Goal: Task Accomplishment & Management: Manage account settings

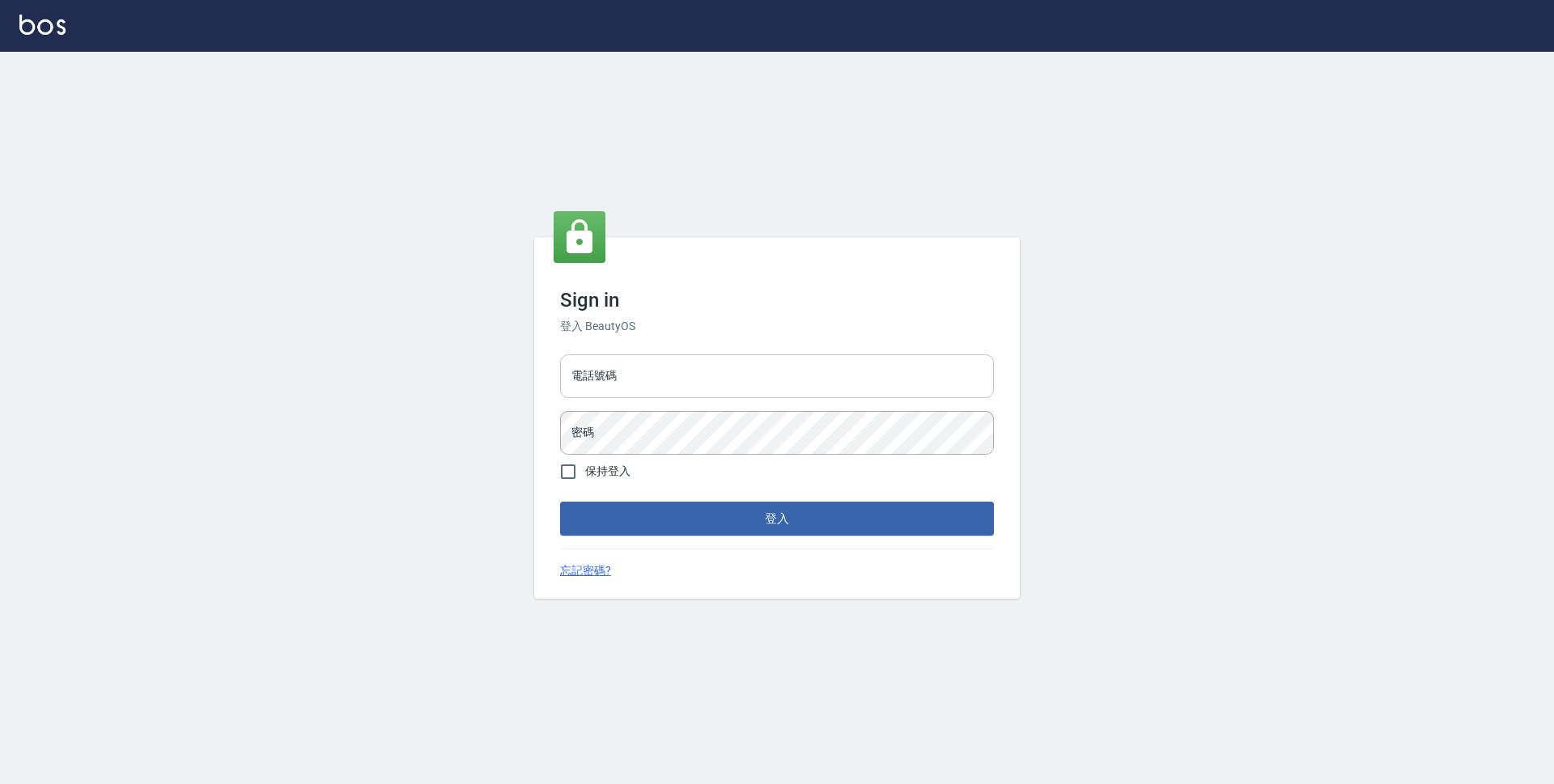
click at [718, 388] on input "電話號碼" at bounding box center [777, 377] width 434 height 44
type input "0423939755"
click at [560, 502] on button "登入" at bounding box center [777, 519] width 434 height 34
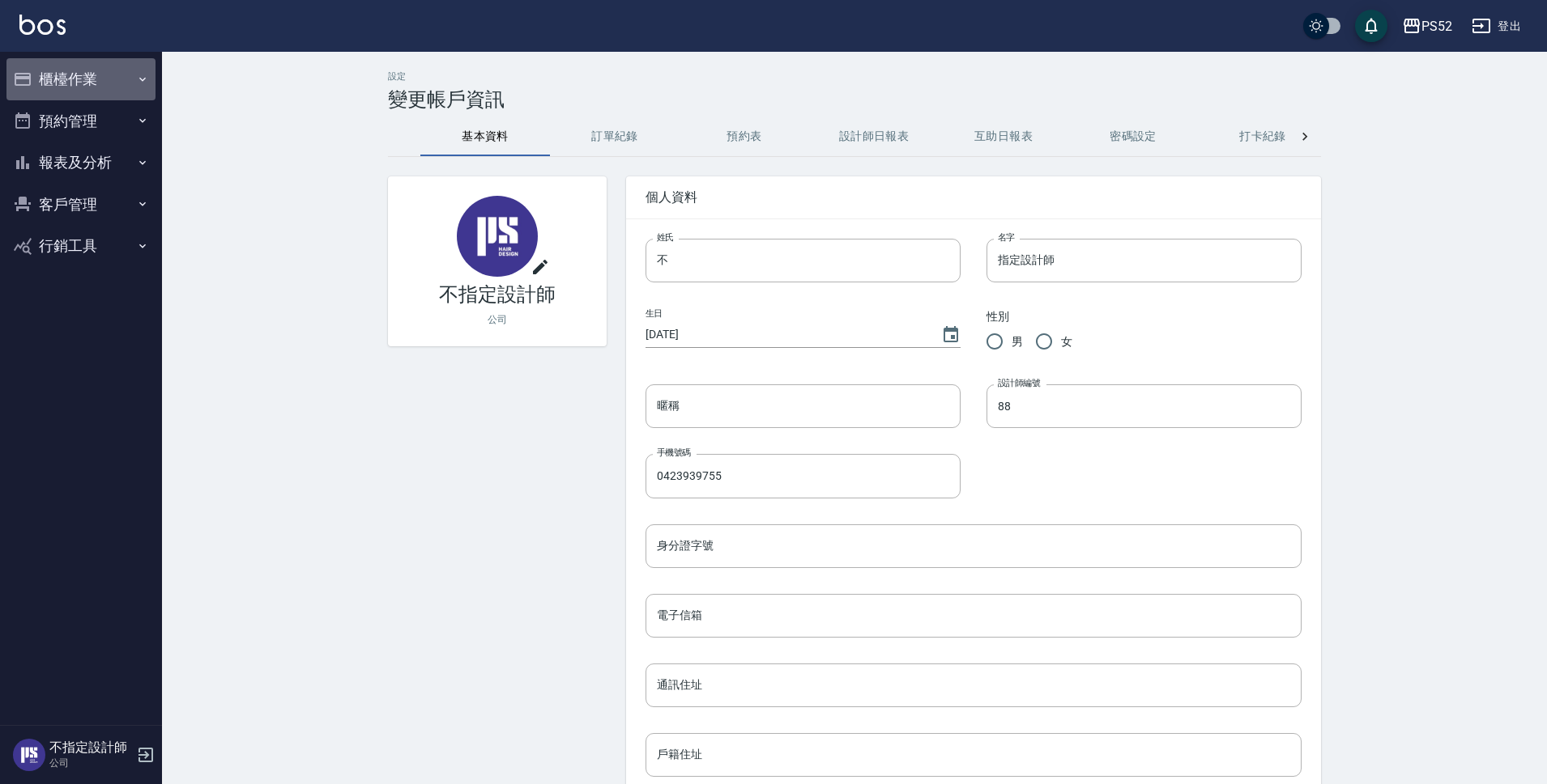
click at [77, 83] on button "櫃檯作業" at bounding box center [81, 79] width 149 height 42
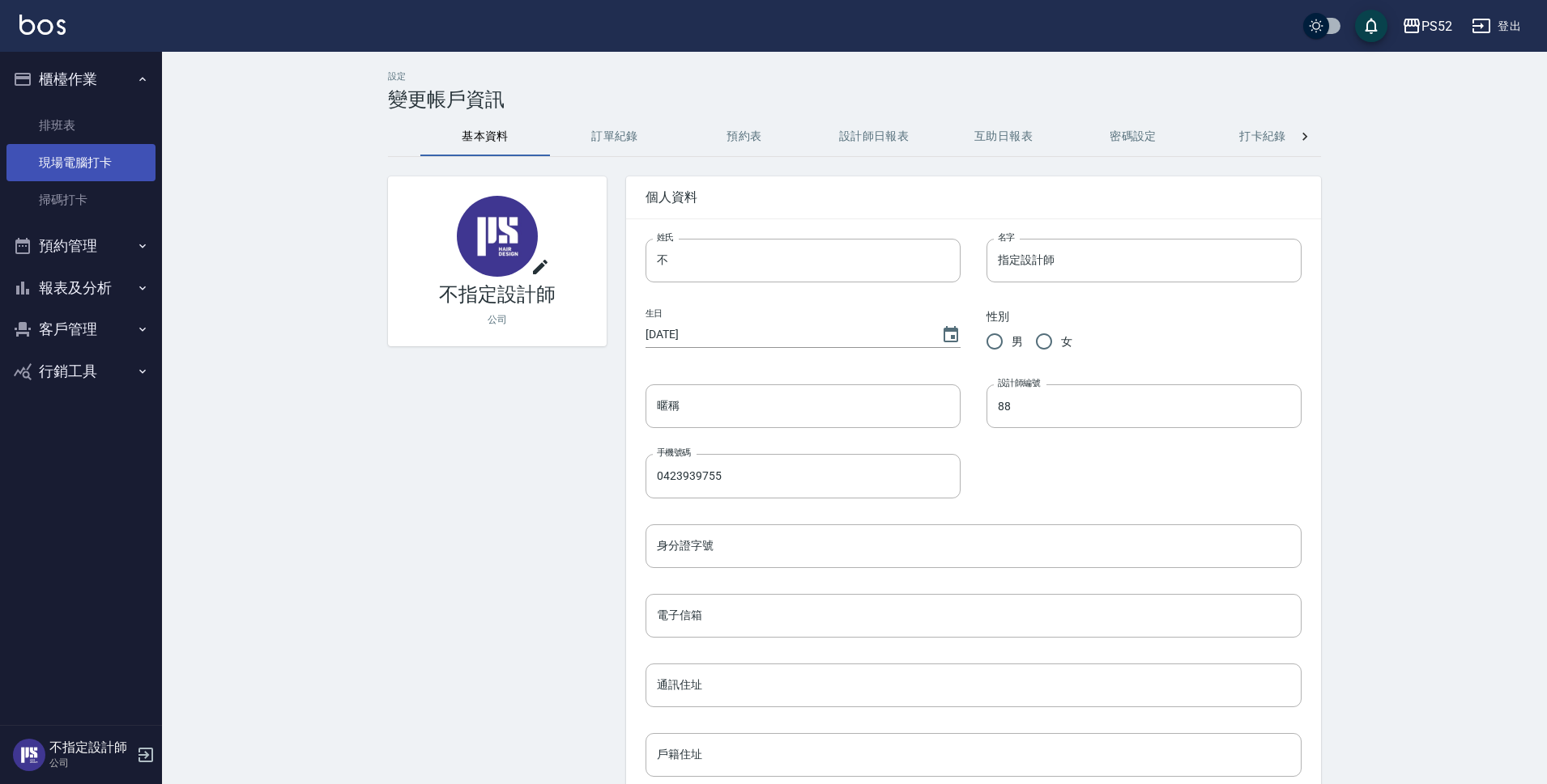
click at [116, 156] on link "現場電腦打卡" at bounding box center [81, 162] width 149 height 37
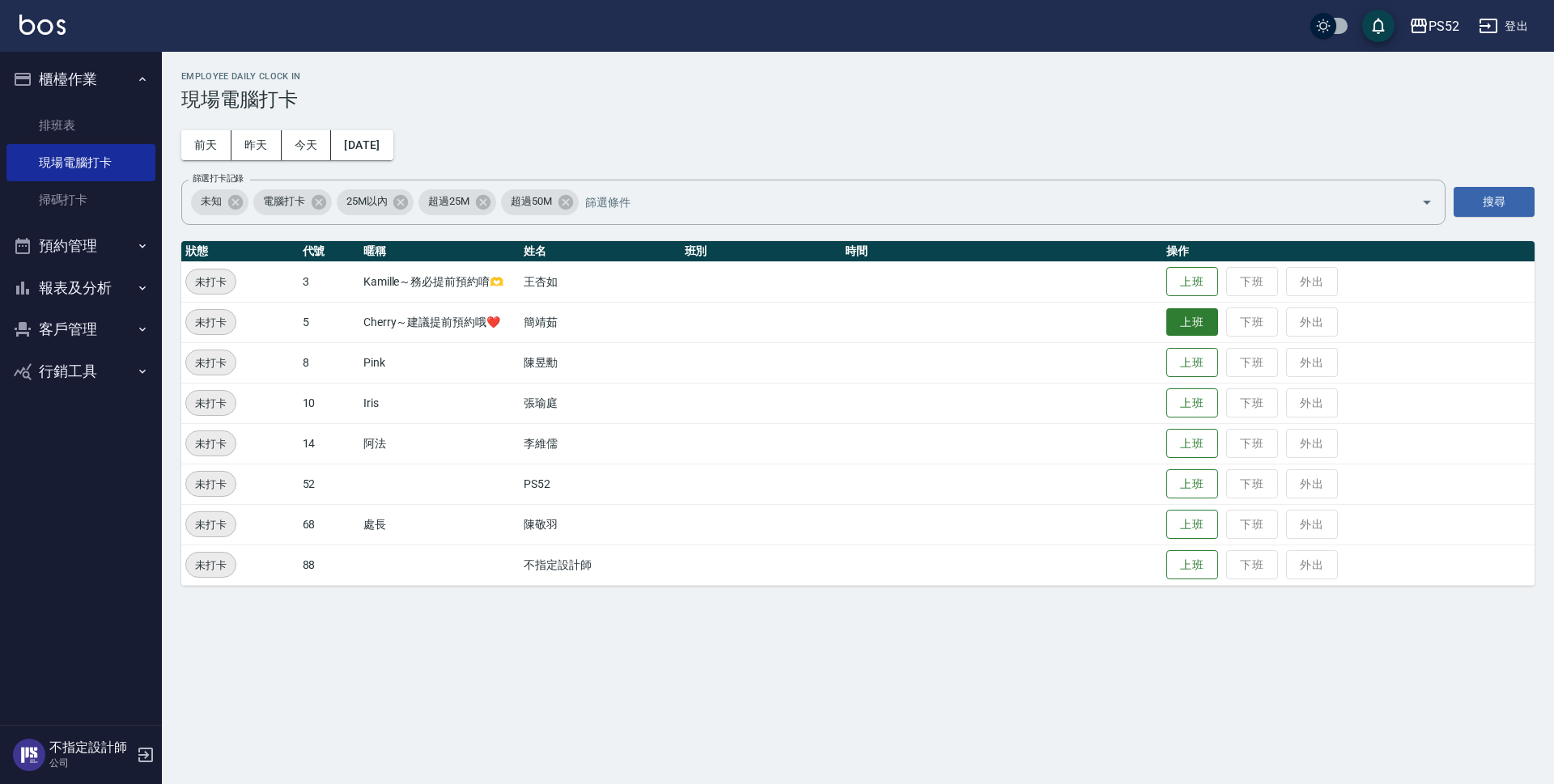
click at [1188, 327] on button "上班" at bounding box center [1191, 322] width 52 height 28
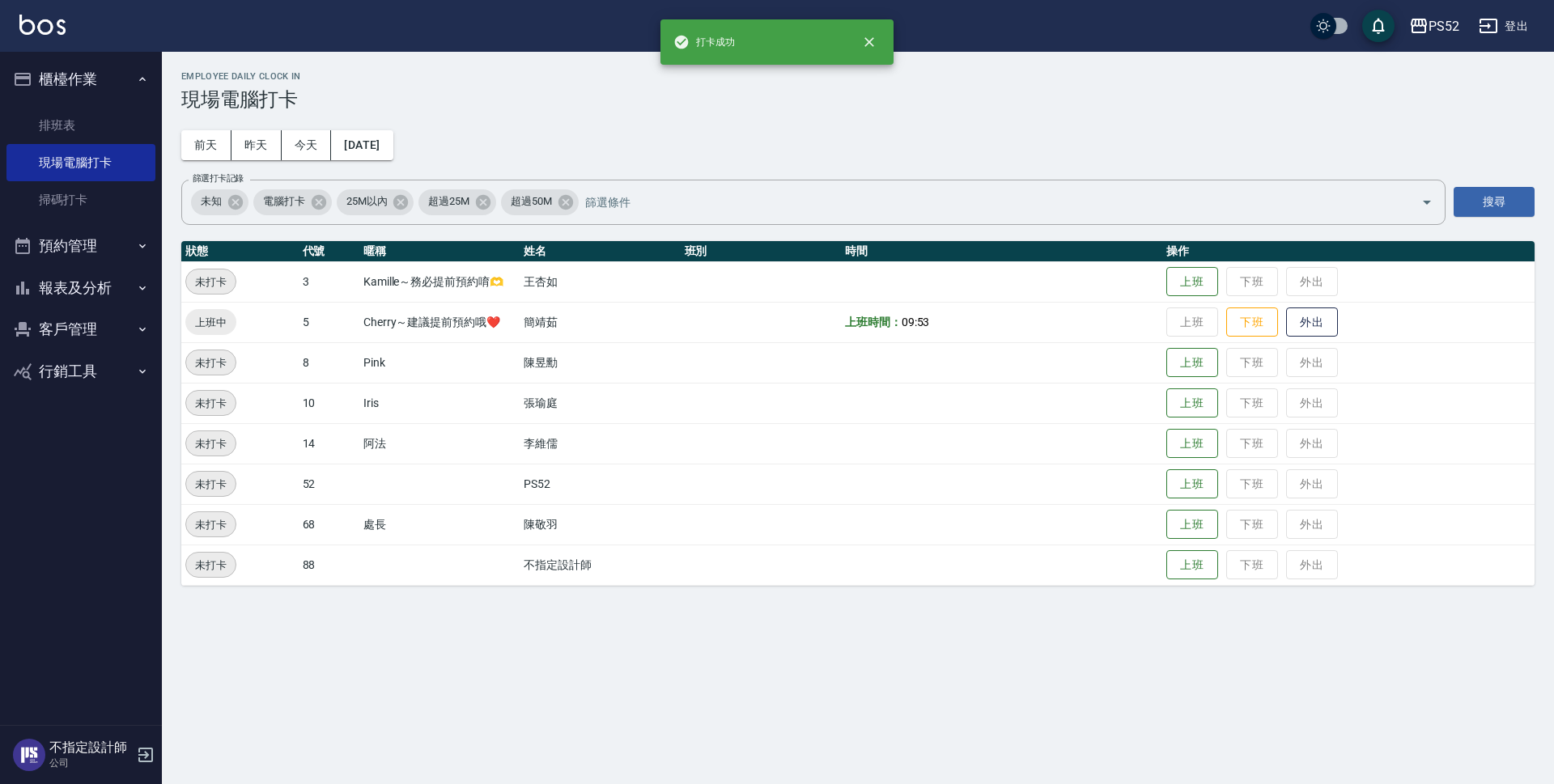
click at [56, 253] on button "預約管理" at bounding box center [81, 246] width 149 height 42
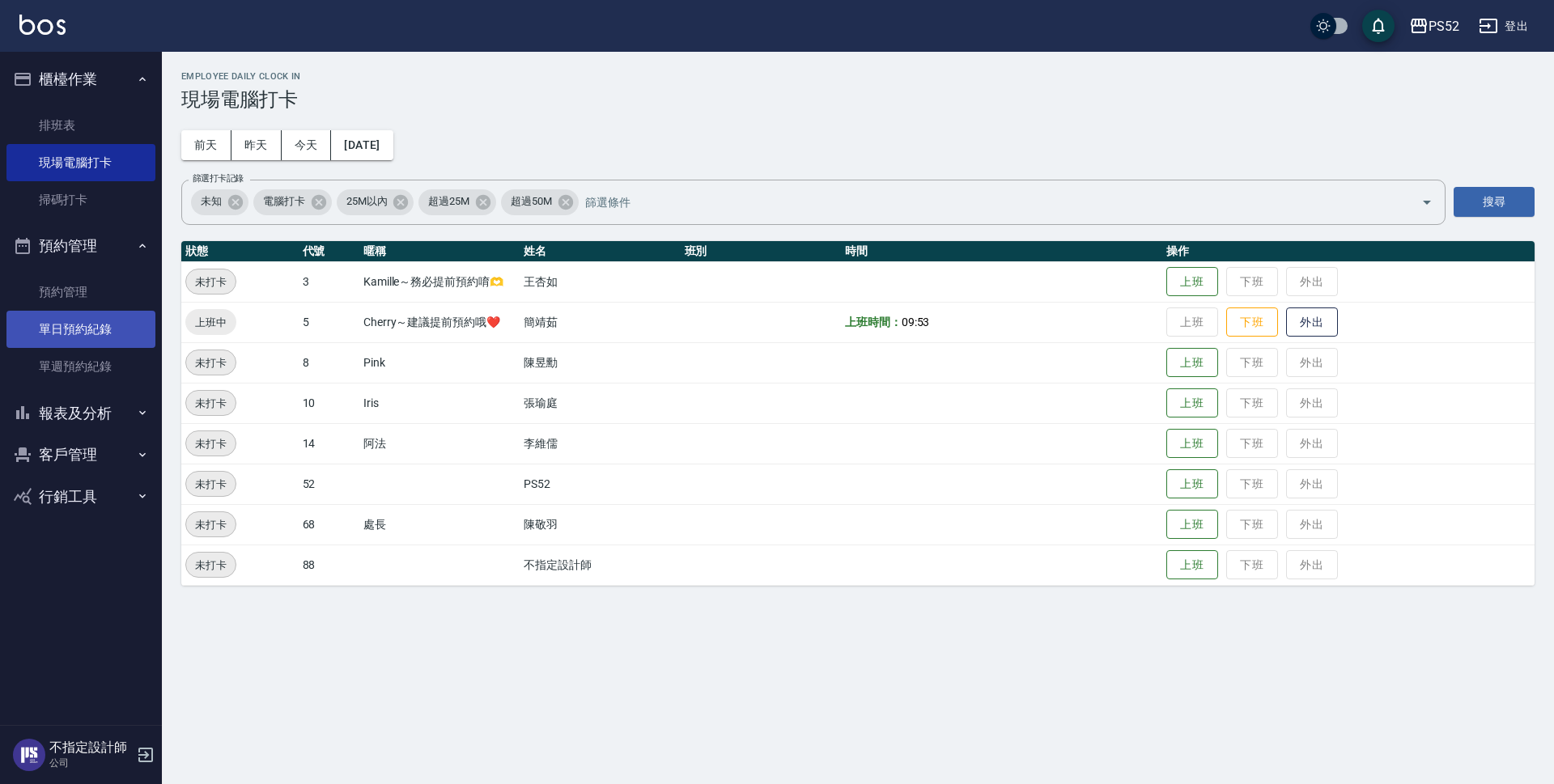
click at [113, 322] on link "單日預約紀錄" at bounding box center [81, 329] width 149 height 37
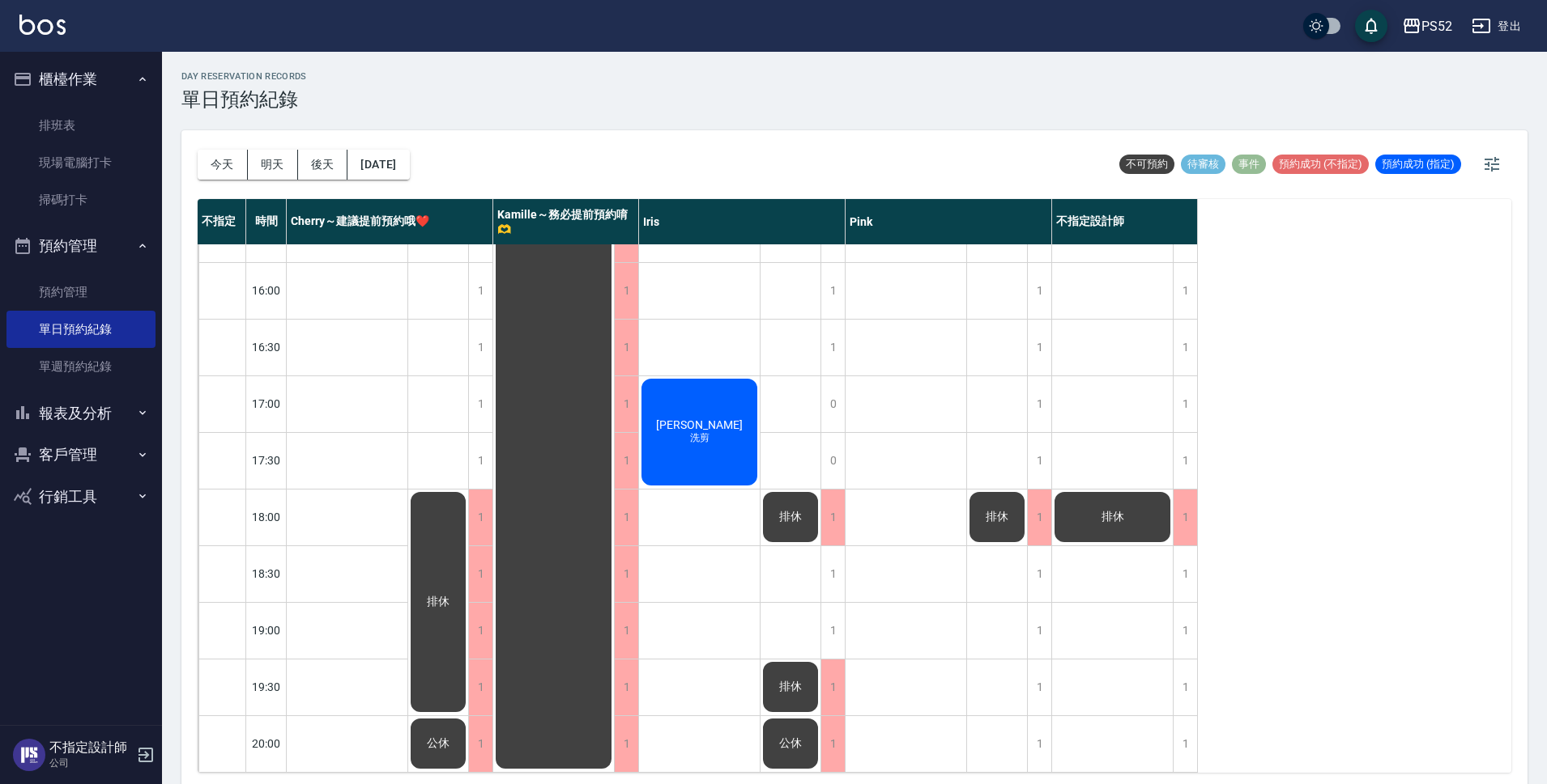
scroll to position [619, 0]
click at [253, 163] on button "明天" at bounding box center [272, 165] width 50 height 30
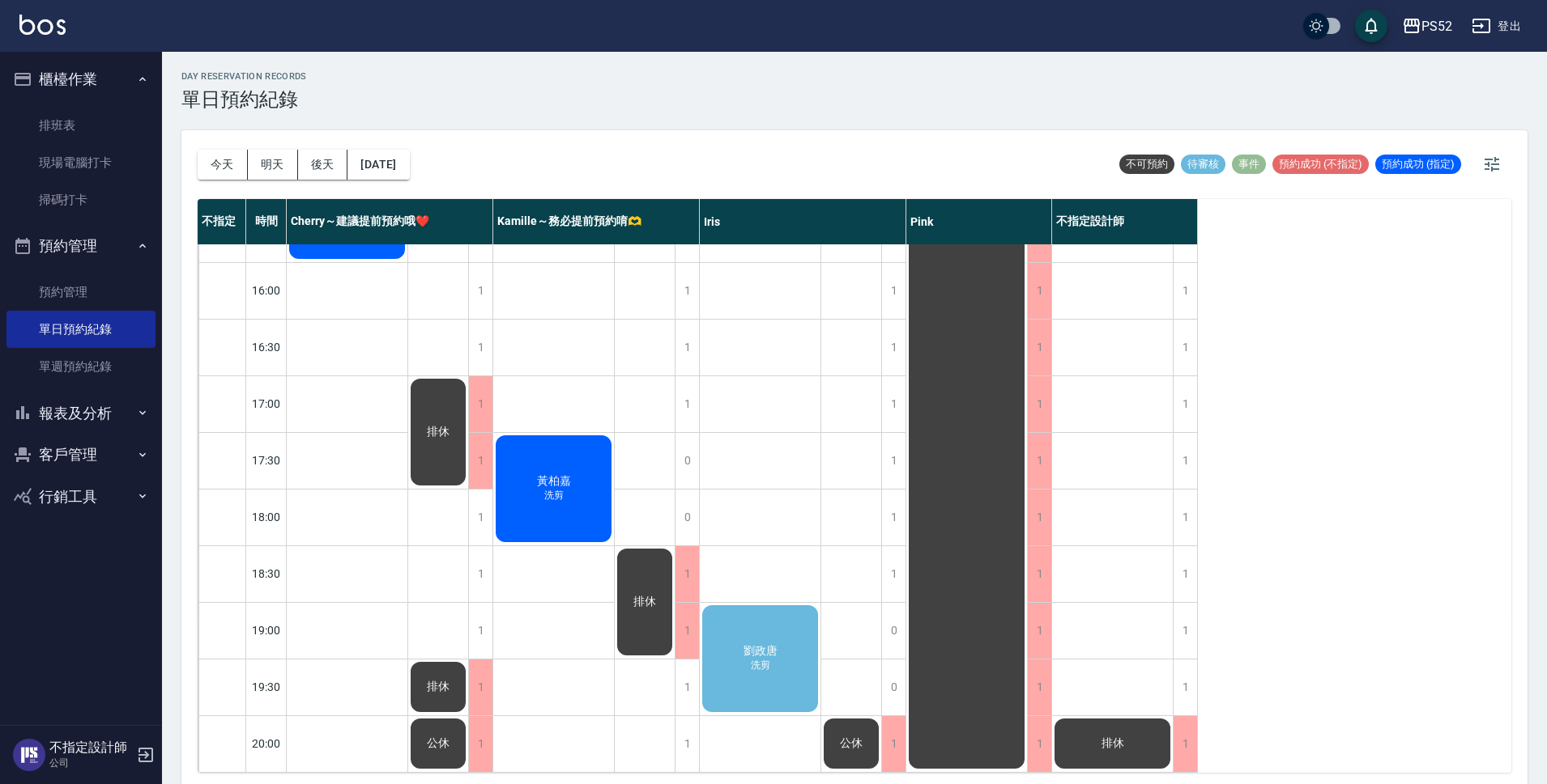
click at [752, 644] on span "劉政唐" at bounding box center [761, 651] width 40 height 15
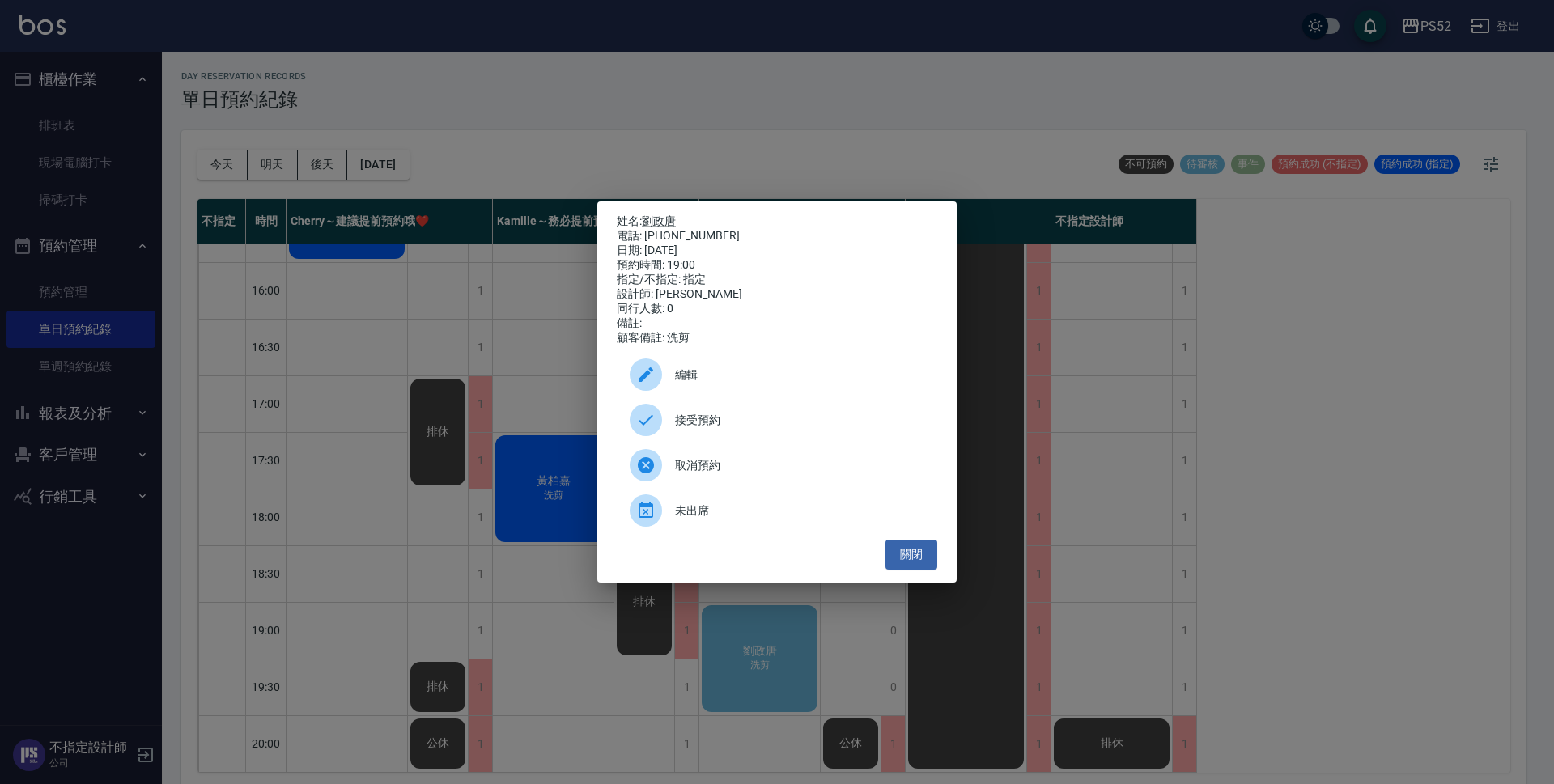
click at [788, 440] on div "接受預約" at bounding box center [776, 421] width 320 height 46
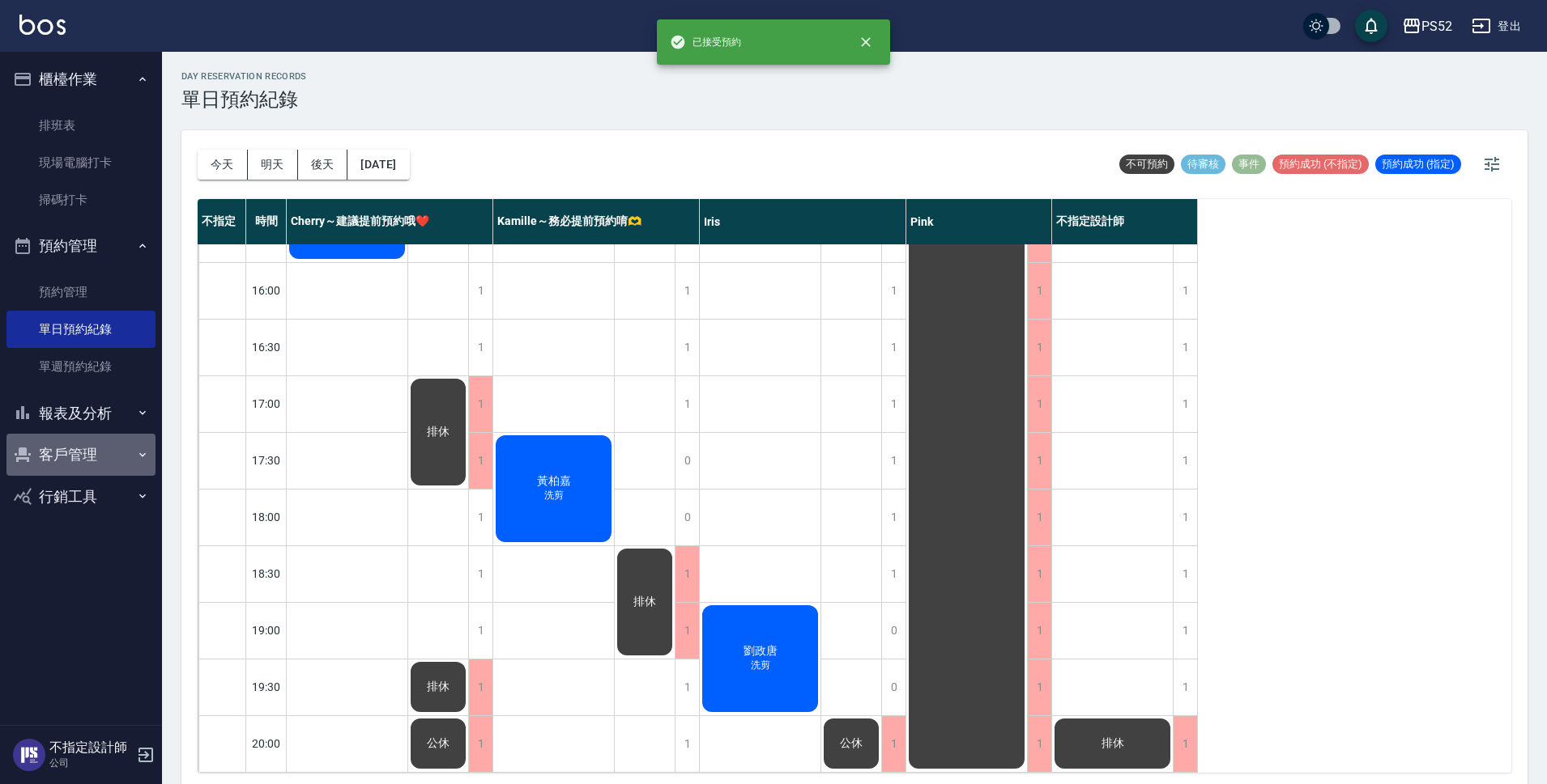
click at [101, 454] on button "客戶管理" at bounding box center [81, 455] width 149 height 42
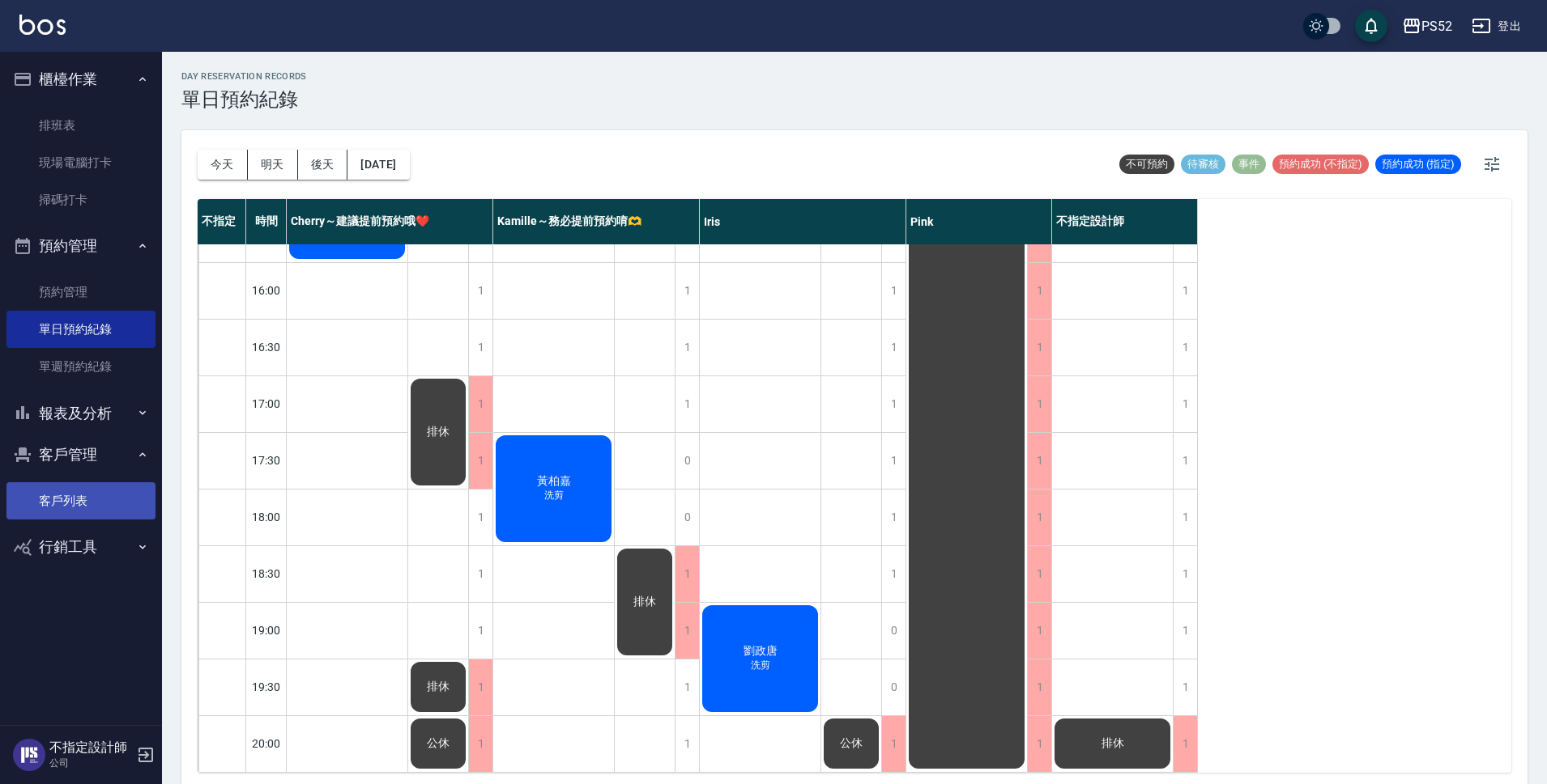
click at [110, 502] on link "客戶列表" at bounding box center [81, 500] width 149 height 37
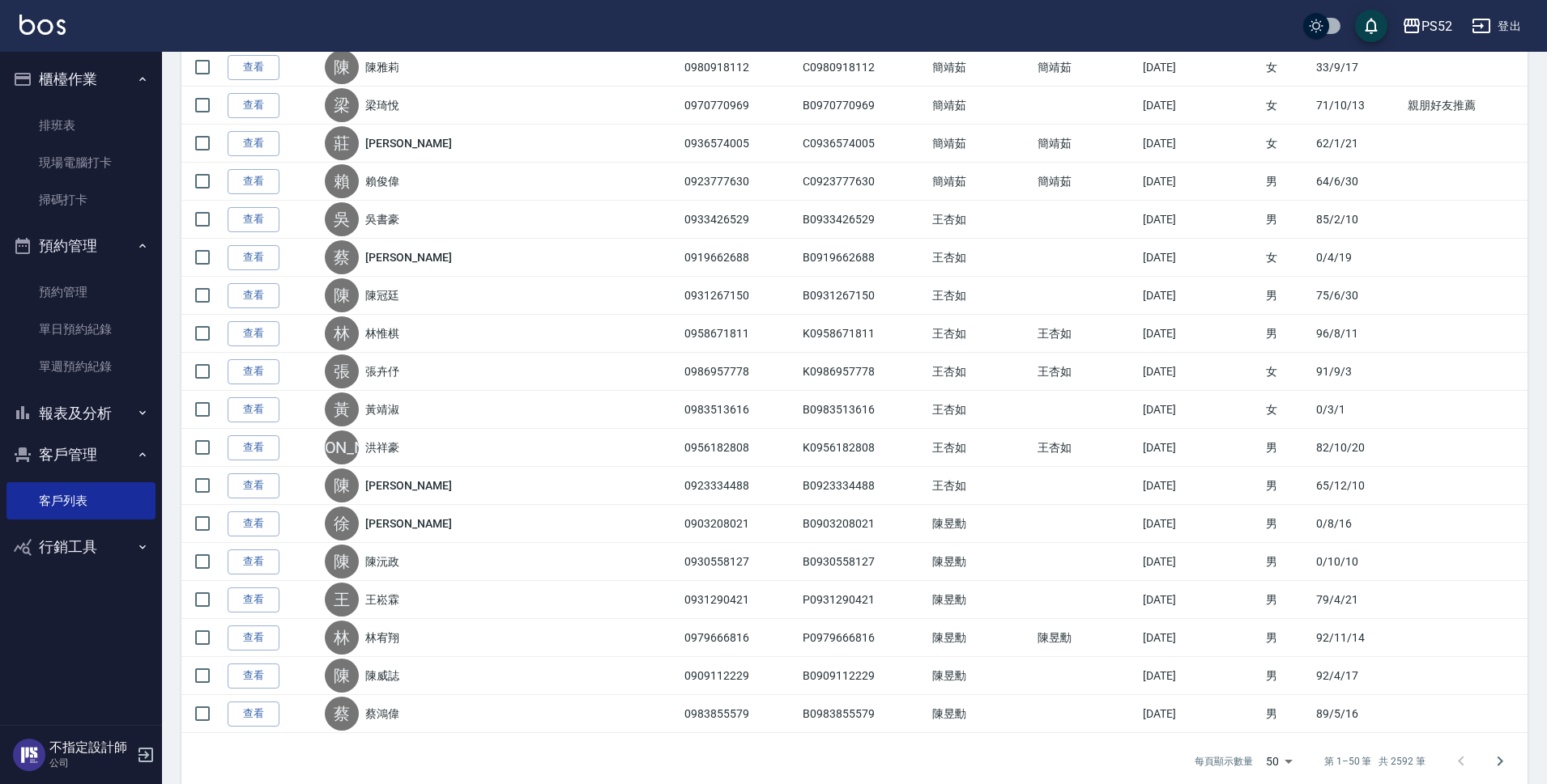
scroll to position [1538, 0]
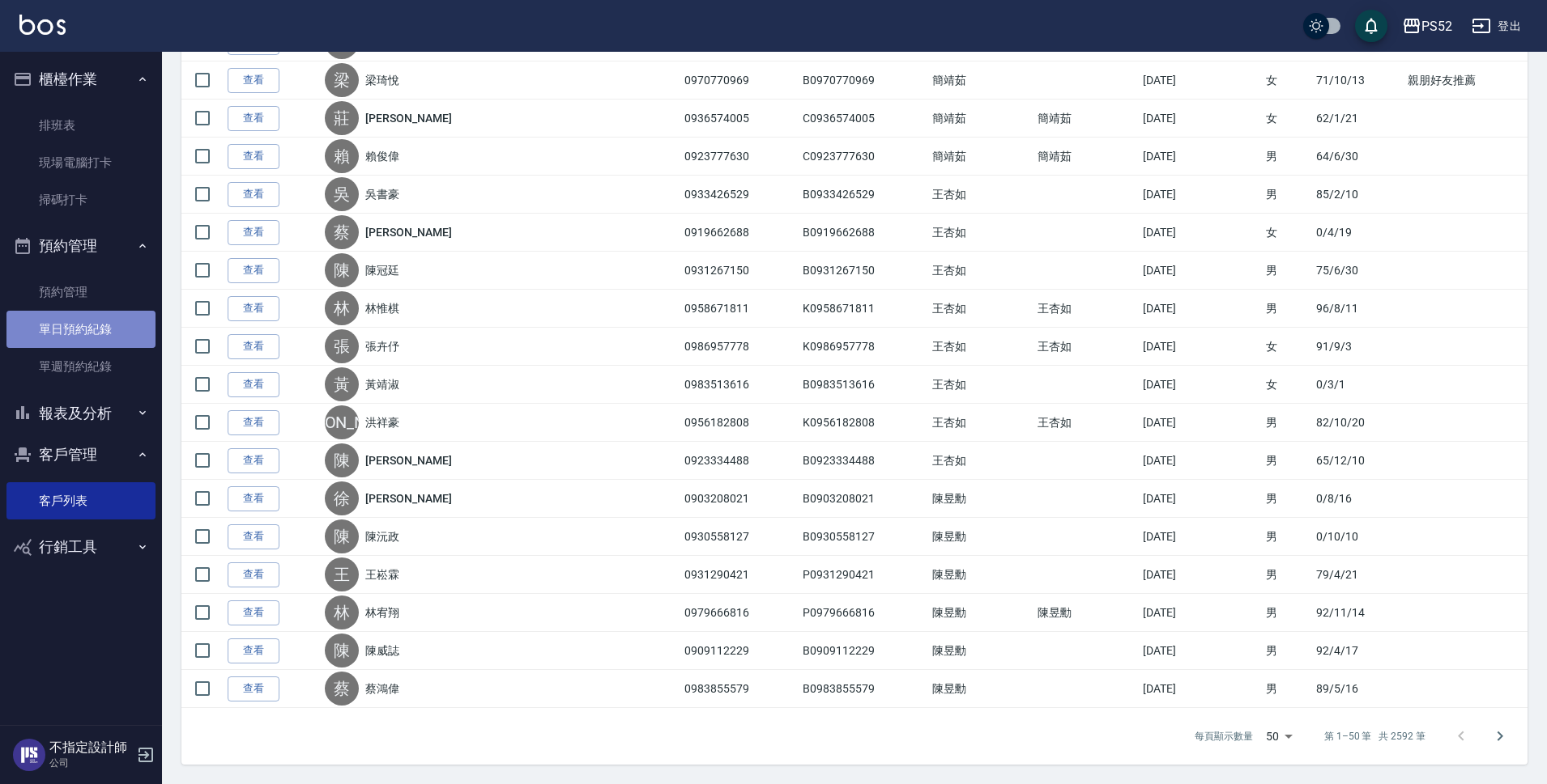
click at [83, 339] on link "單日預約紀錄" at bounding box center [81, 329] width 149 height 37
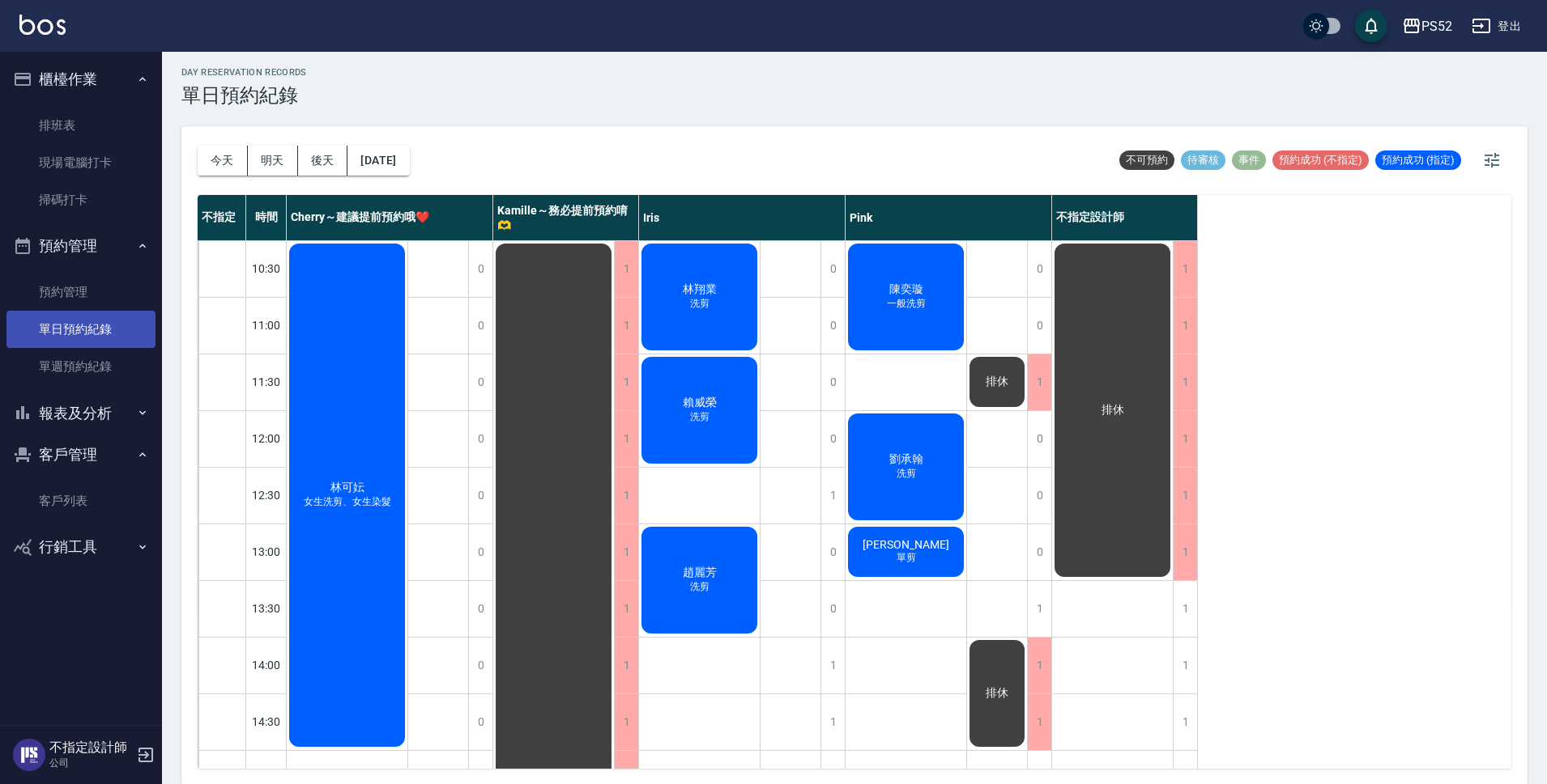
scroll to position [5, 0]
click at [213, 155] on button "今天" at bounding box center [222, 160] width 50 height 30
click at [257, 158] on button "明天" at bounding box center [272, 160] width 50 height 30
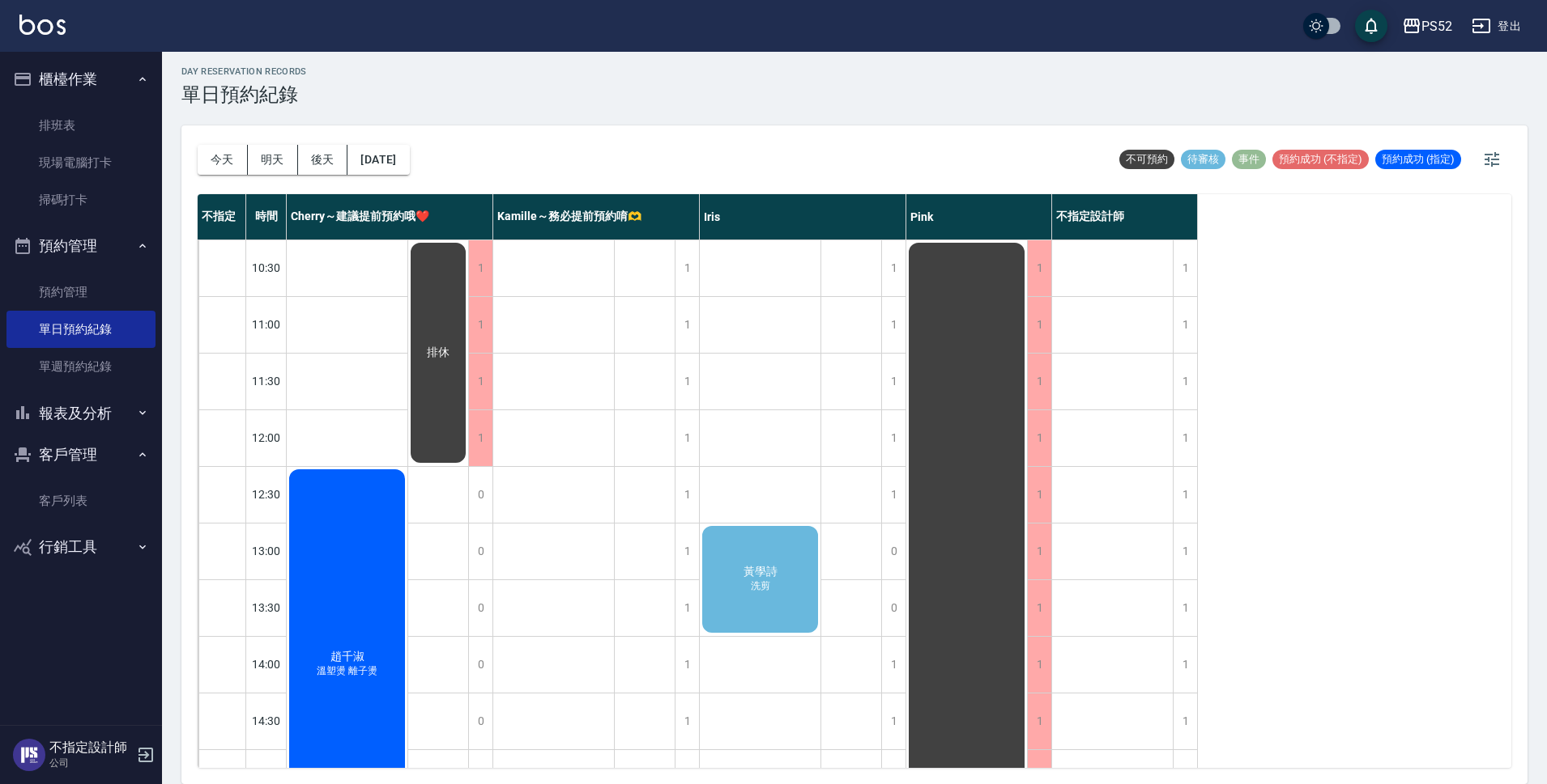
click at [803, 591] on div "[PERSON_NAME] 洗剪" at bounding box center [759, 579] width 120 height 111
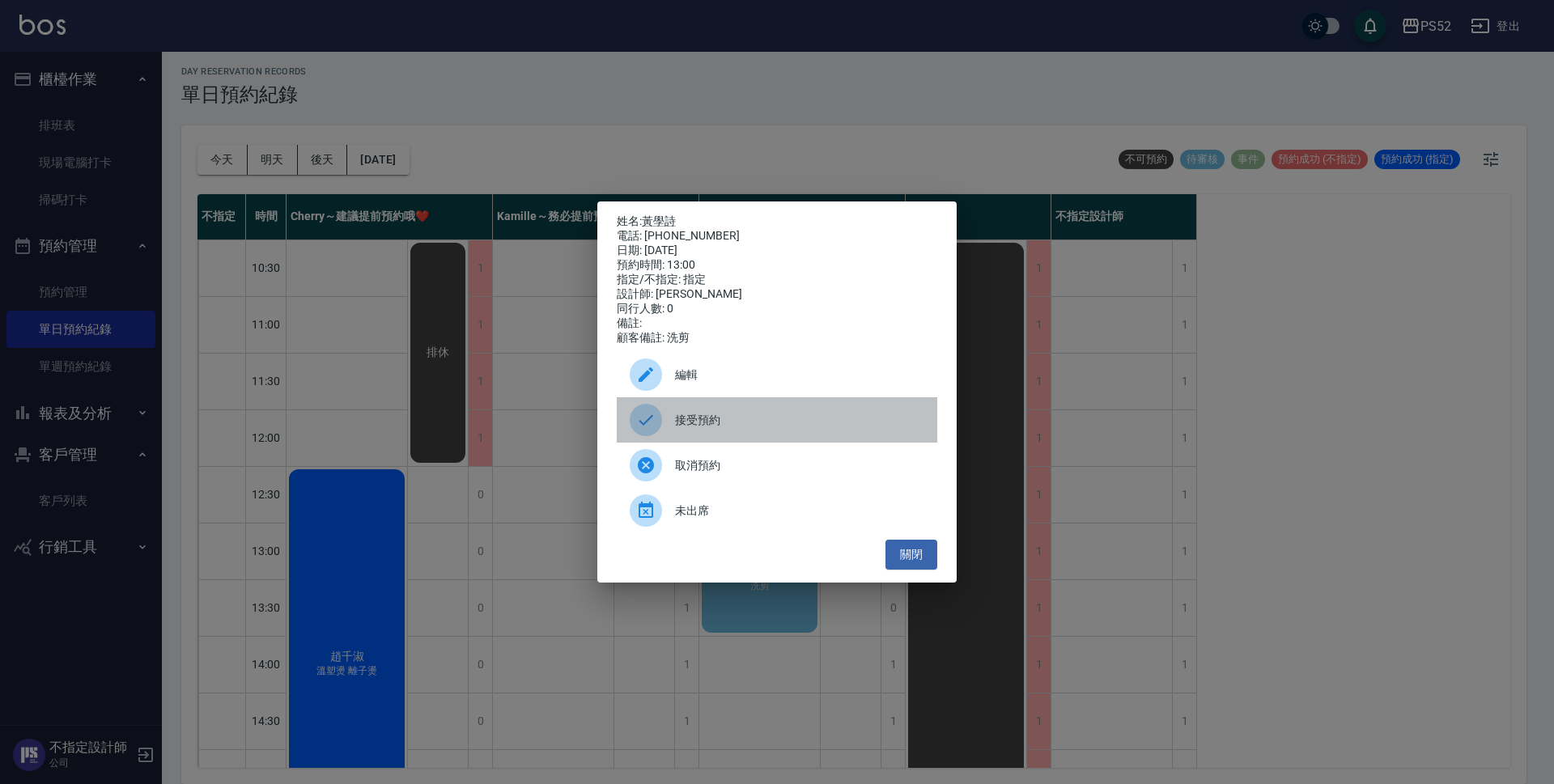
click at [746, 429] on span "接受預約" at bounding box center [800, 420] width 249 height 17
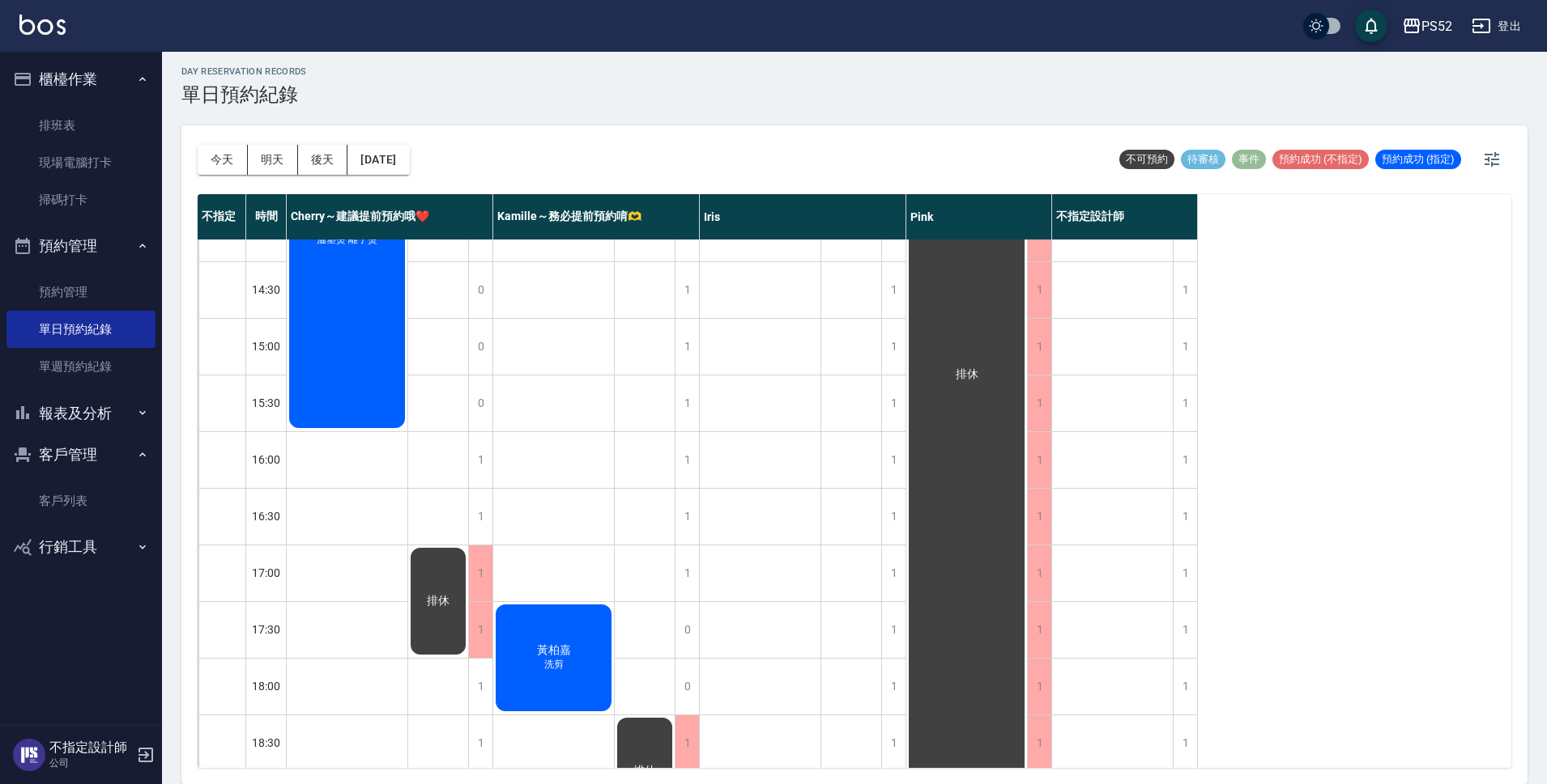
scroll to position [619, 0]
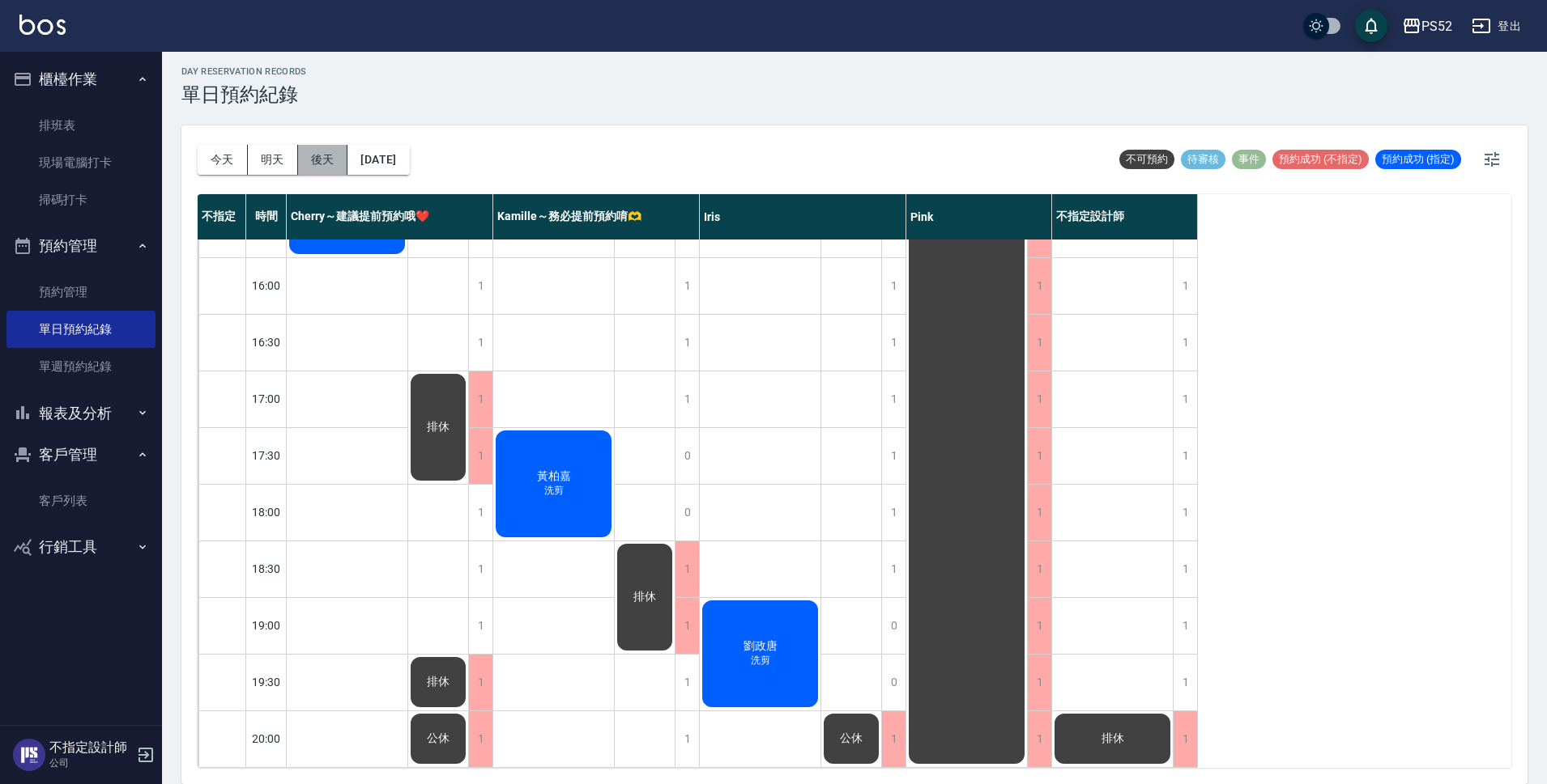
click at [320, 157] on button "後天" at bounding box center [322, 160] width 50 height 30
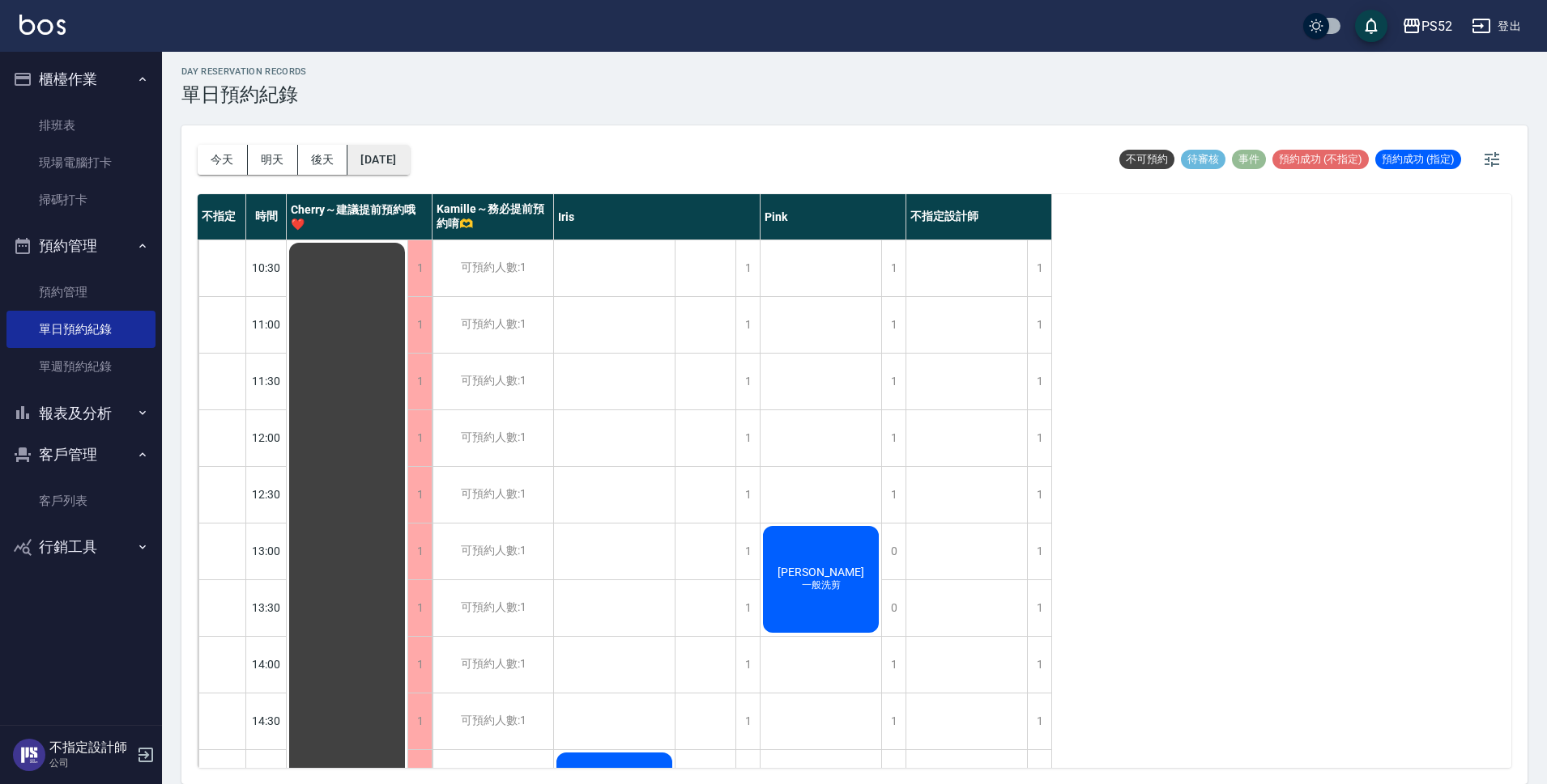
click at [394, 162] on button "[DATE]" at bounding box center [378, 160] width 61 height 30
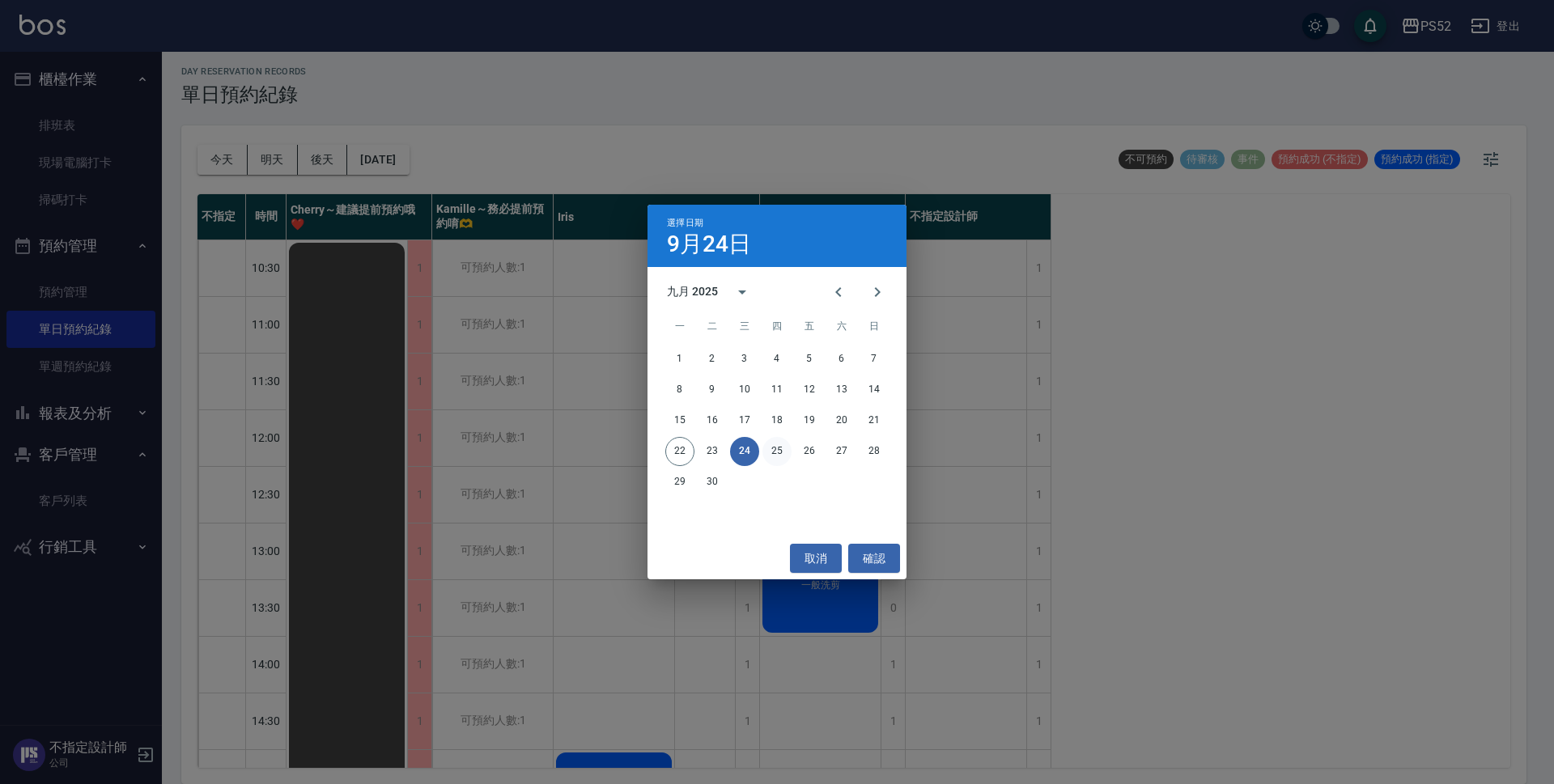
click at [770, 449] on button "25" at bounding box center [776, 451] width 29 height 29
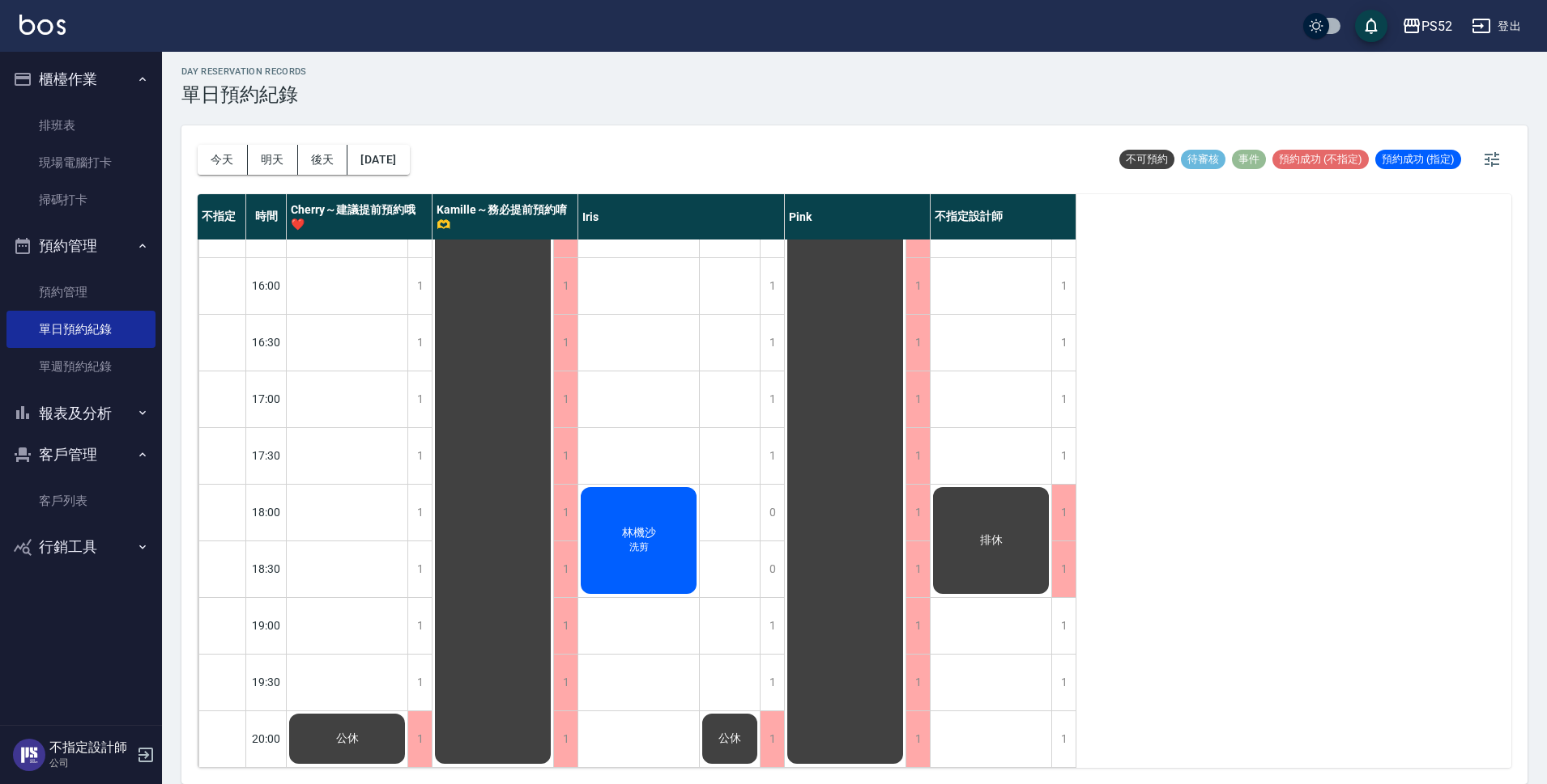
scroll to position [619, 0]
click at [409, 171] on button "[DATE]" at bounding box center [378, 160] width 61 height 30
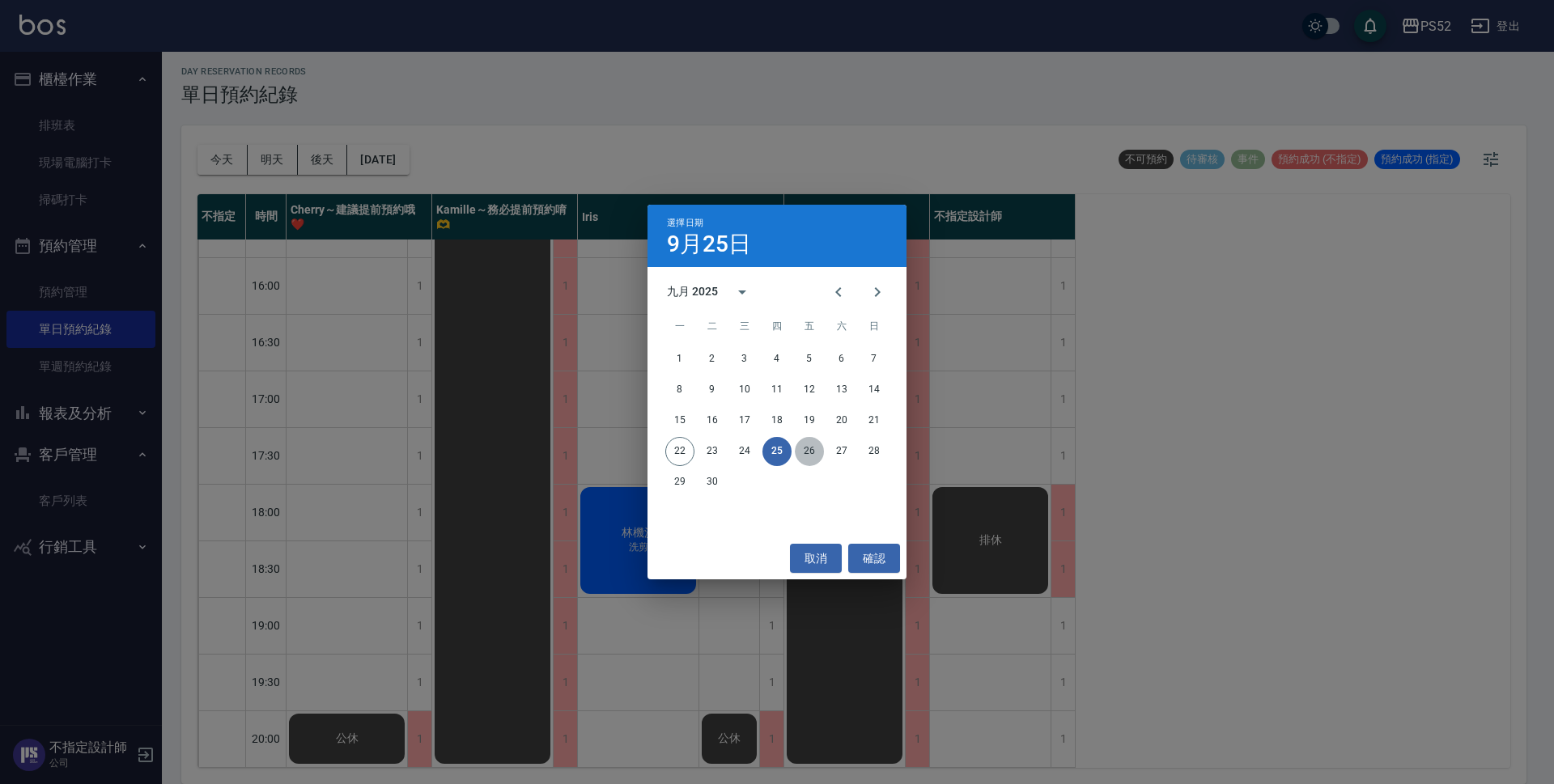
click at [798, 452] on button "26" at bounding box center [809, 451] width 29 height 29
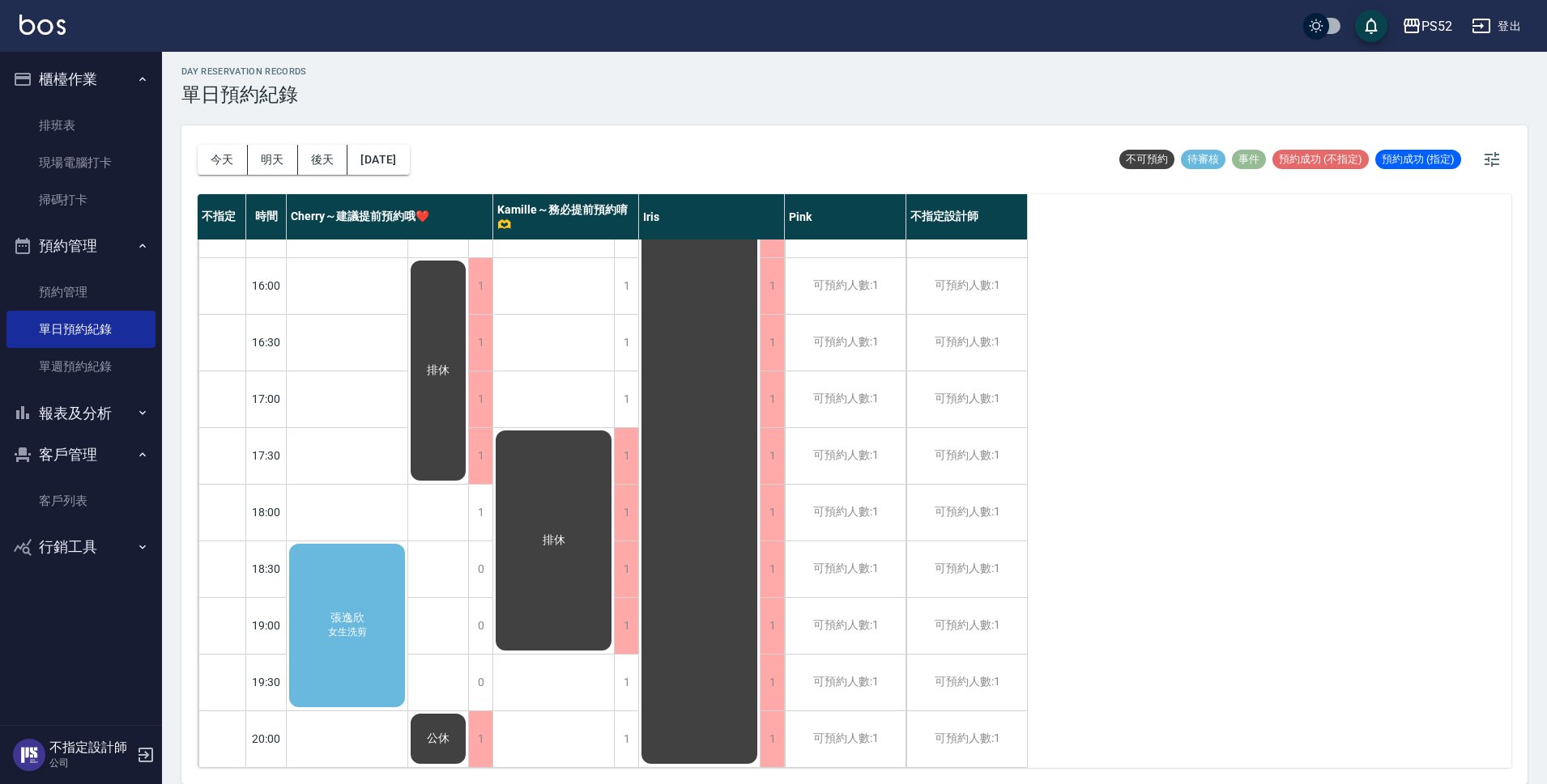
click at [355, 611] on span "張逸欣" at bounding box center [347, 618] width 40 height 15
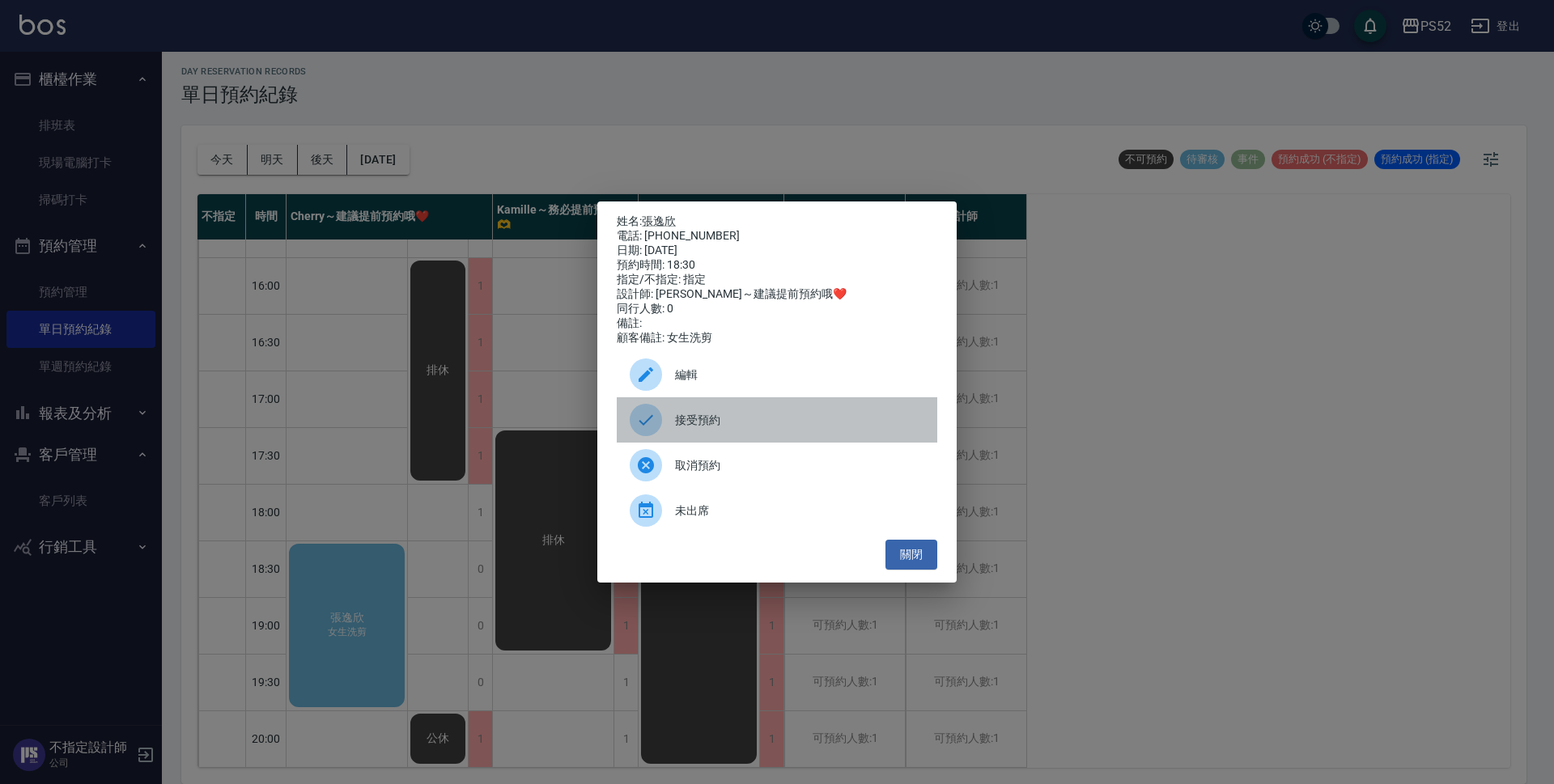
click at [703, 420] on span "接受預約" at bounding box center [800, 420] width 249 height 17
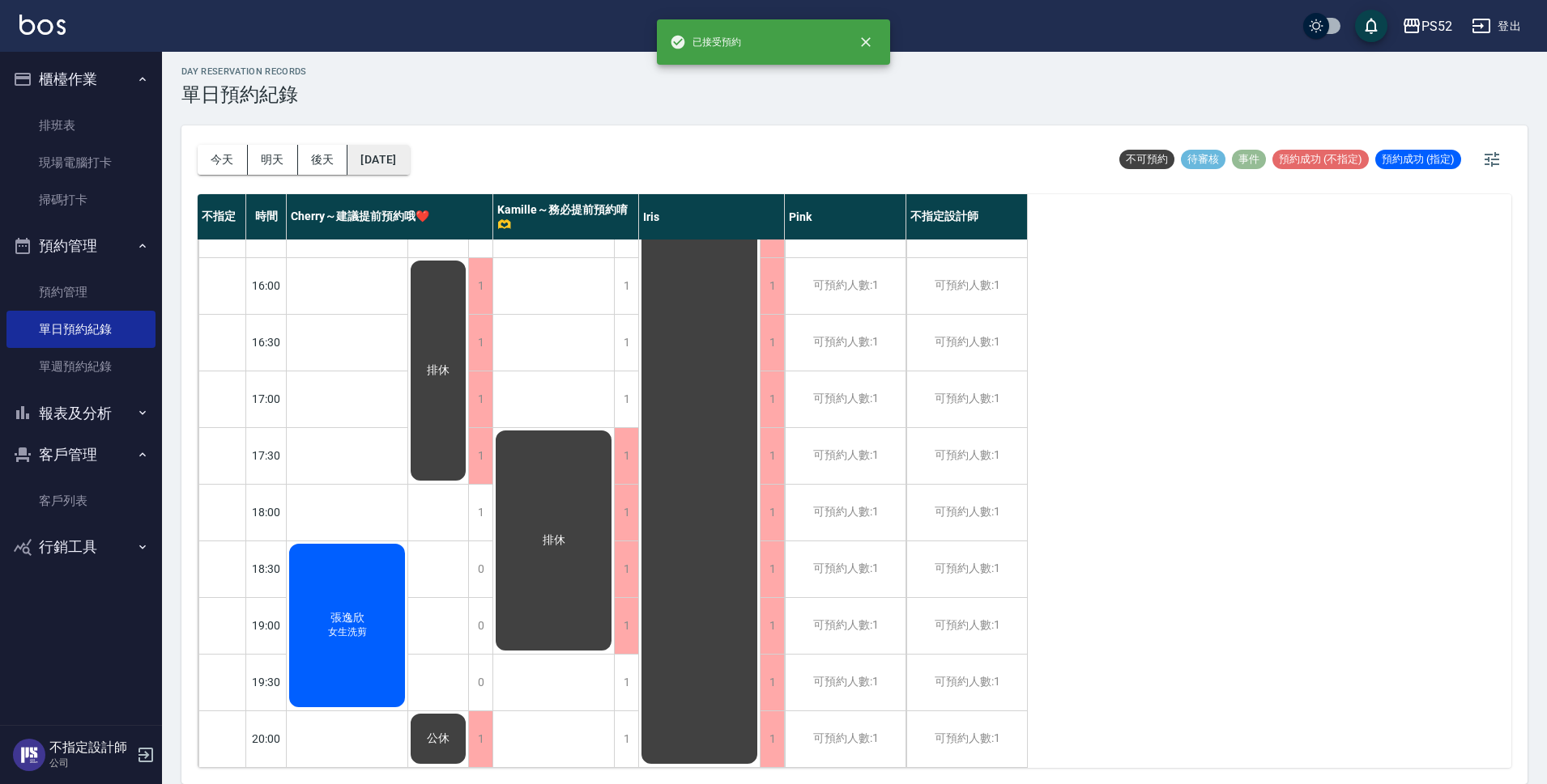
click at [384, 157] on button "[DATE]" at bounding box center [378, 160] width 61 height 30
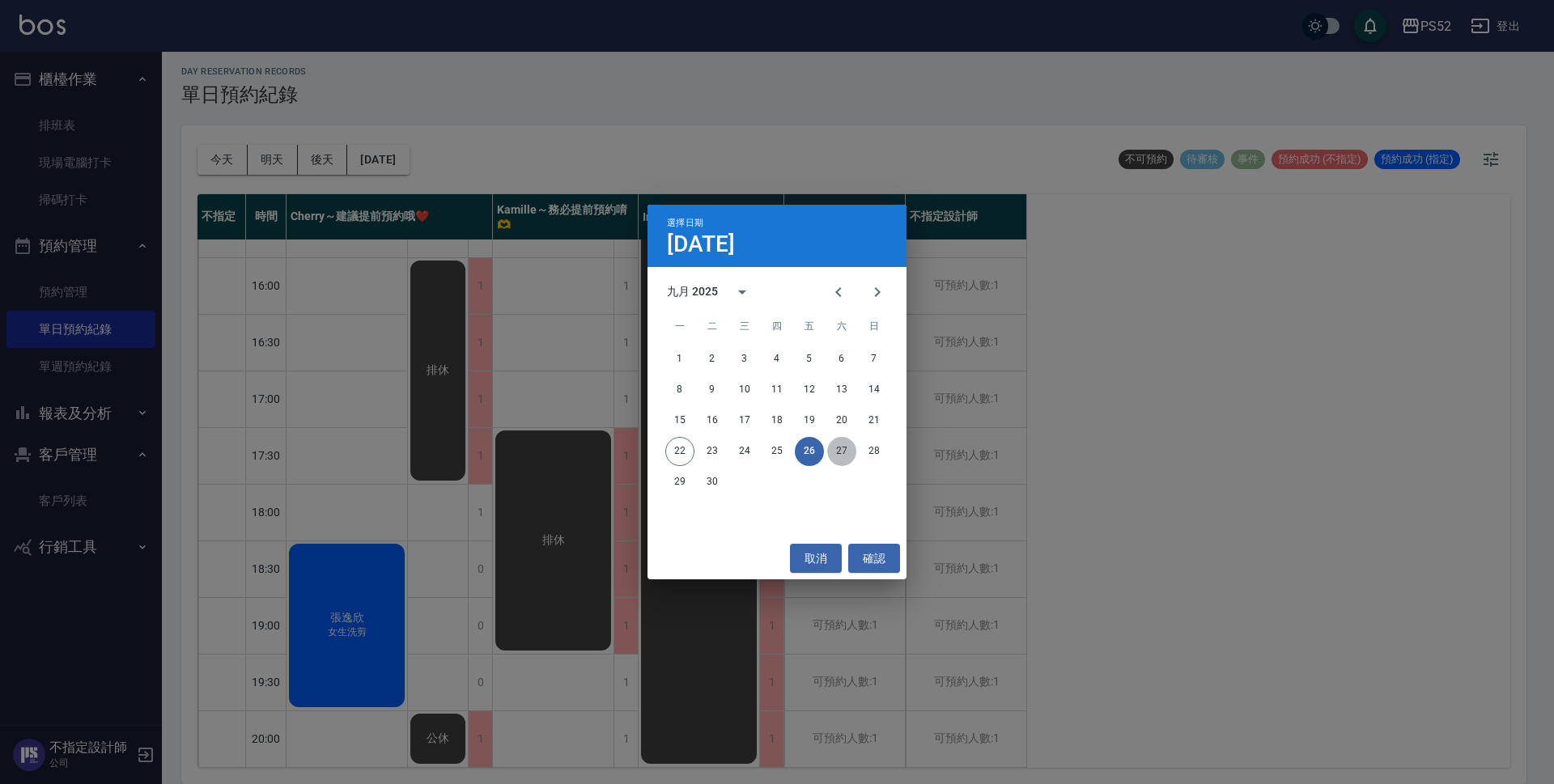
click at [843, 456] on button "27" at bounding box center [841, 451] width 29 height 29
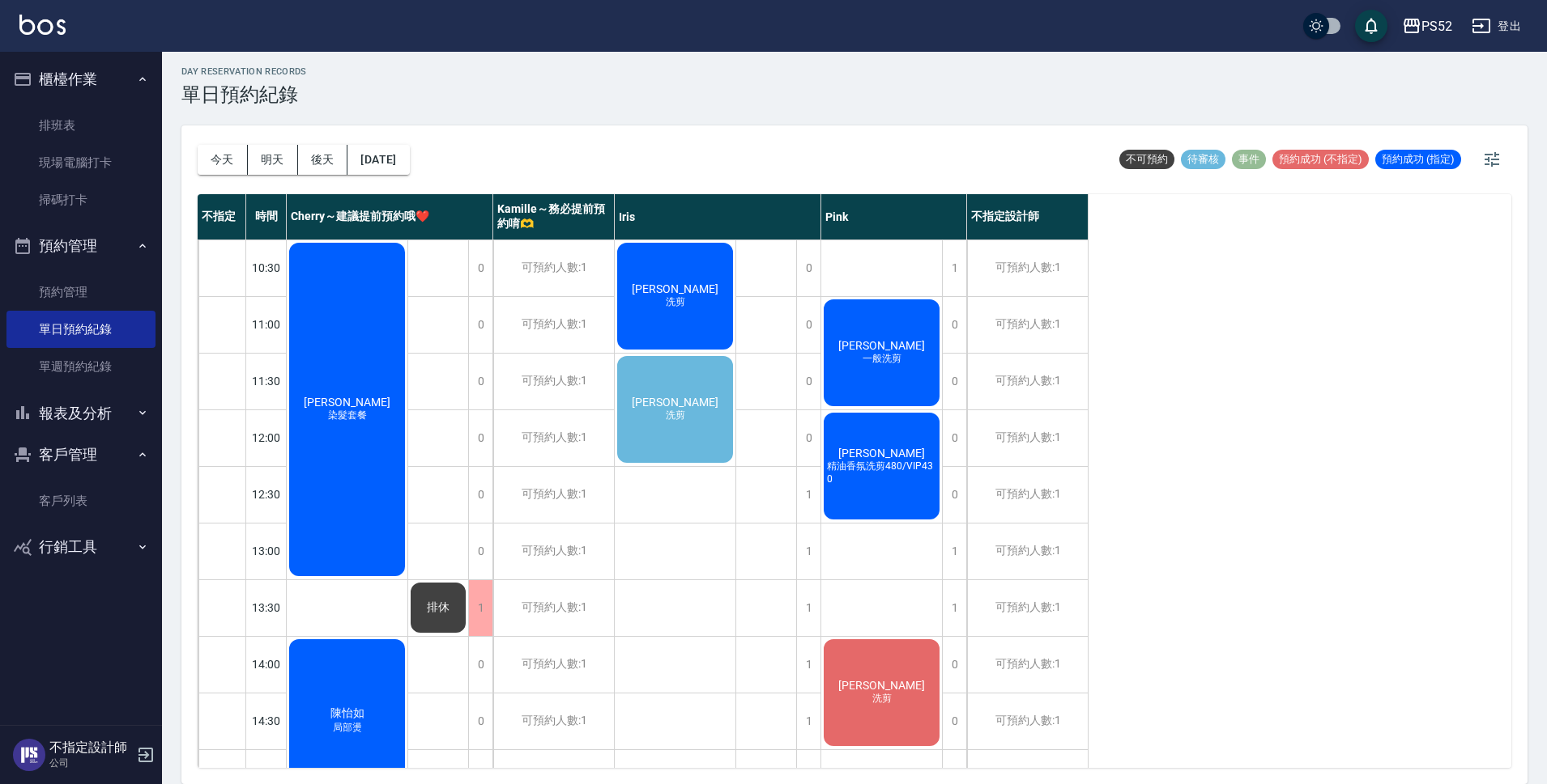
click at [659, 407] on span "[PERSON_NAME]" at bounding box center [675, 402] width 93 height 13
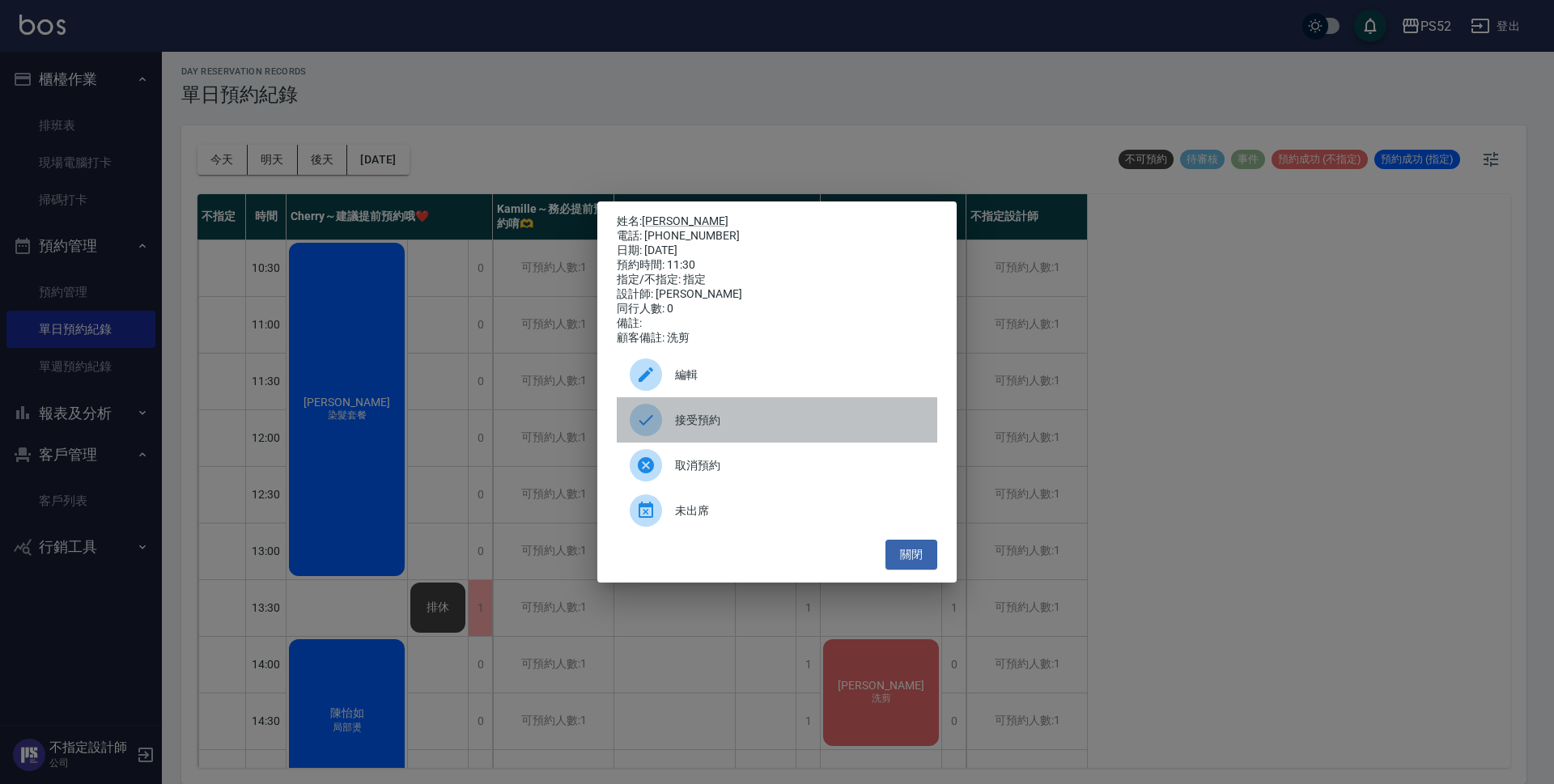
click at [725, 418] on div "接受預約" at bounding box center [776, 421] width 320 height 46
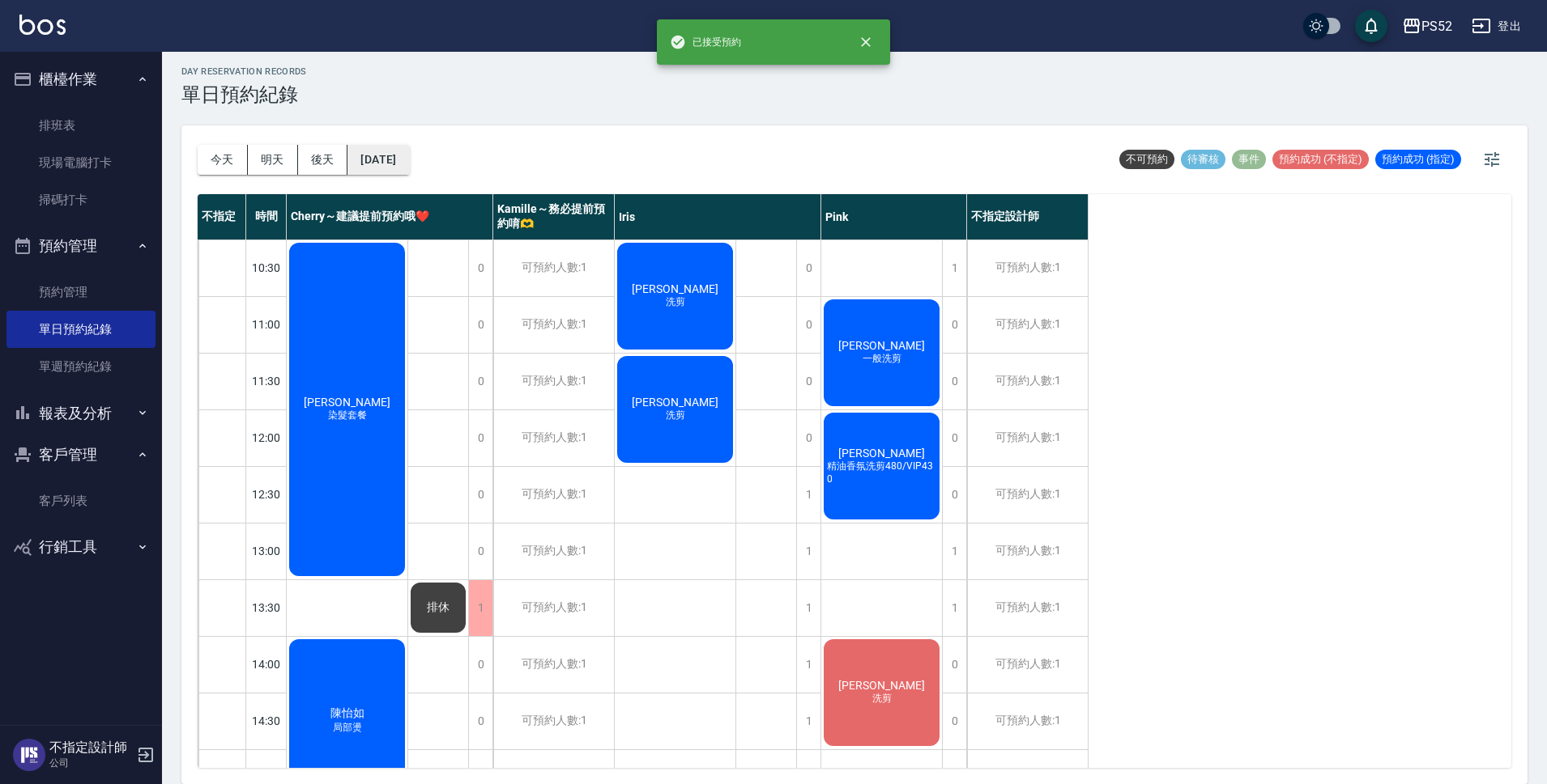
click at [409, 157] on button "[DATE]" at bounding box center [378, 160] width 61 height 30
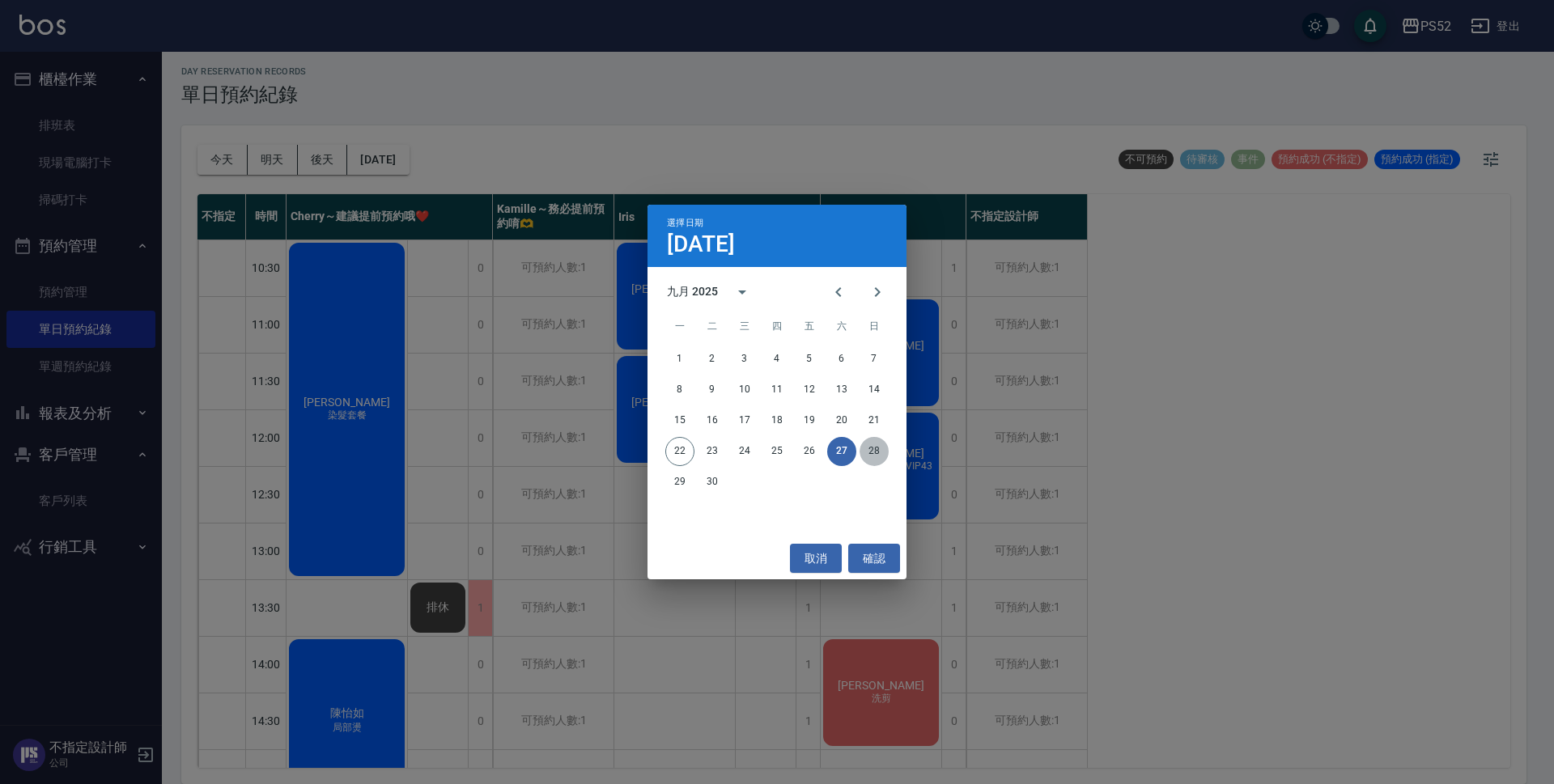
click at [881, 446] on button "28" at bounding box center [874, 451] width 29 height 29
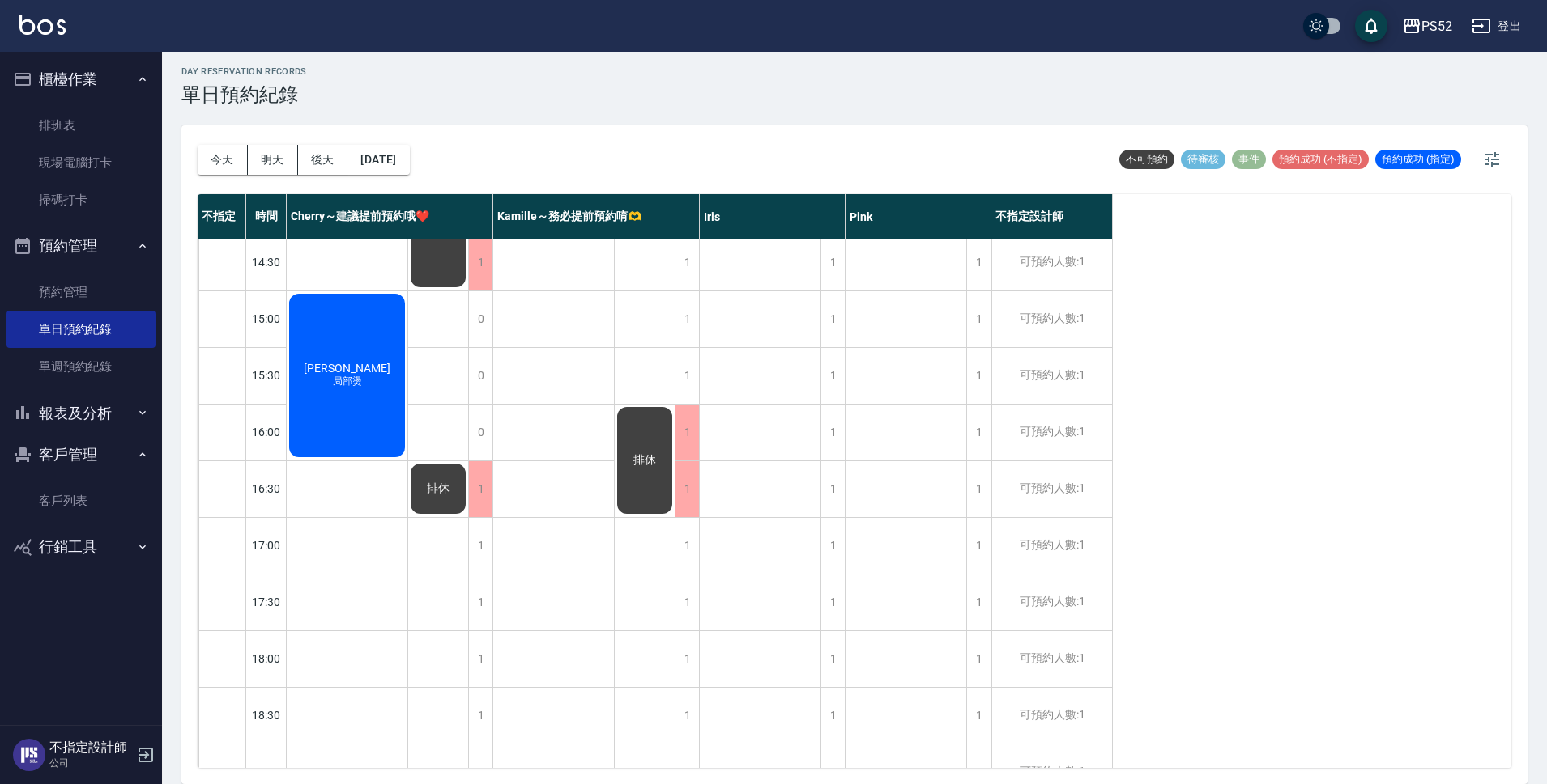
scroll to position [619, 0]
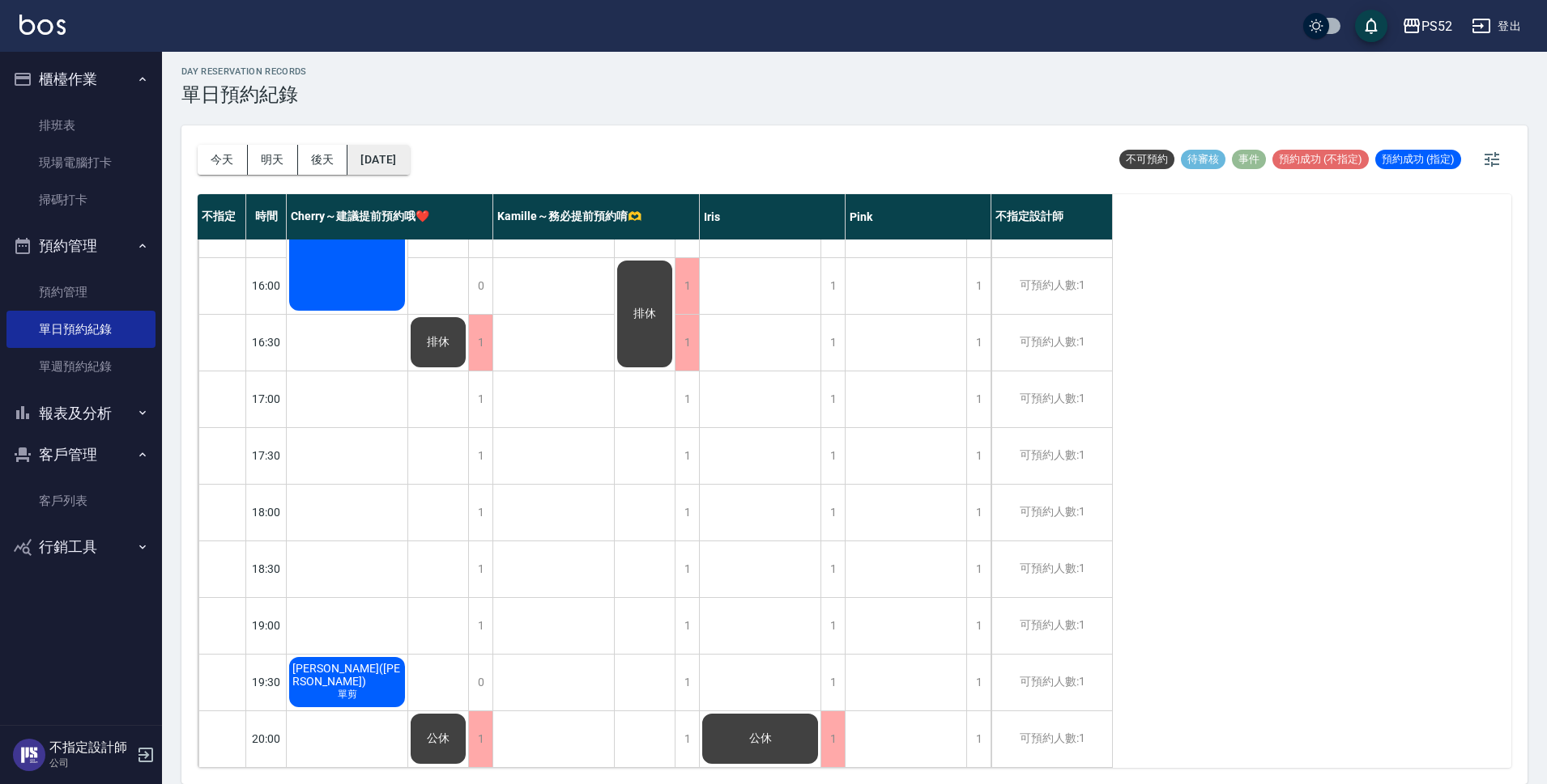
click at [409, 167] on button "[DATE]" at bounding box center [378, 160] width 61 height 30
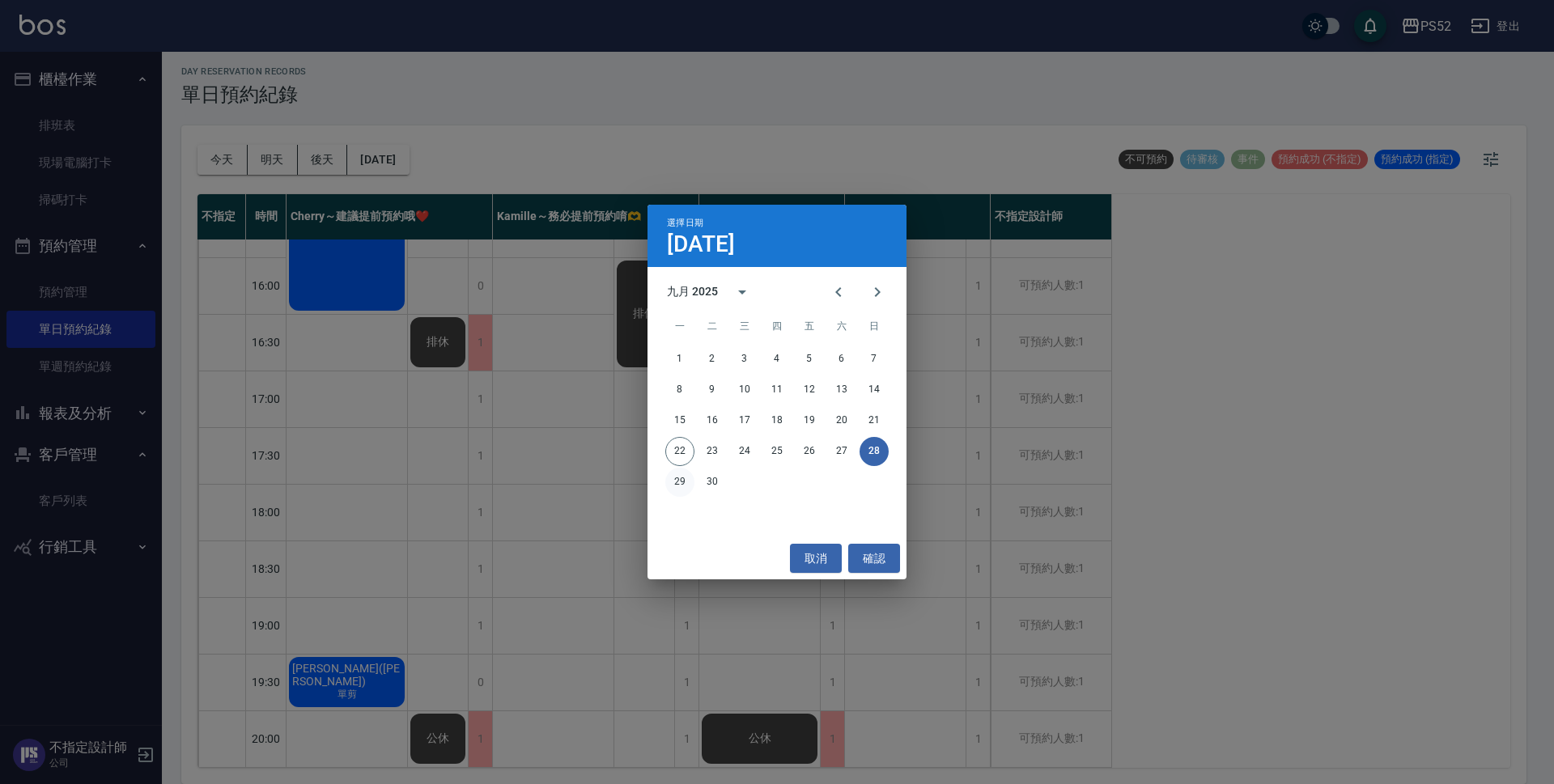
click at [673, 485] on button "29" at bounding box center [680, 482] width 29 height 29
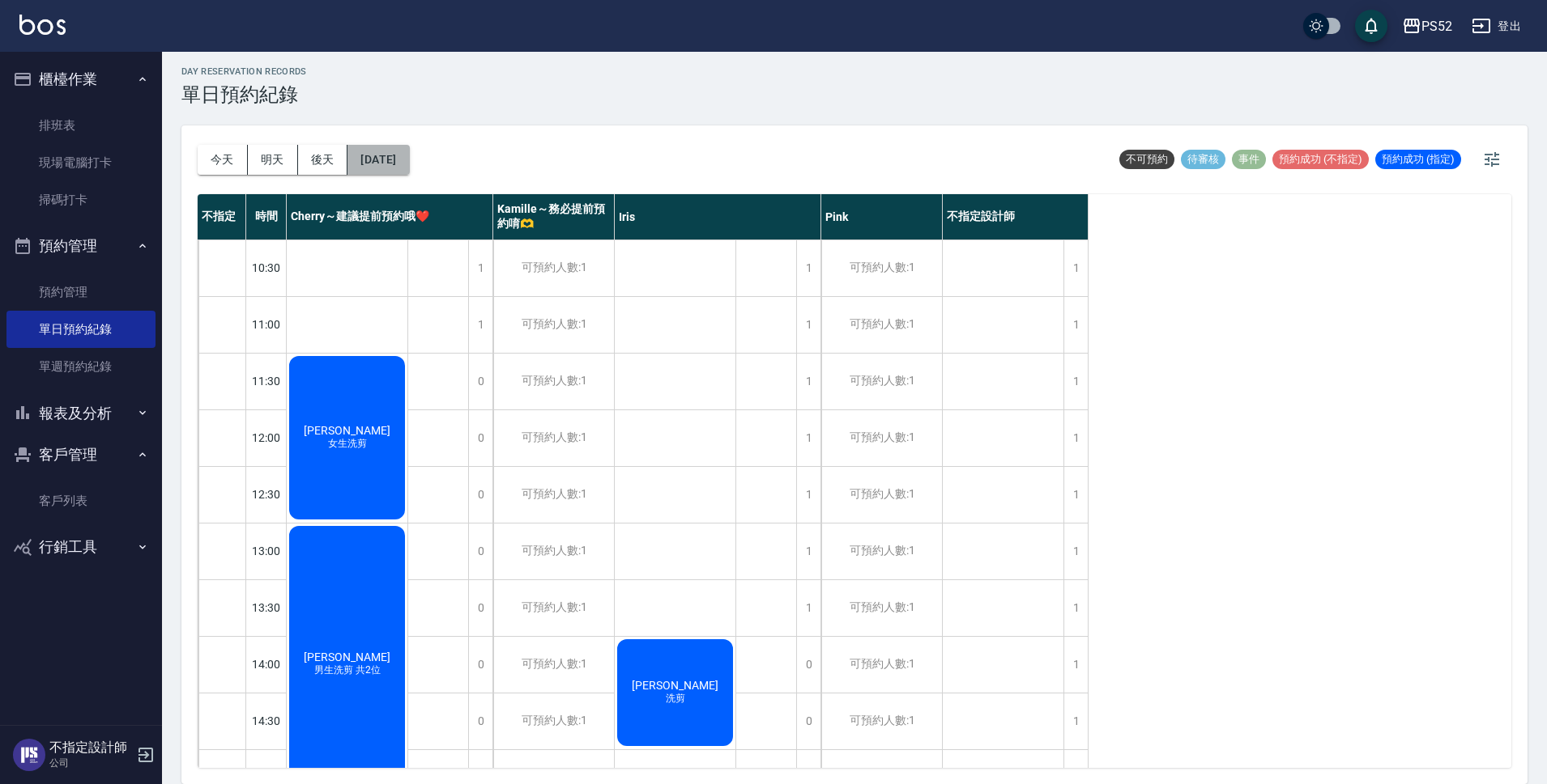
click at [409, 164] on button "[DATE]" at bounding box center [378, 160] width 61 height 30
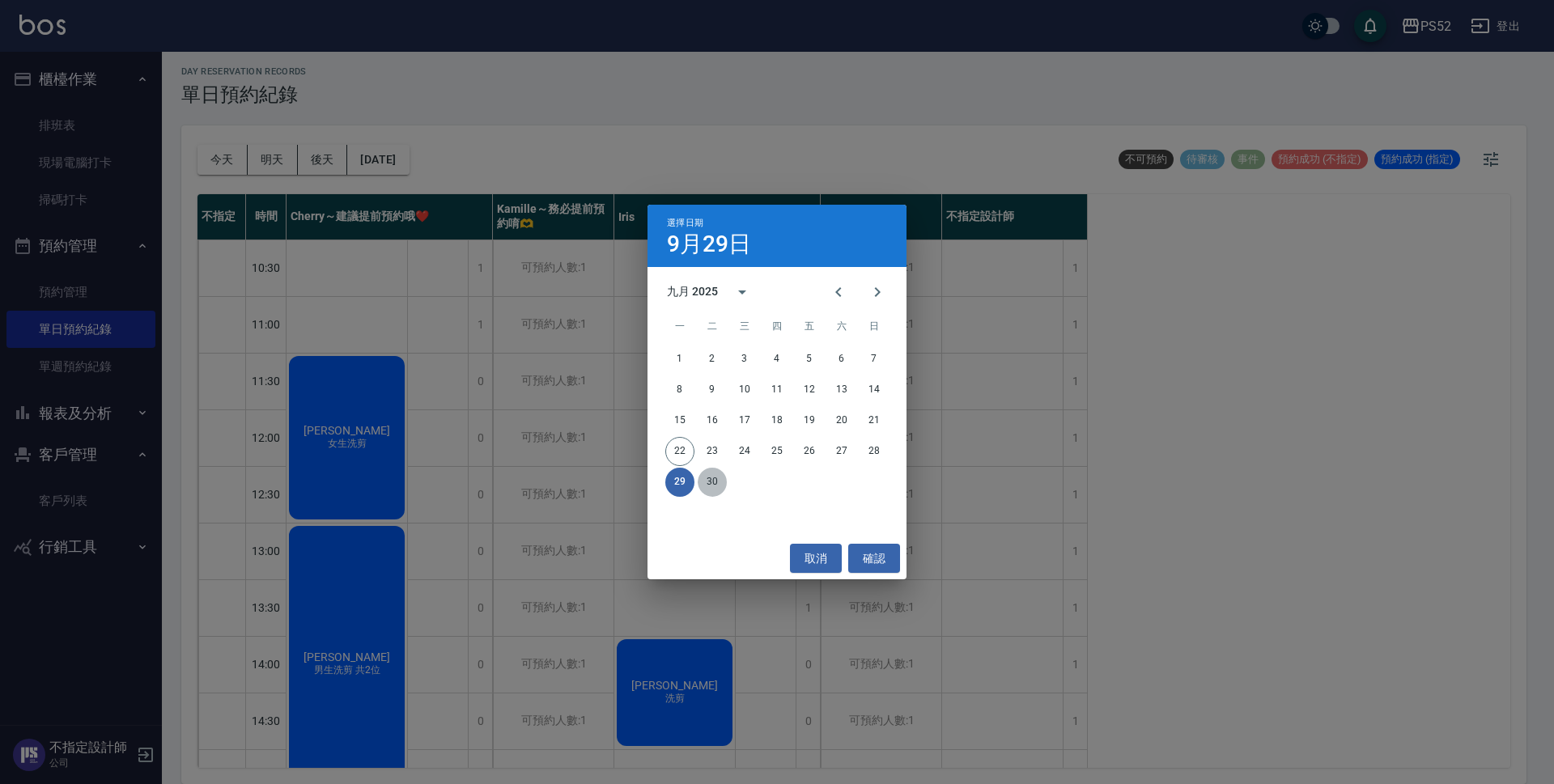
click at [703, 480] on button "30" at bounding box center [712, 482] width 29 height 29
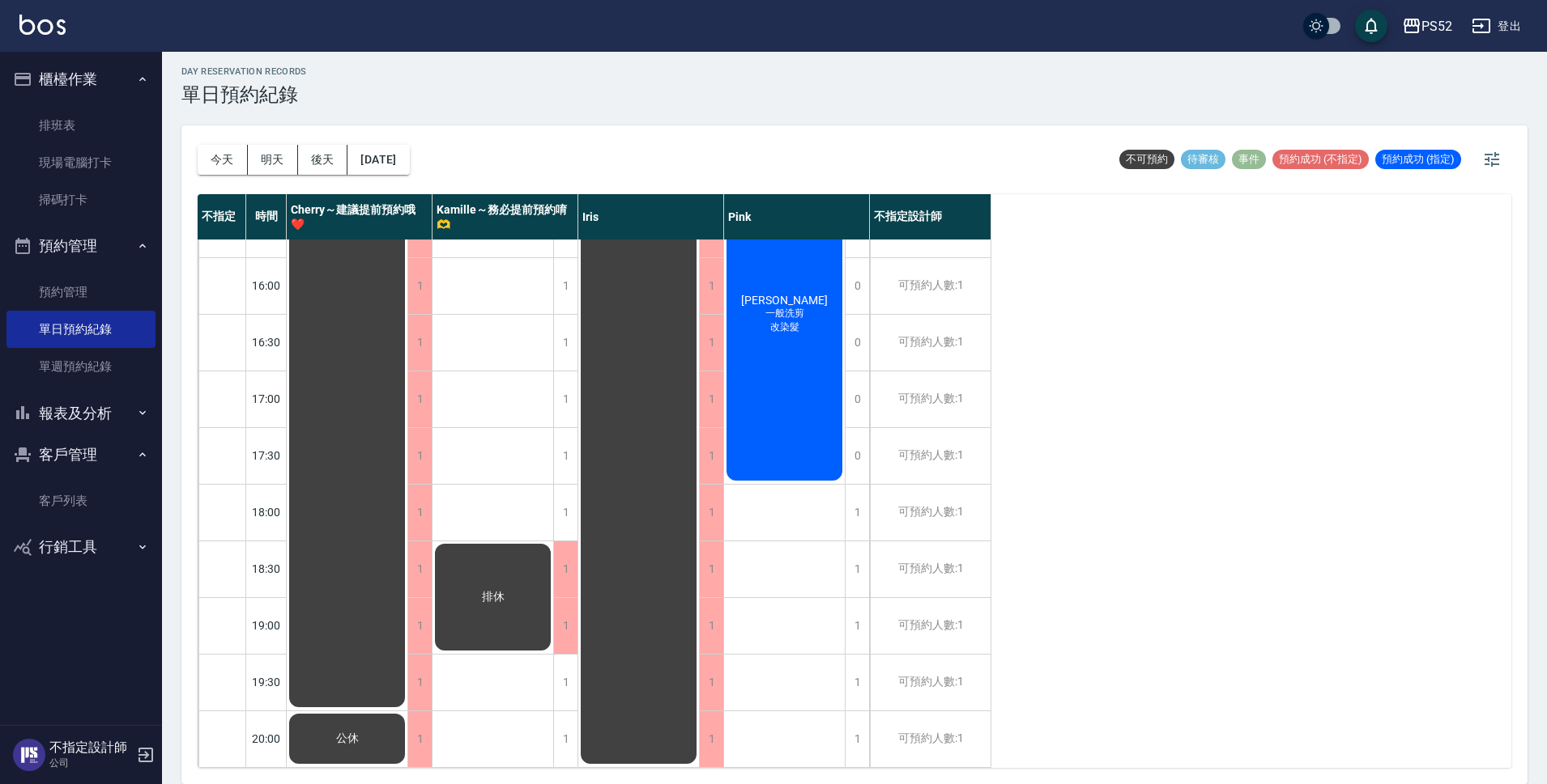
scroll to position [619, 0]
click at [73, 410] on button "報表及分析" at bounding box center [81, 414] width 149 height 42
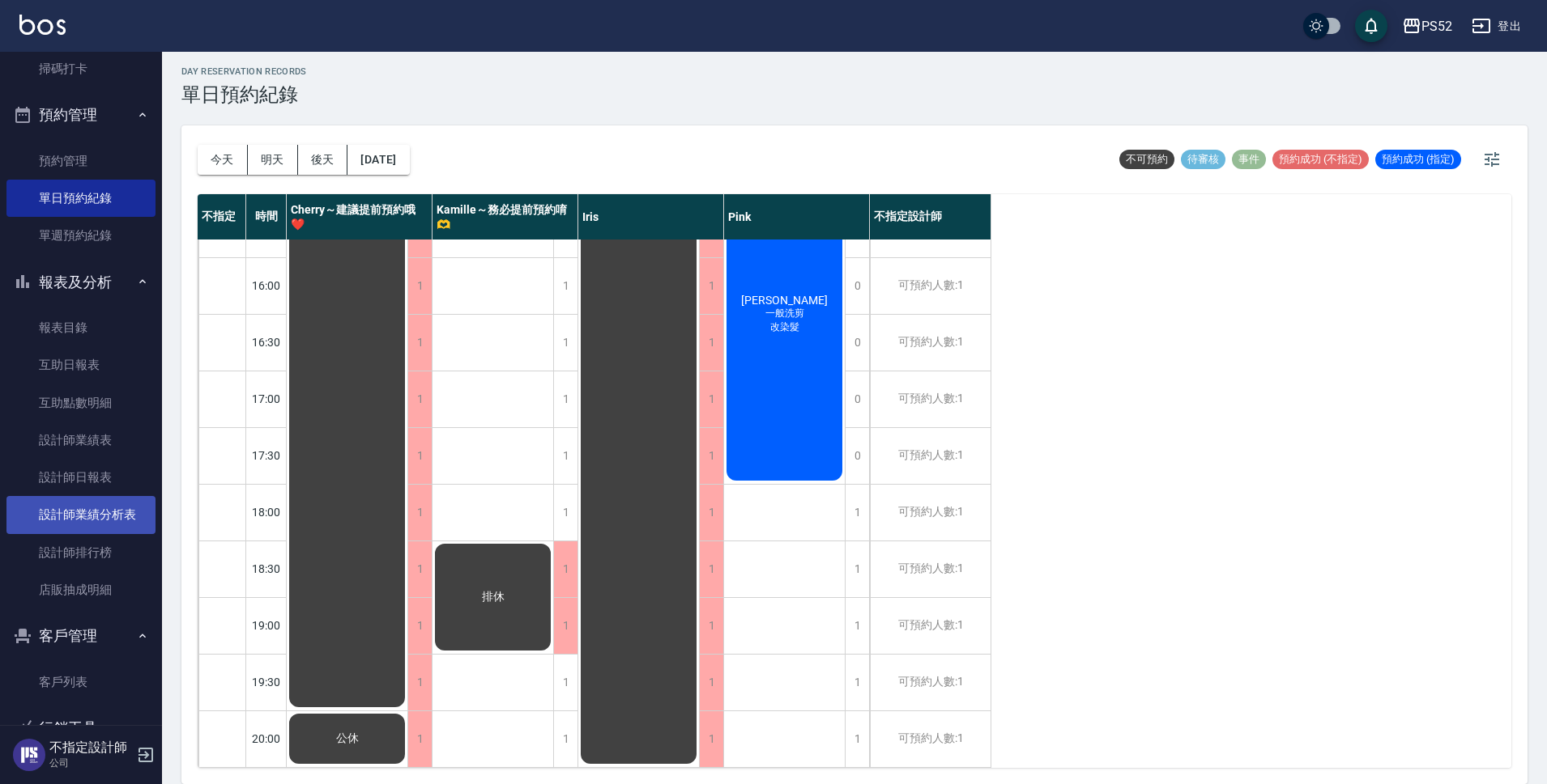
scroll to position [135, 0]
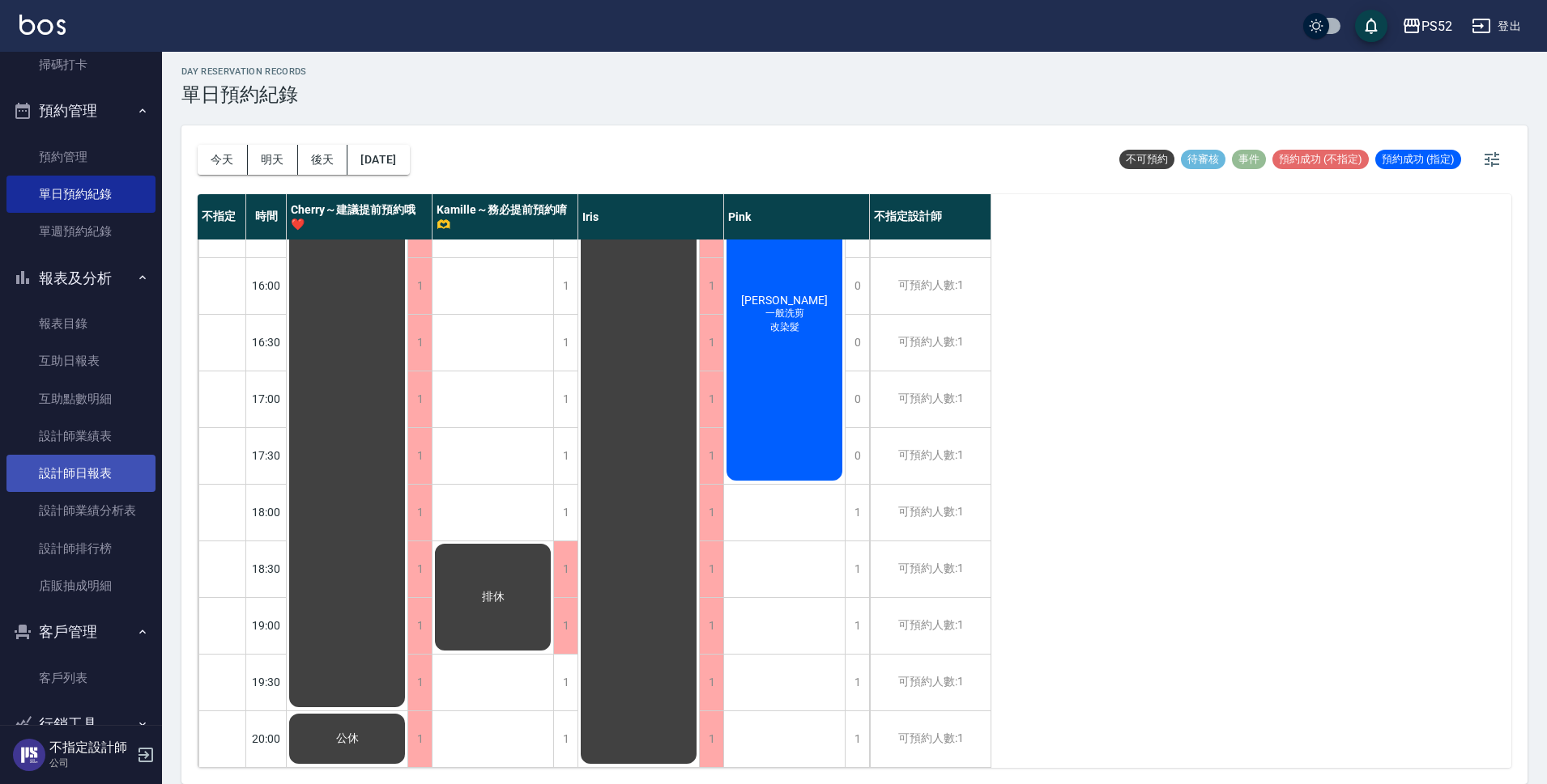
click at [83, 477] on link "設計師日報表" at bounding box center [81, 473] width 149 height 37
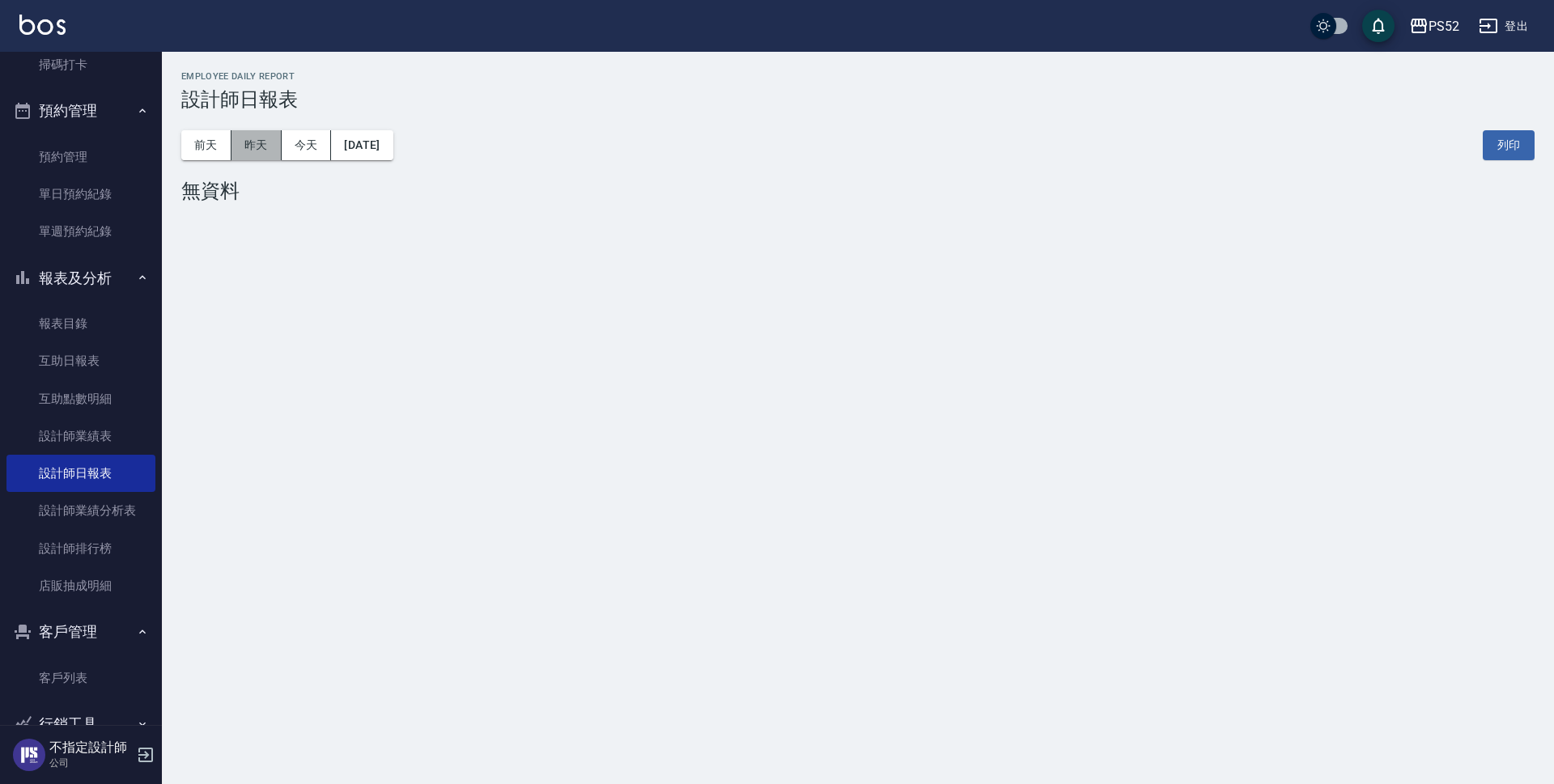
click at [263, 151] on button "昨天" at bounding box center [256, 145] width 50 height 30
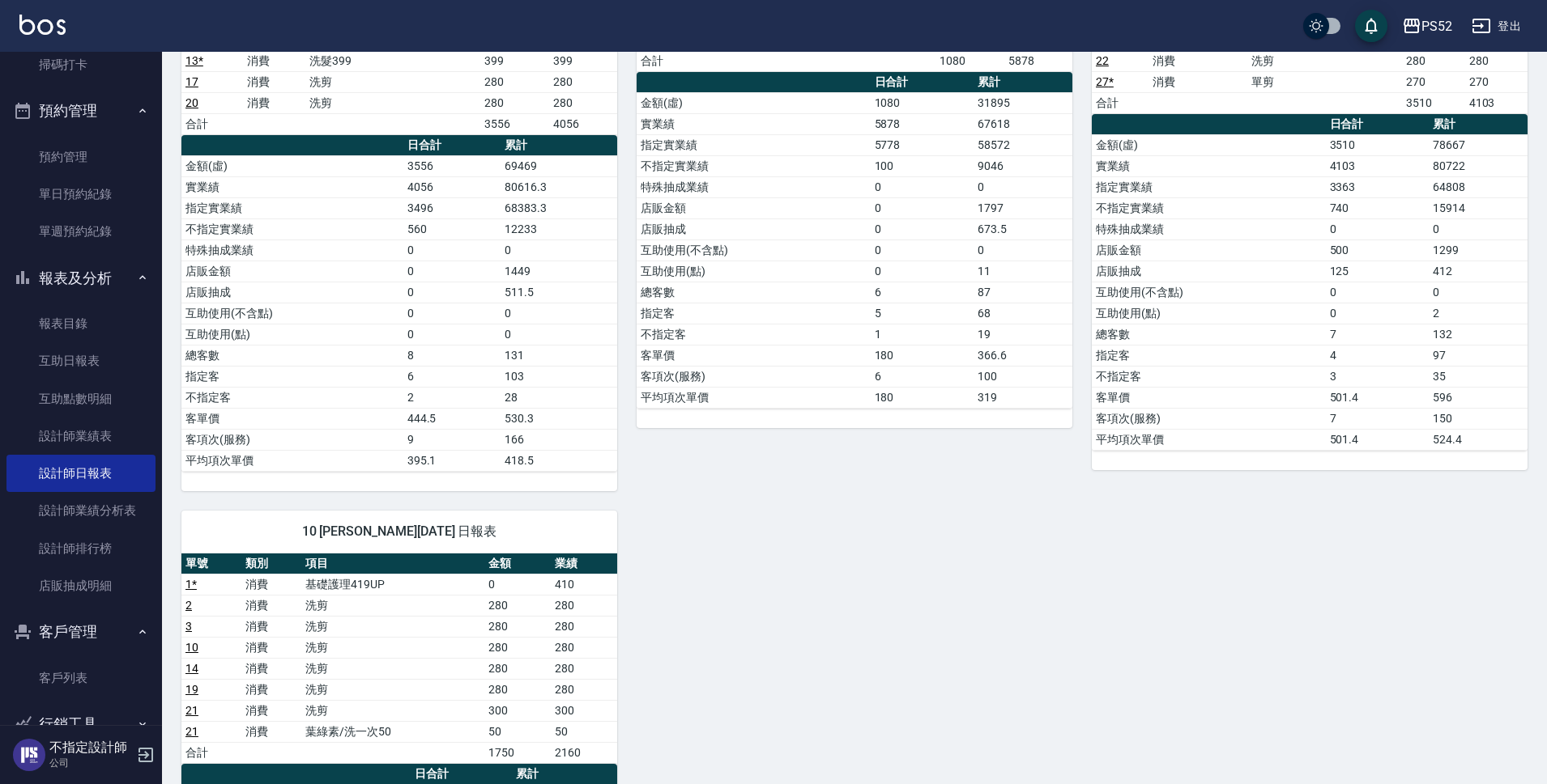
scroll to position [350, 0]
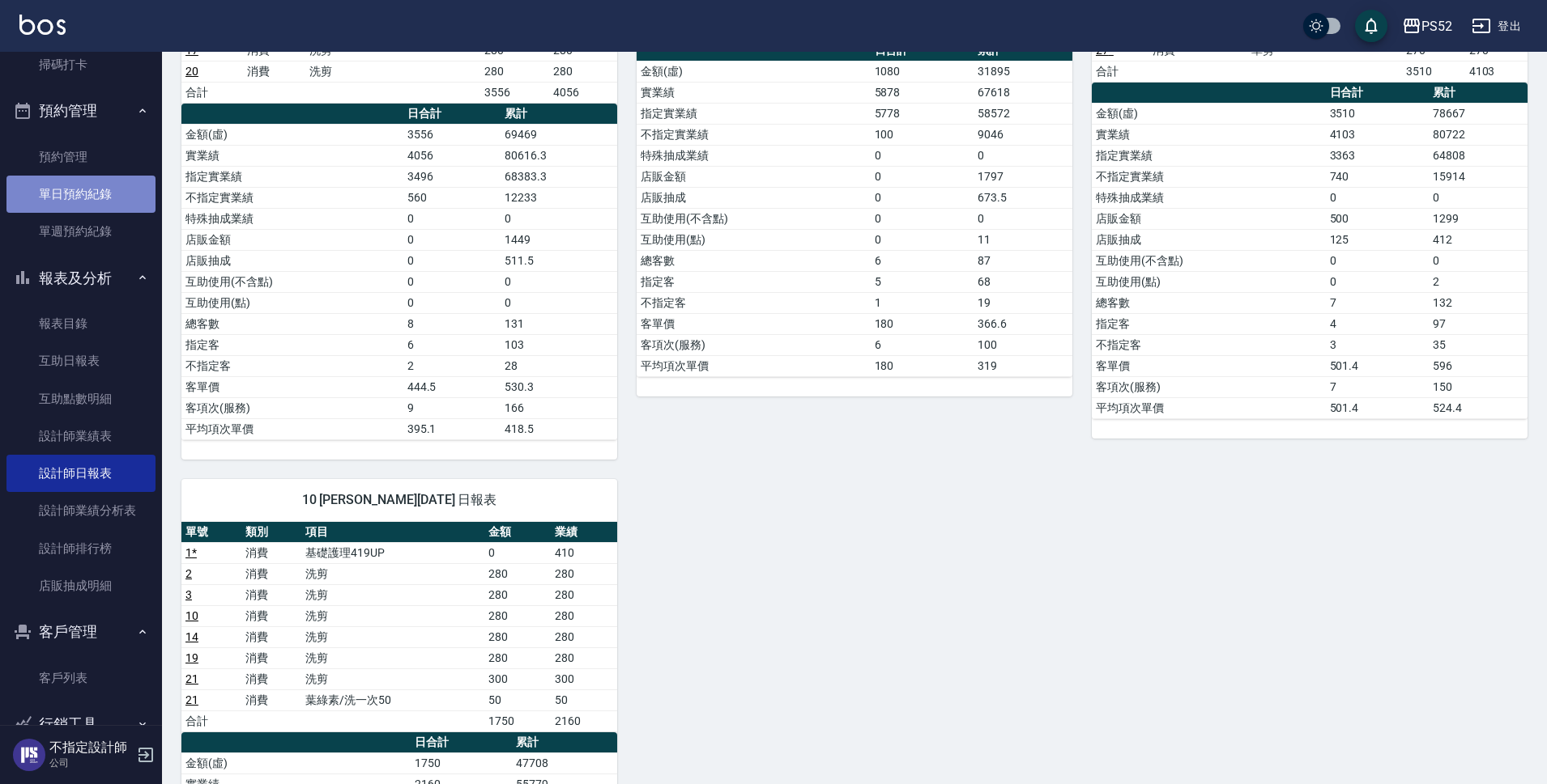
click at [82, 194] on link "單日預約紀錄" at bounding box center [81, 194] width 149 height 37
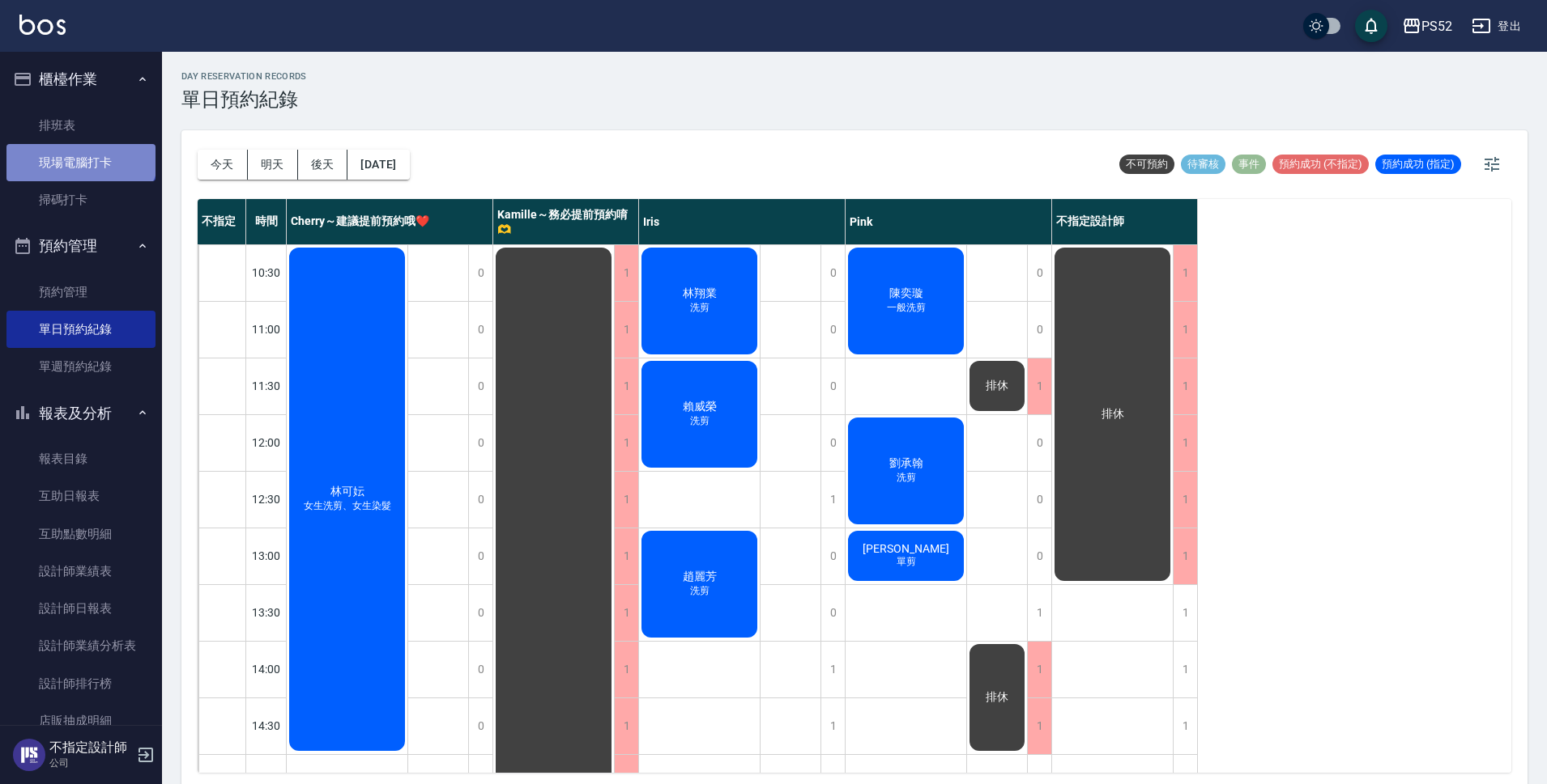
click at [79, 148] on link "現場電腦打卡" at bounding box center [81, 162] width 149 height 37
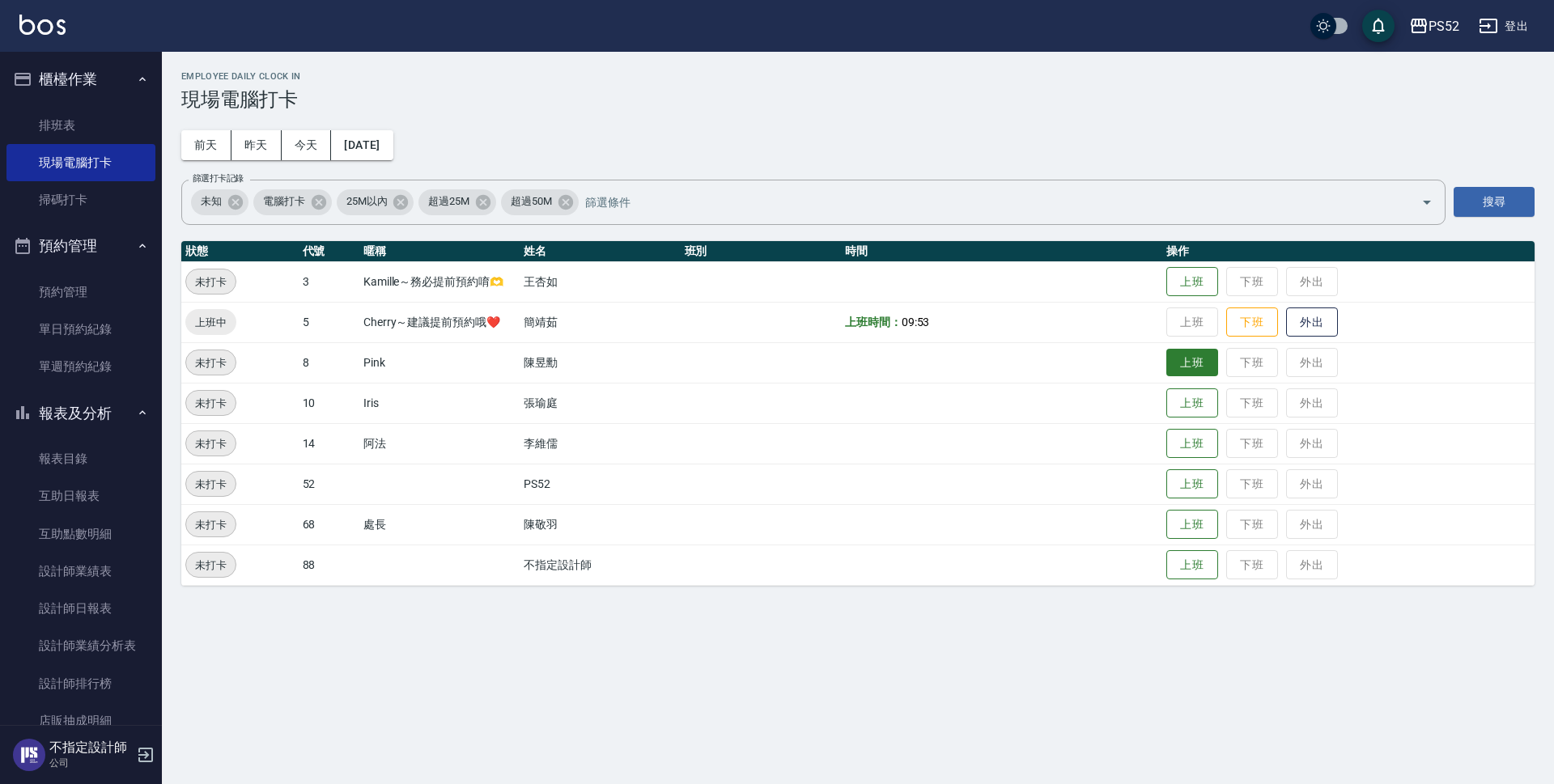
click at [1209, 362] on button "上班" at bounding box center [1191, 363] width 52 height 28
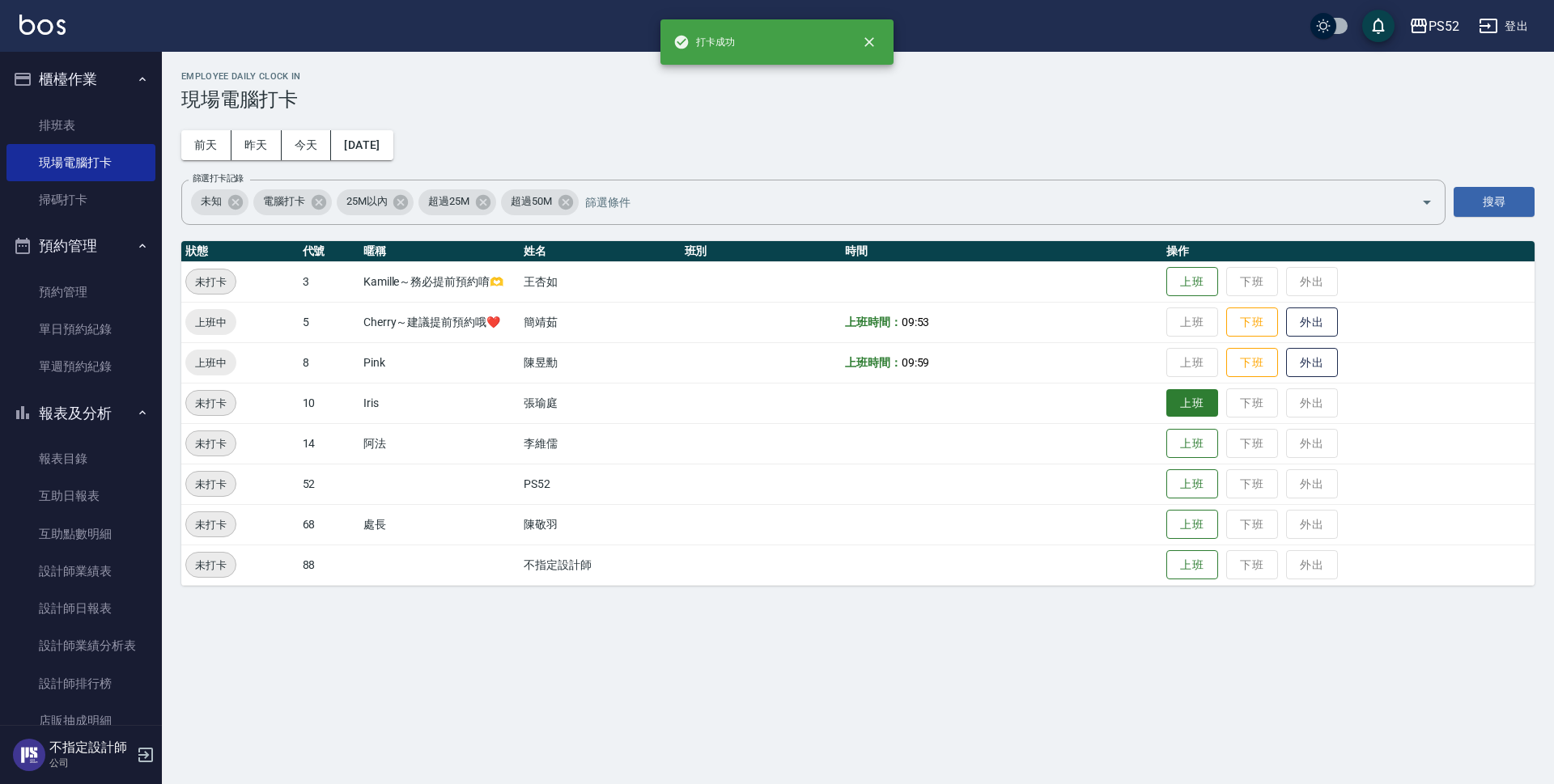
click at [1205, 402] on button "上班" at bounding box center [1191, 403] width 52 height 28
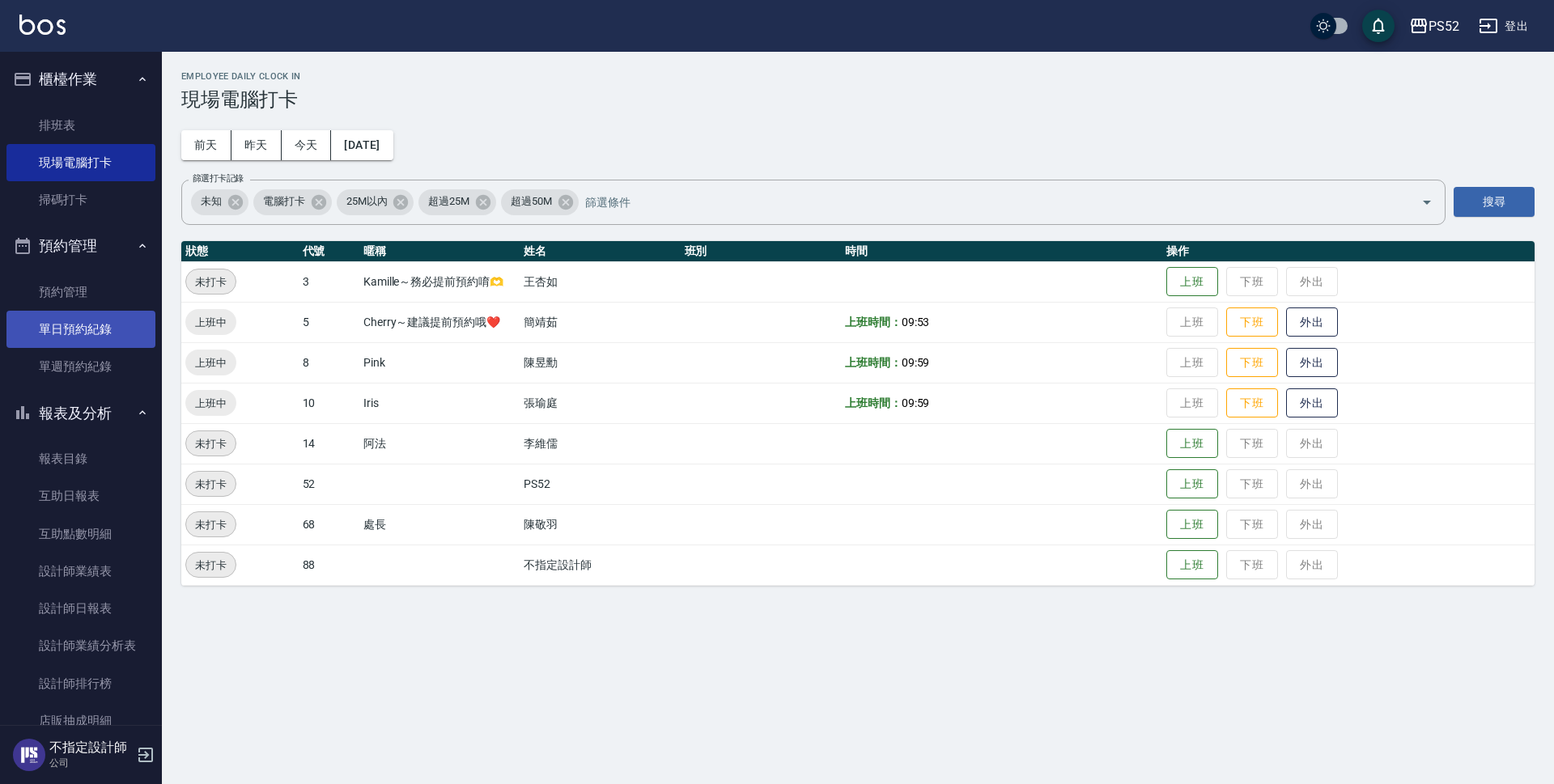
click at [102, 317] on link "單日預約紀錄" at bounding box center [81, 329] width 149 height 37
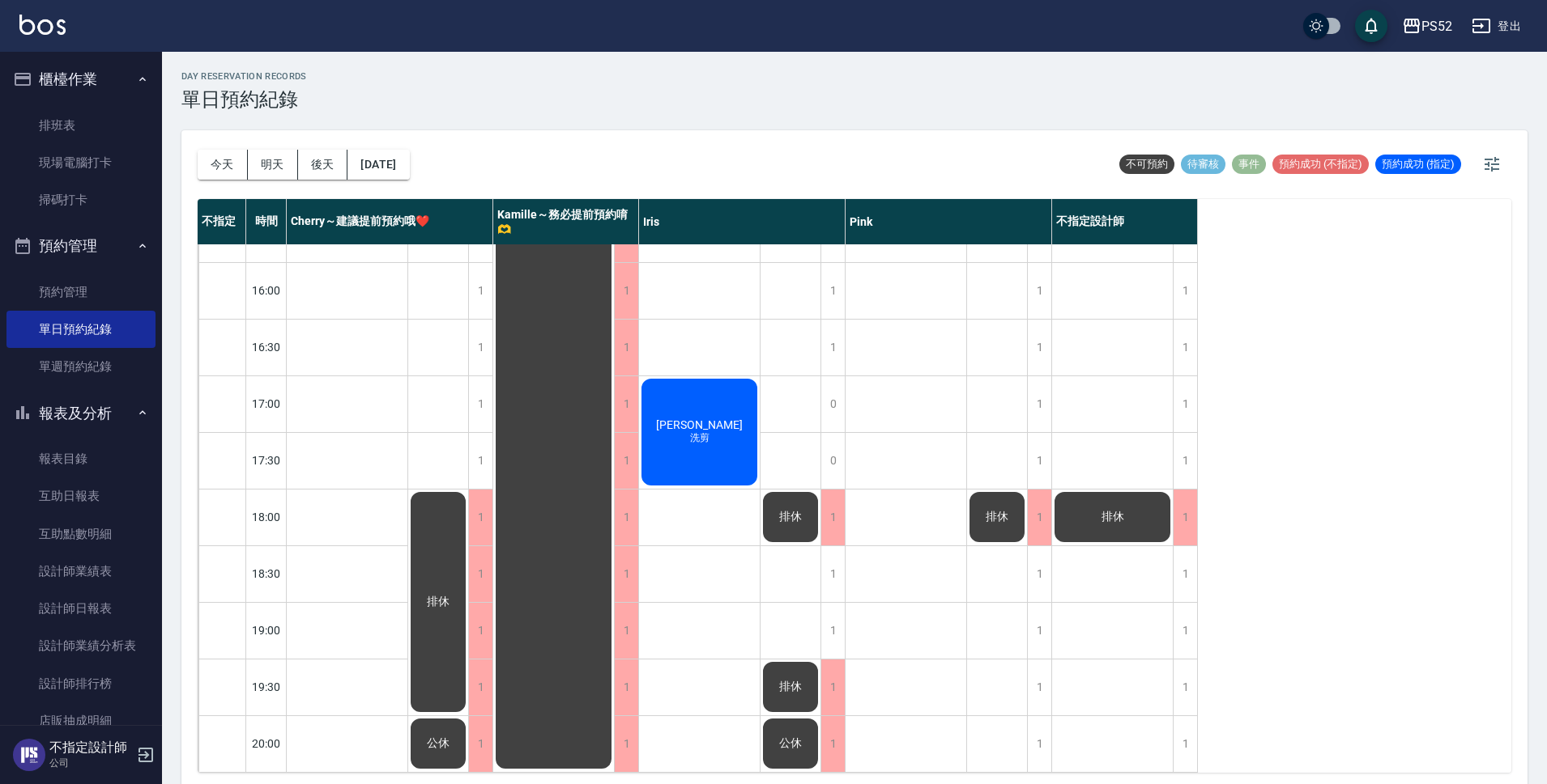
scroll to position [5, 0]
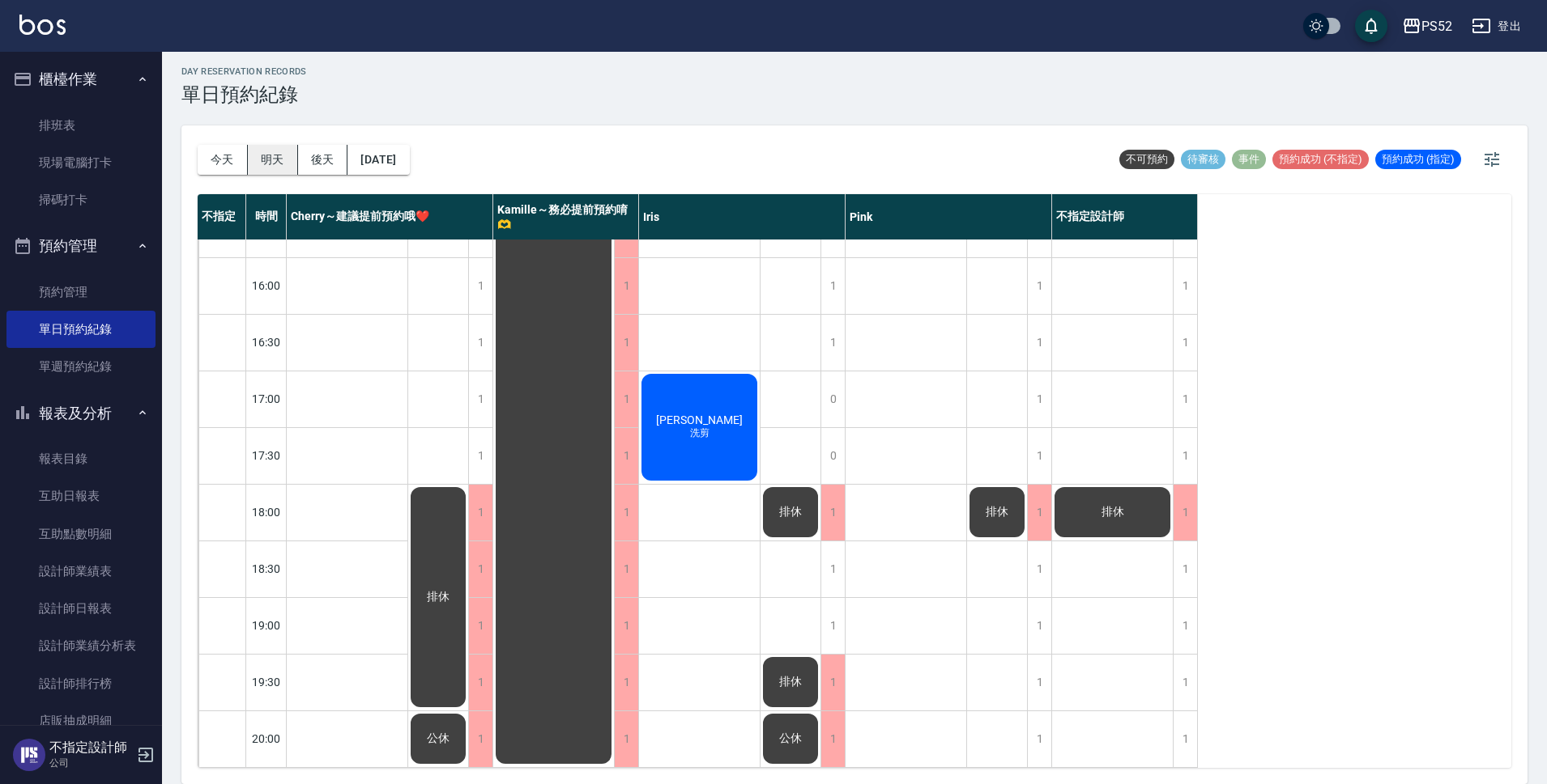
click at [276, 160] on button "明天" at bounding box center [272, 160] width 50 height 30
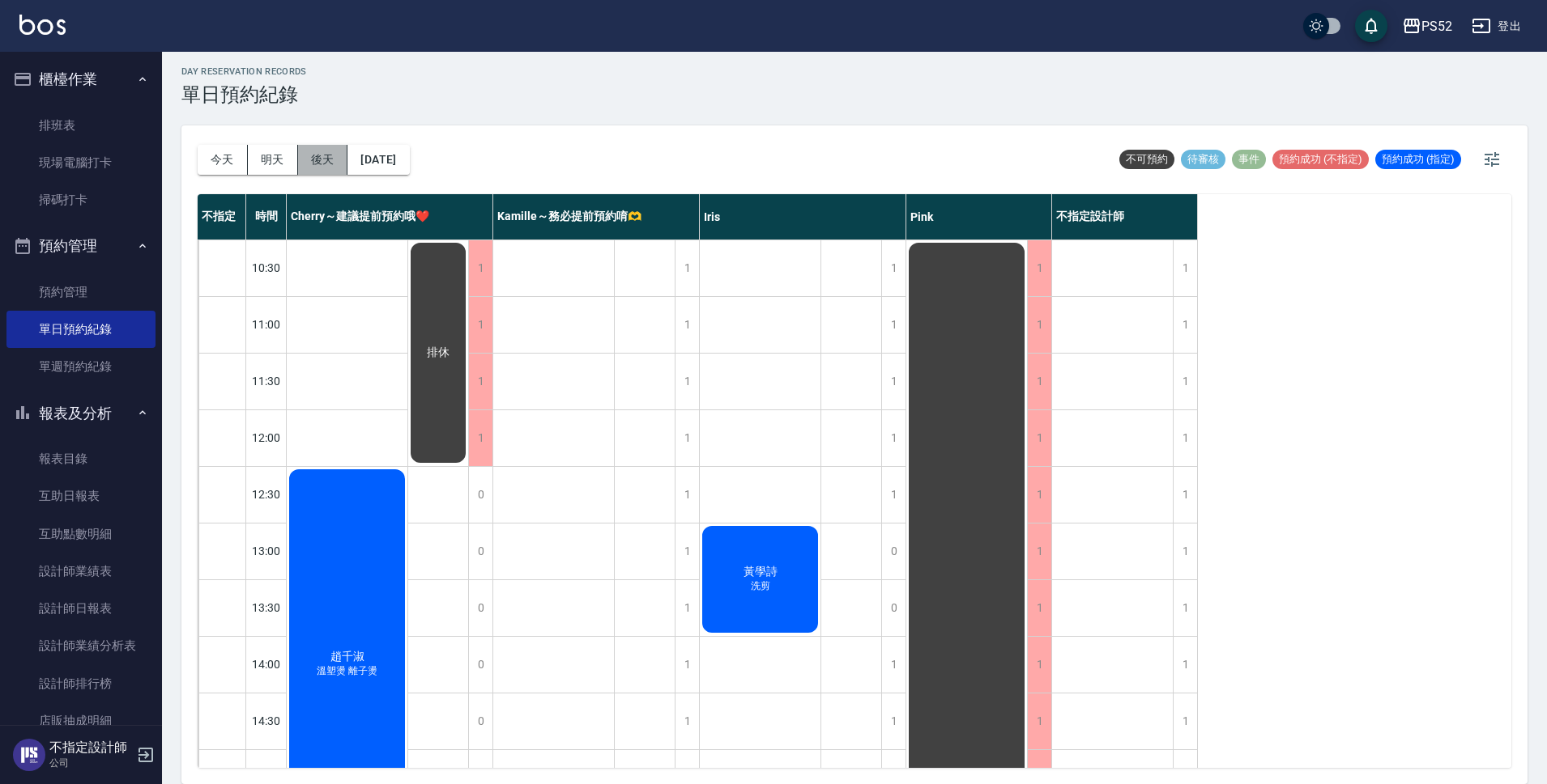
click at [323, 157] on button "後天" at bounding box center [322, 160] width 50 height 30
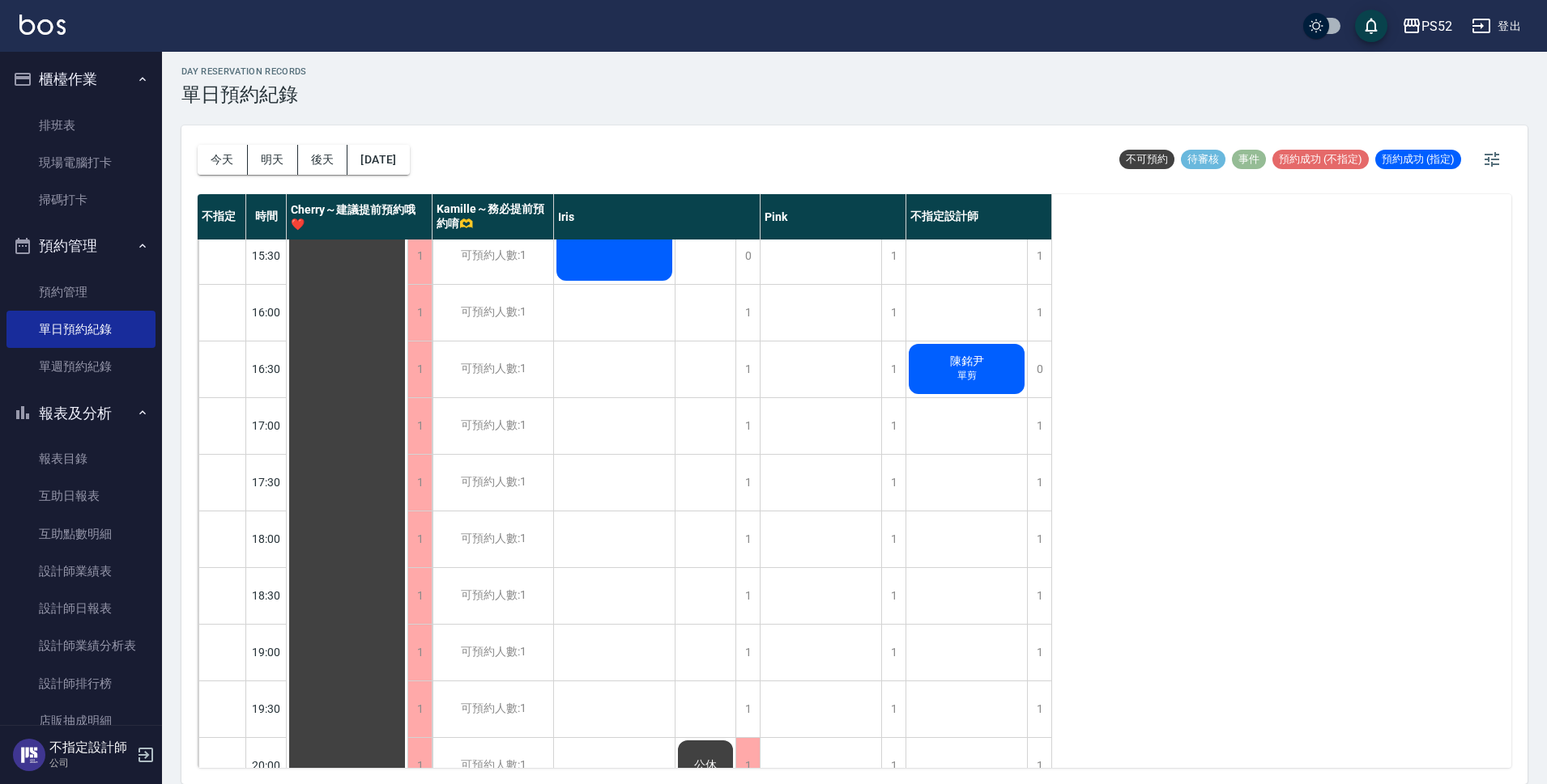
scroll to position [619, 0]
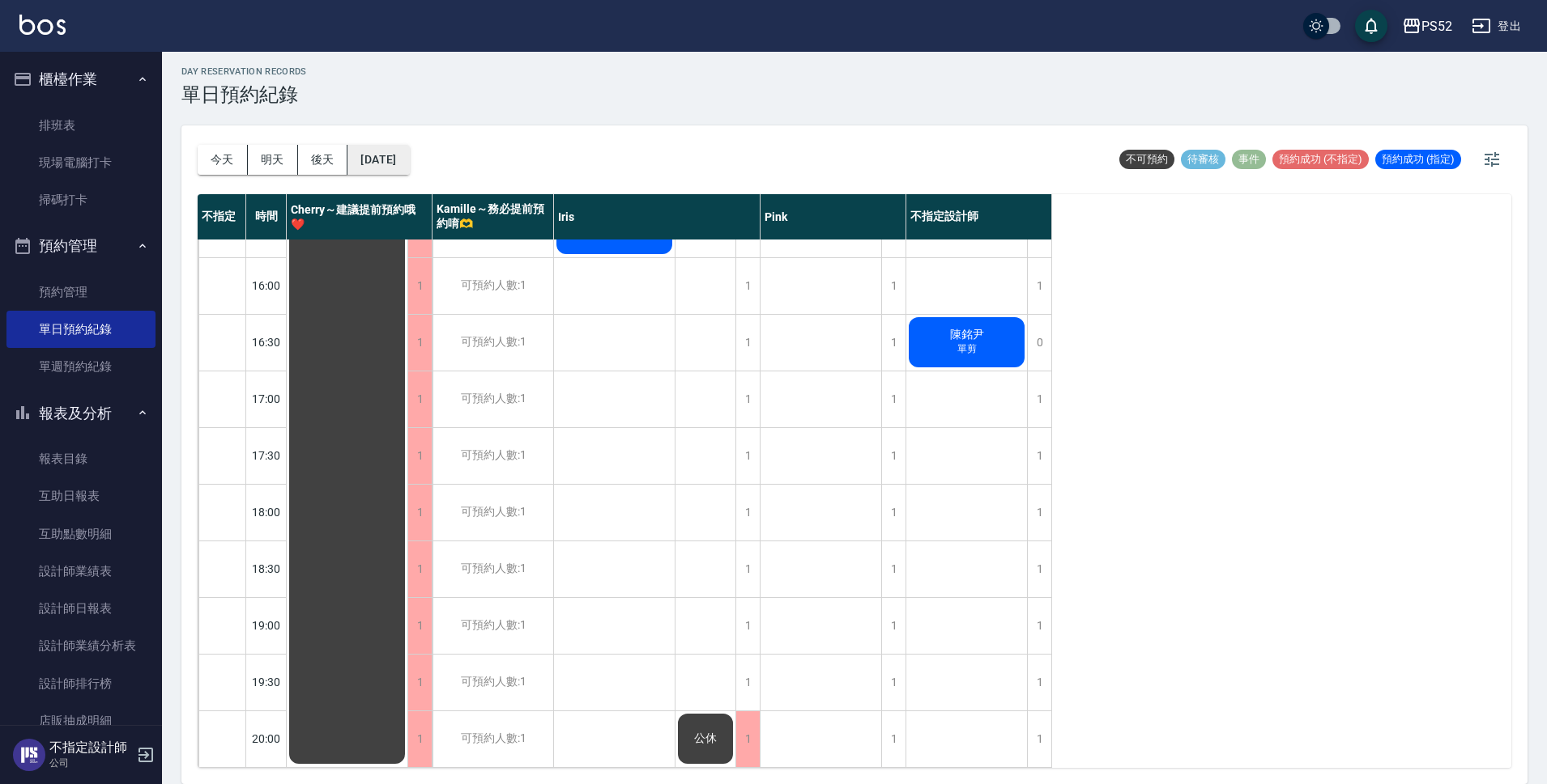
click at [396, 166] on button "[DATE]" at bounding box center [378, 160] width 61 height 30
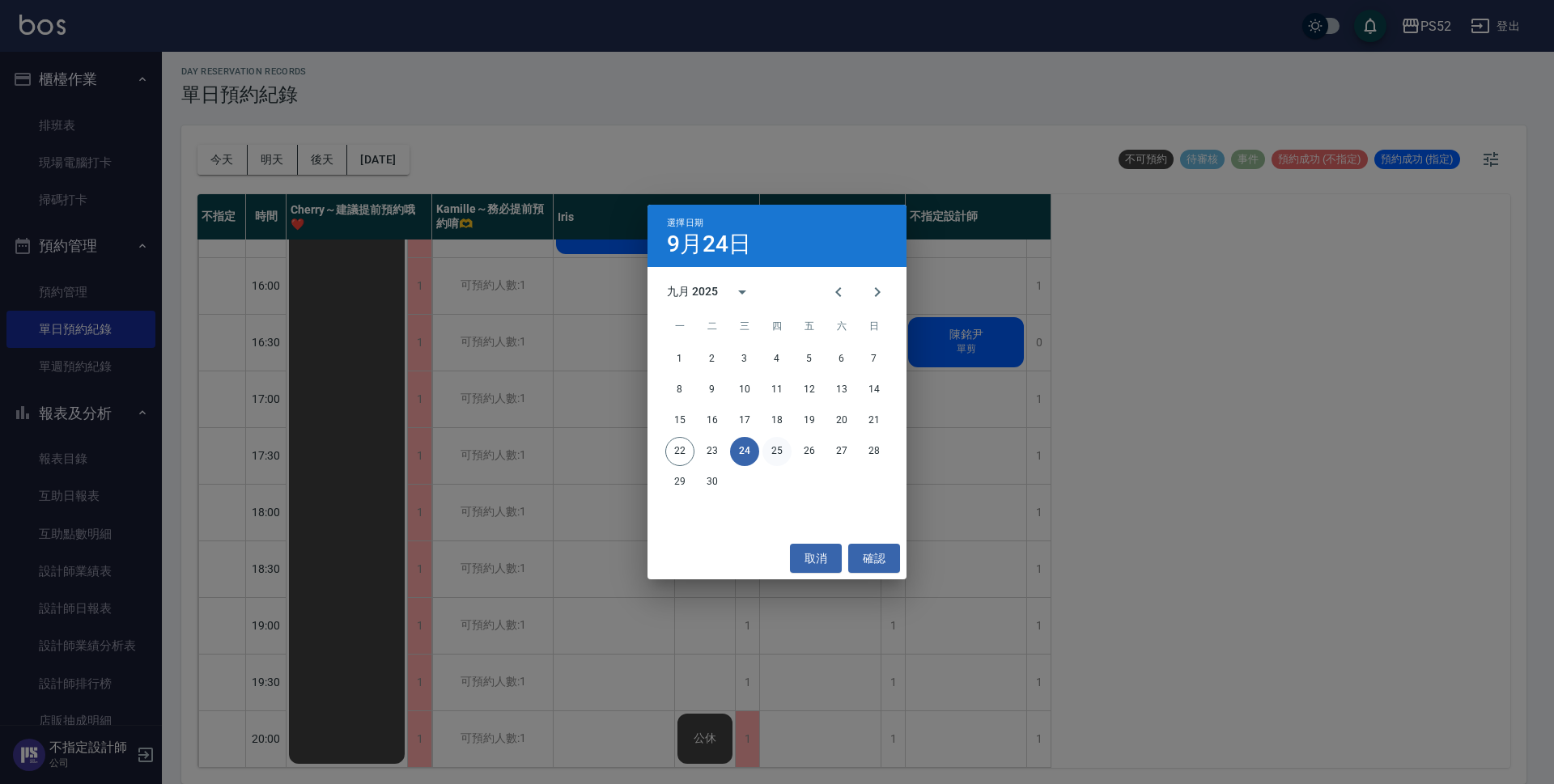
click at [768, 452] on button "25" at bounding box center [776, 451] width 29 height 29
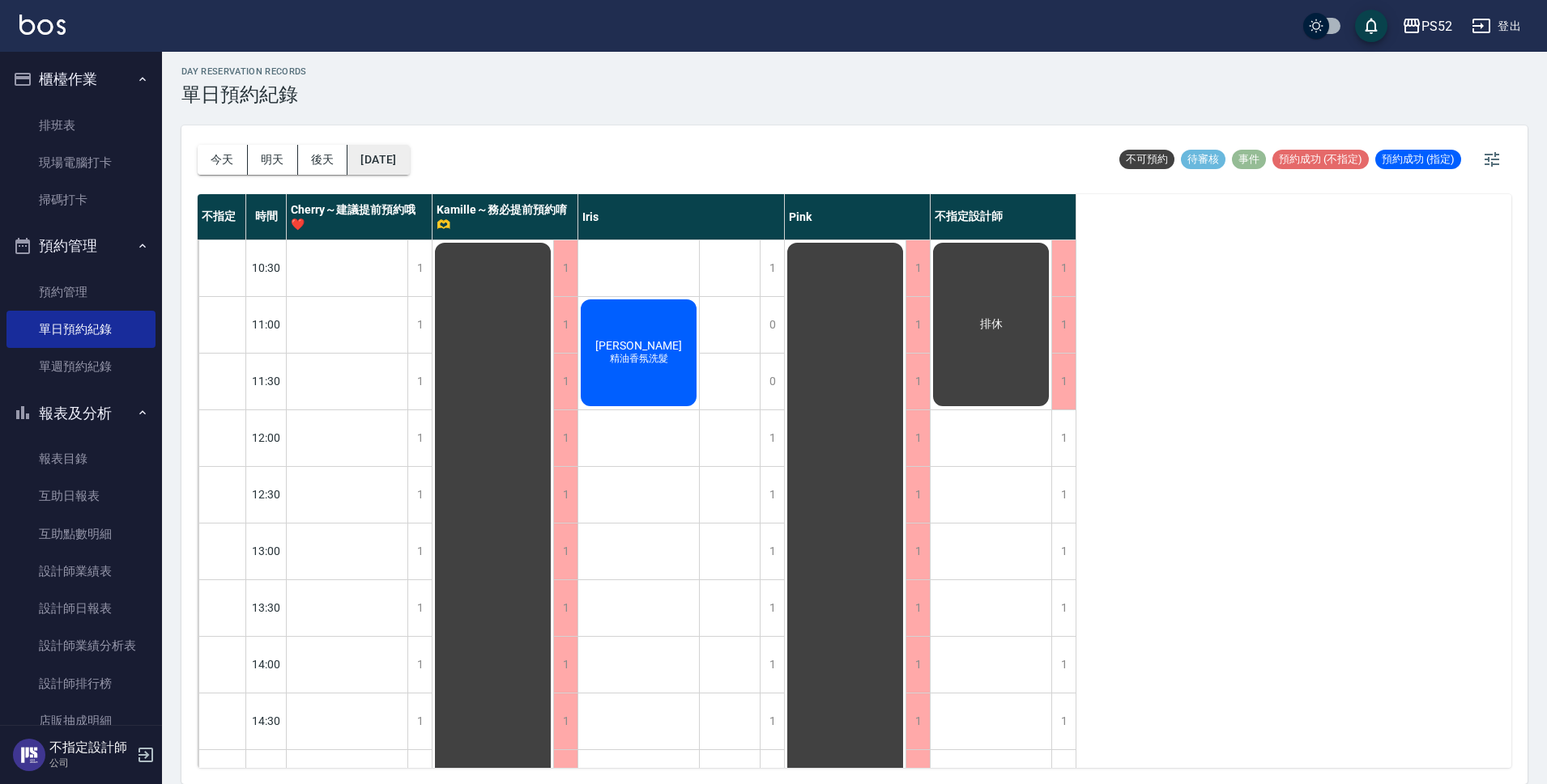
click at [403, 146] on button "[DATE]" at bounding box center [378, 160] width 61 height 30
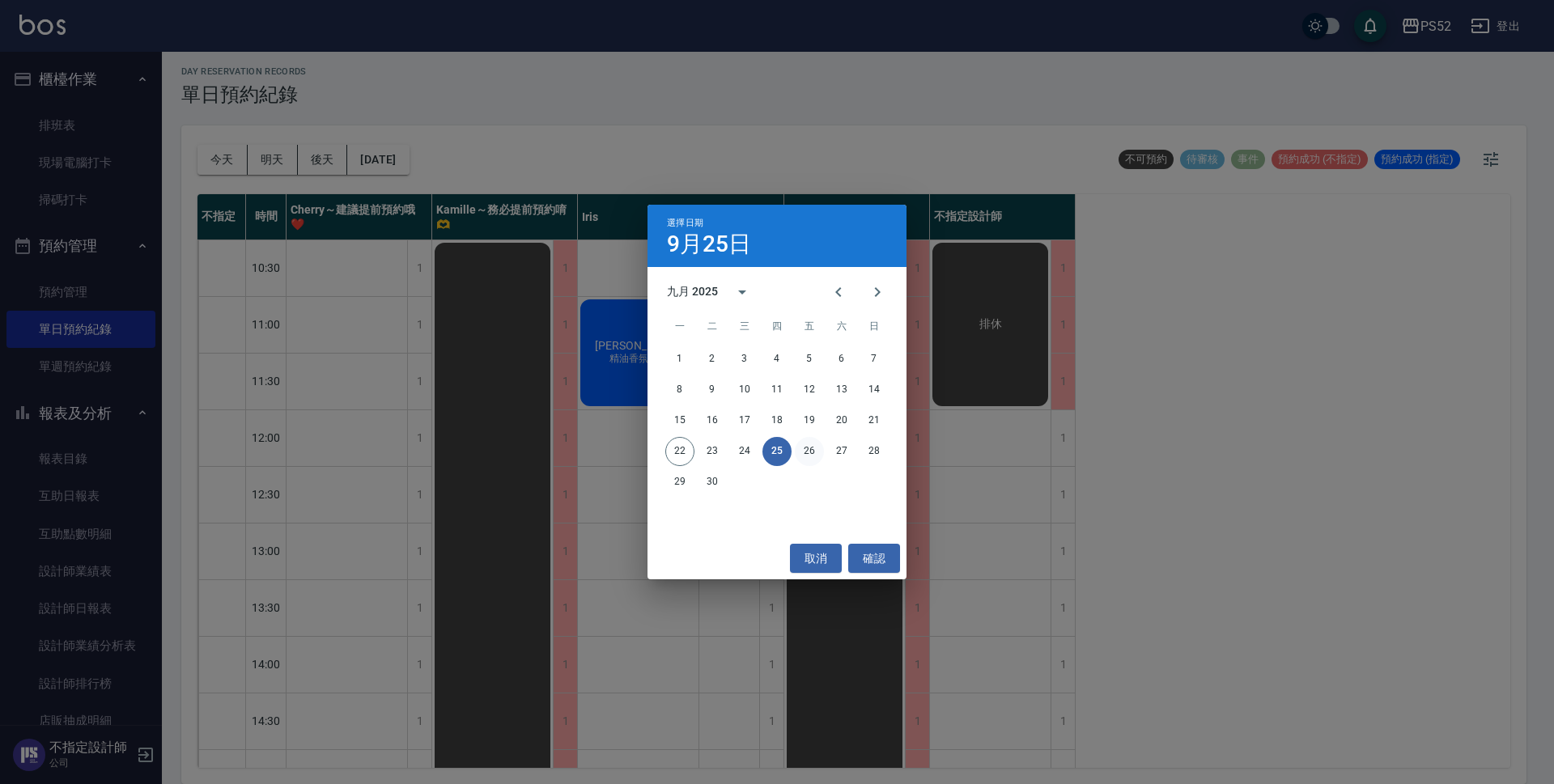
click at [798, 448] on button "26" at bounding box center [809, 451] width 29 height 29
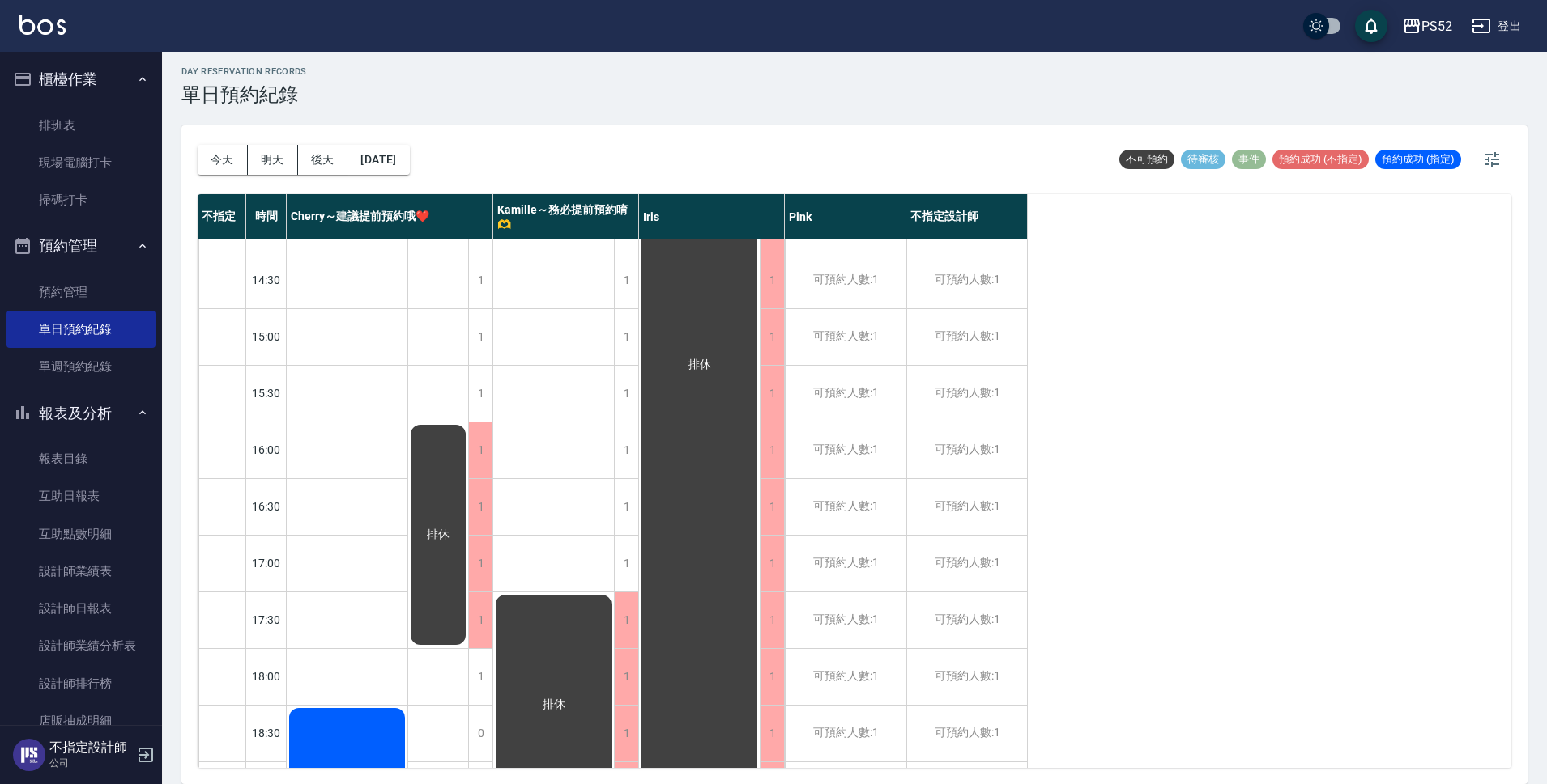
scroll to position [459, 0]
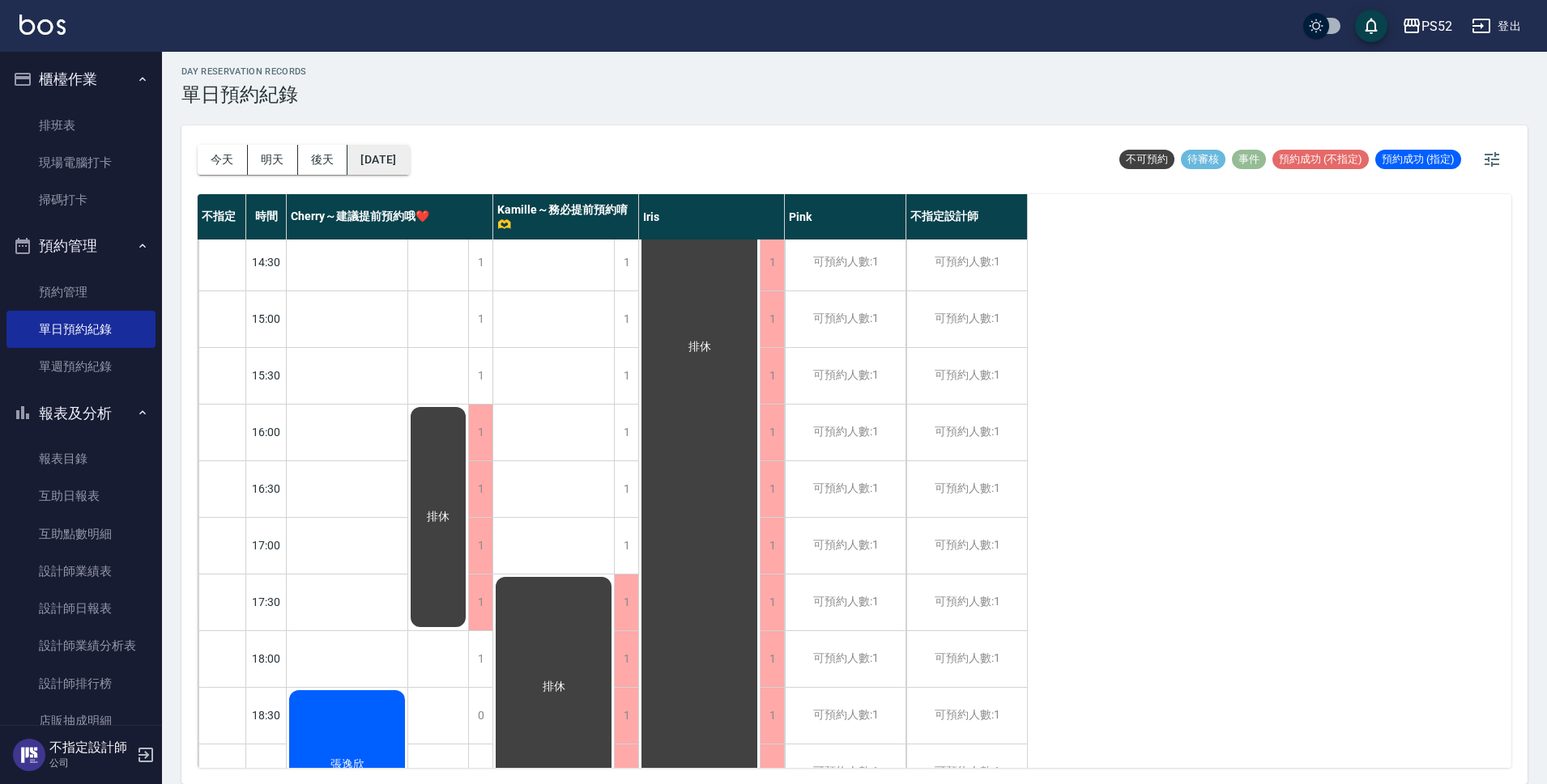
click at [383, 171] on button "[DATE]" at bounding box center [378, 160] width 61 height 30
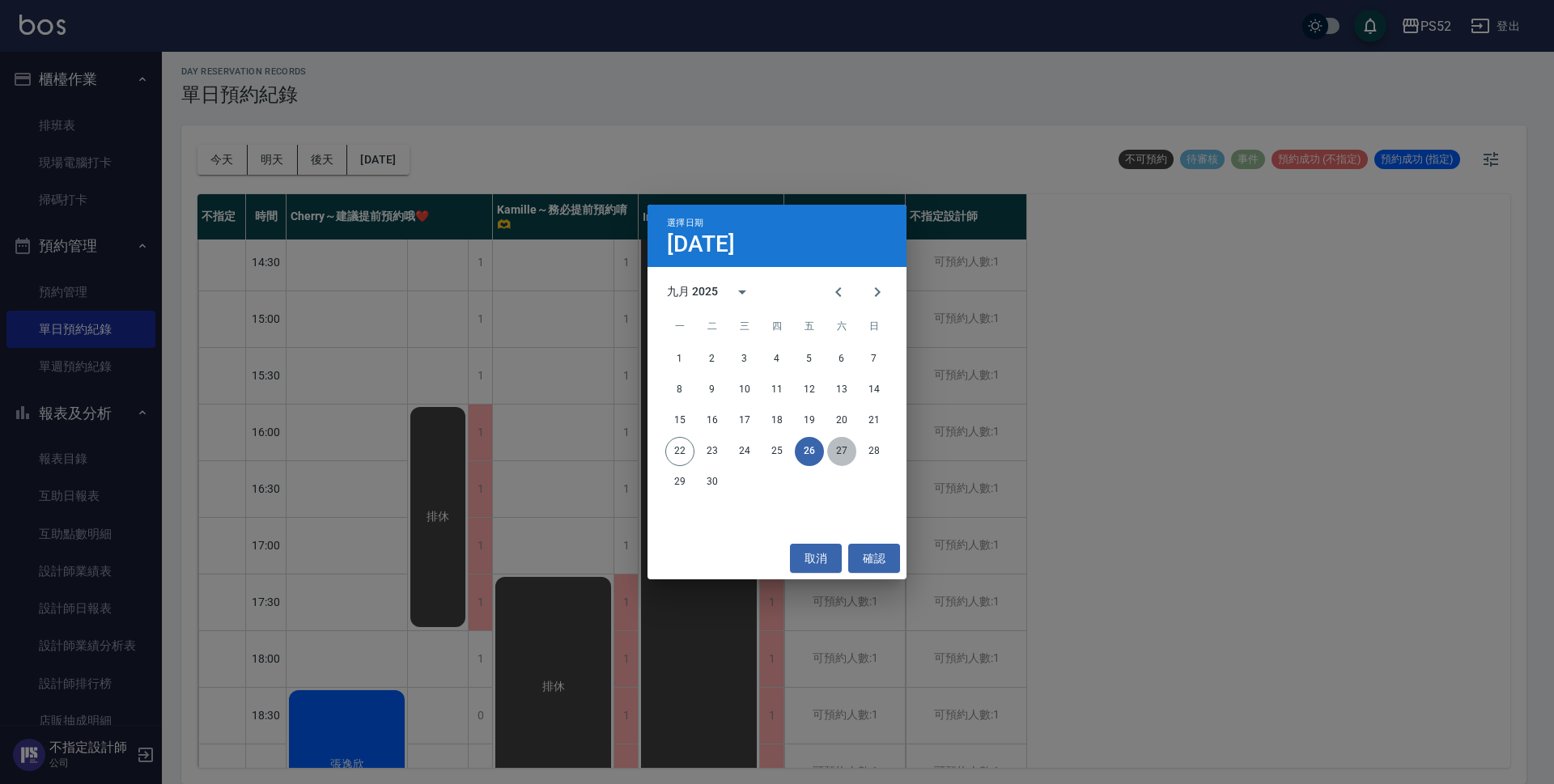
click at [840, 464] on button "27" at bounding box center [841, 451] width 29 height 29
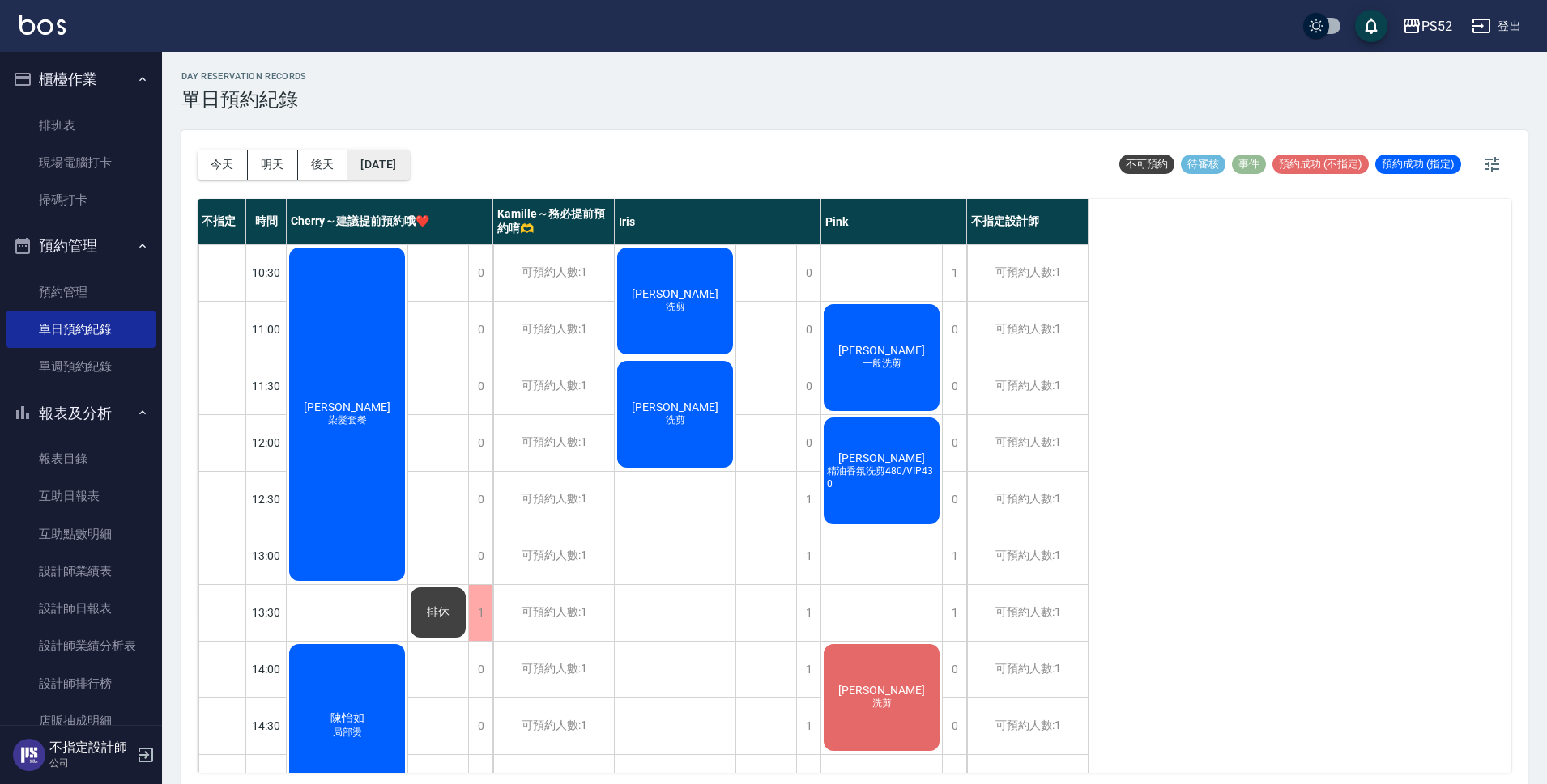
click at [395, 156] on button "[DATE]" at bounding box center [378, 165] width 61 height 30
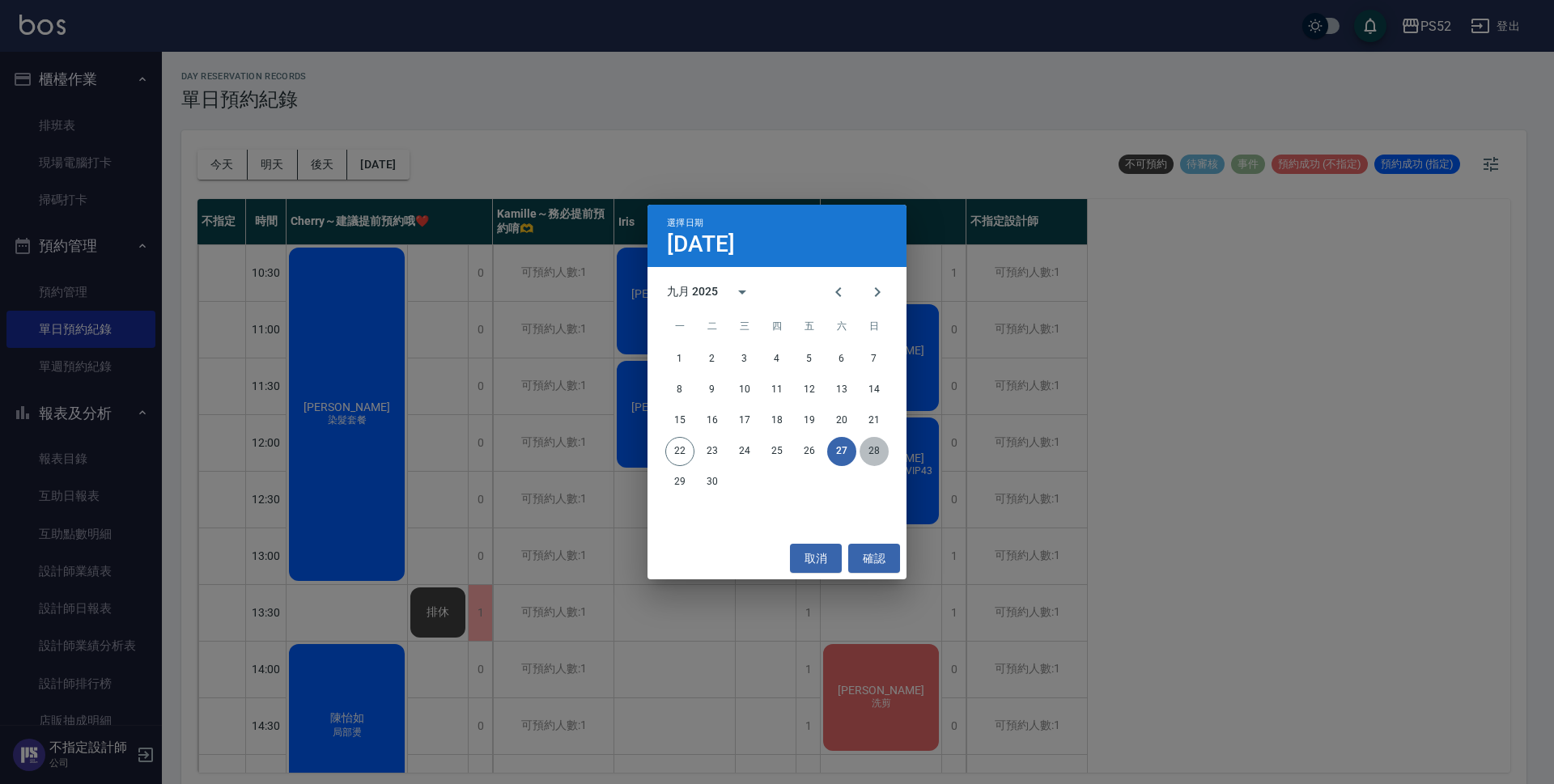
click at [874, 440] on button "28" at bounding box center [874, 451] width 29 height 29
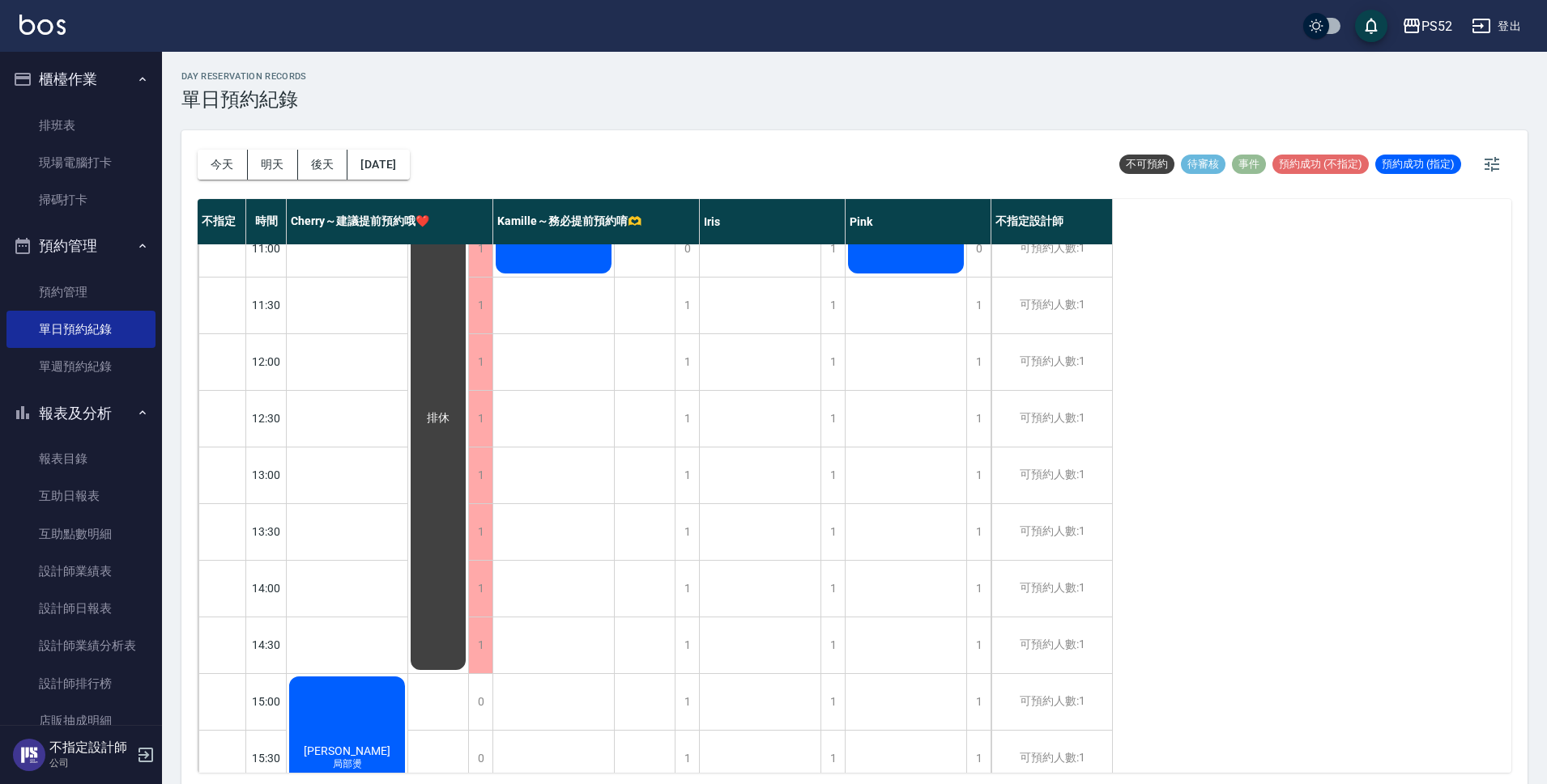
scroll to position [79, 0]
click at [409, 161] on button "[DATE]" at bounding box center [378, 165] width 61 height 30
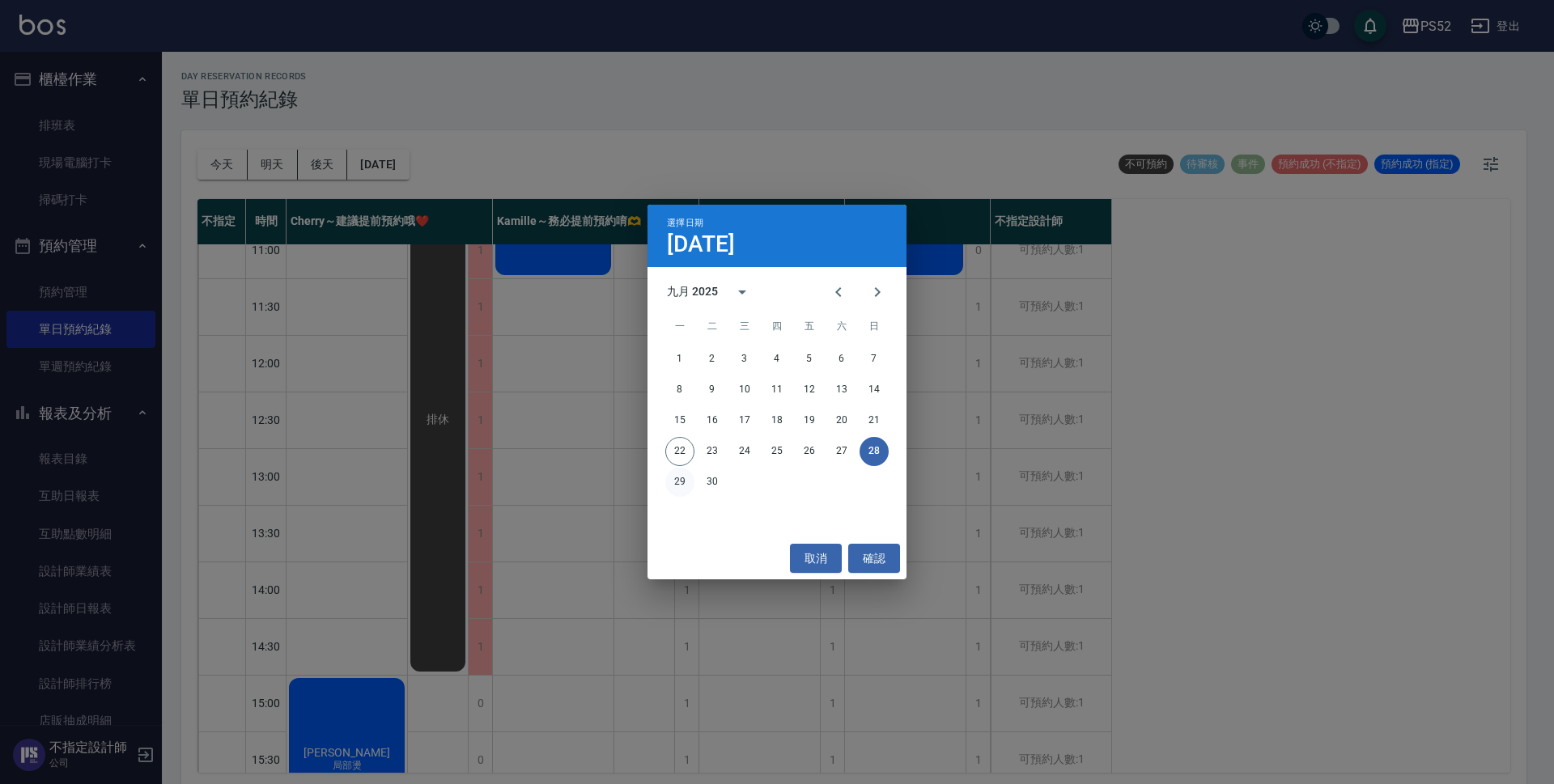
click at [668, 479] on button "29" at bounding box center [680, 482] width 29 height 29
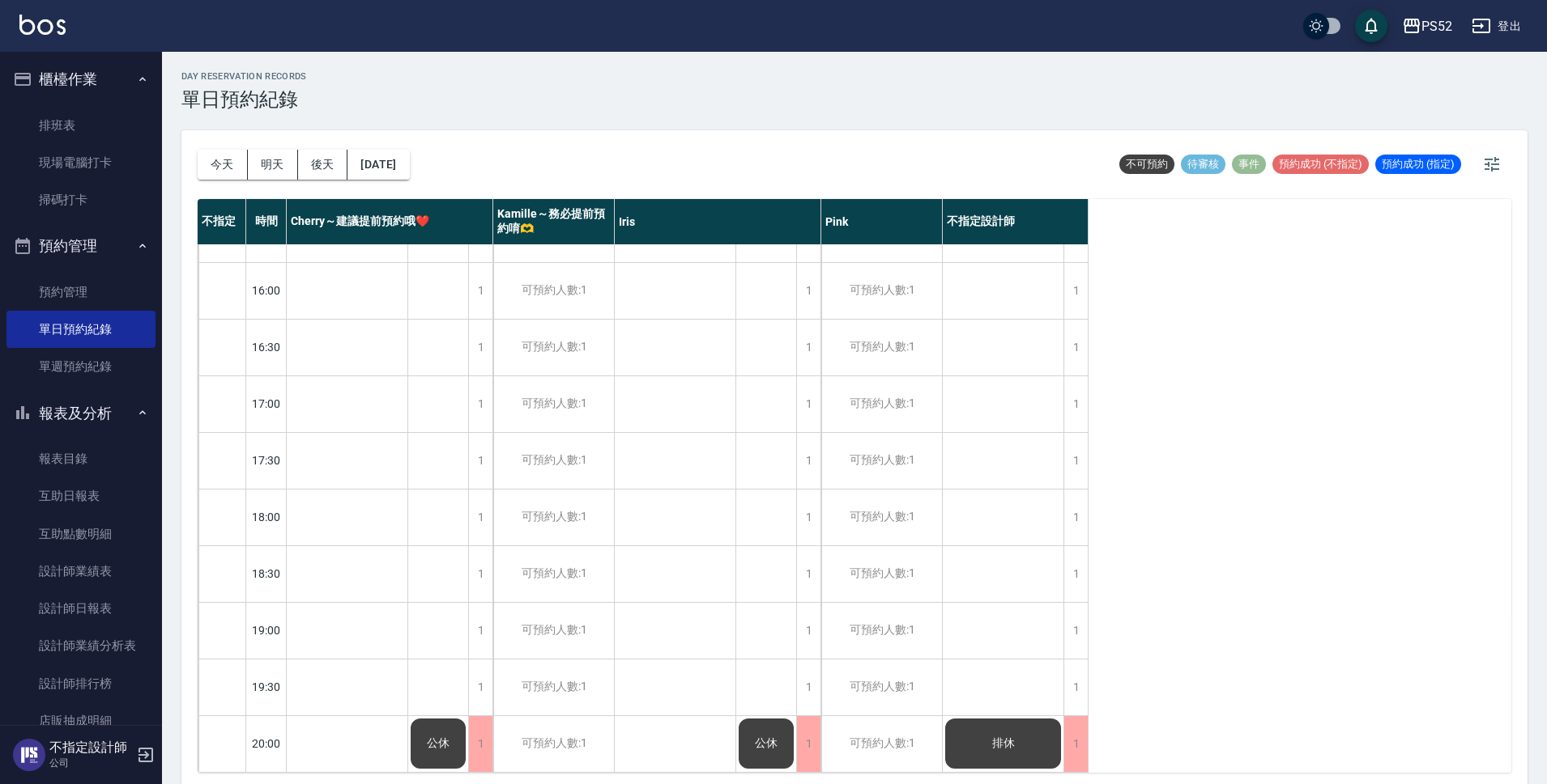
scroll to position [619, 0]
click at [409, 150] on button "[DATE]" at bounding box center [378, 165] width 61 height 30
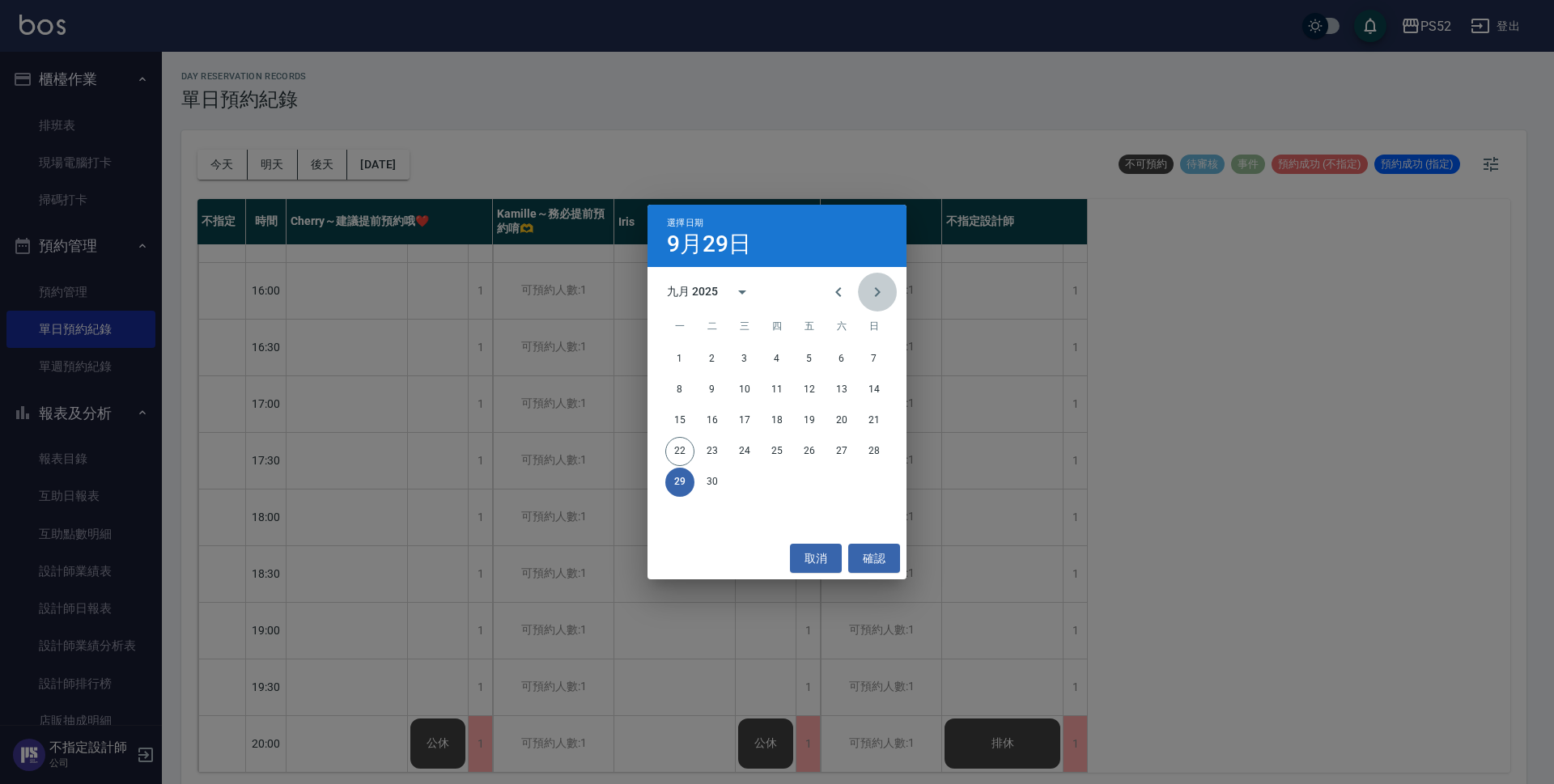
click at [874, 283] on icon "Next month" at bounding box center [877, 292] width 19 height 19
click at [679, 388] on button "6" at bounding box center [680, 390] width 29 height 29
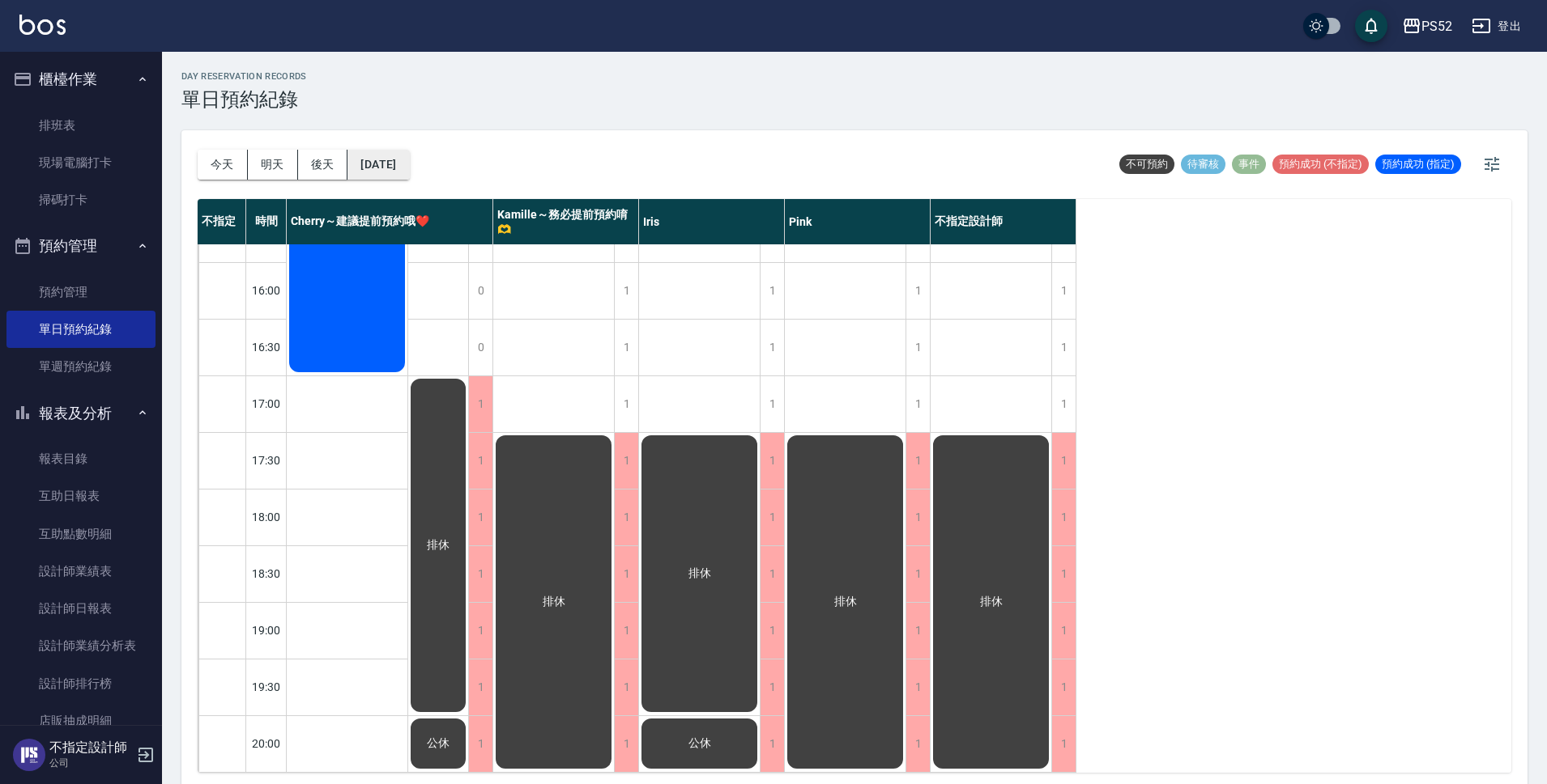
click at [409, 160] on button "[DATE]" at bounding box center [378, 165] width 61 height 30
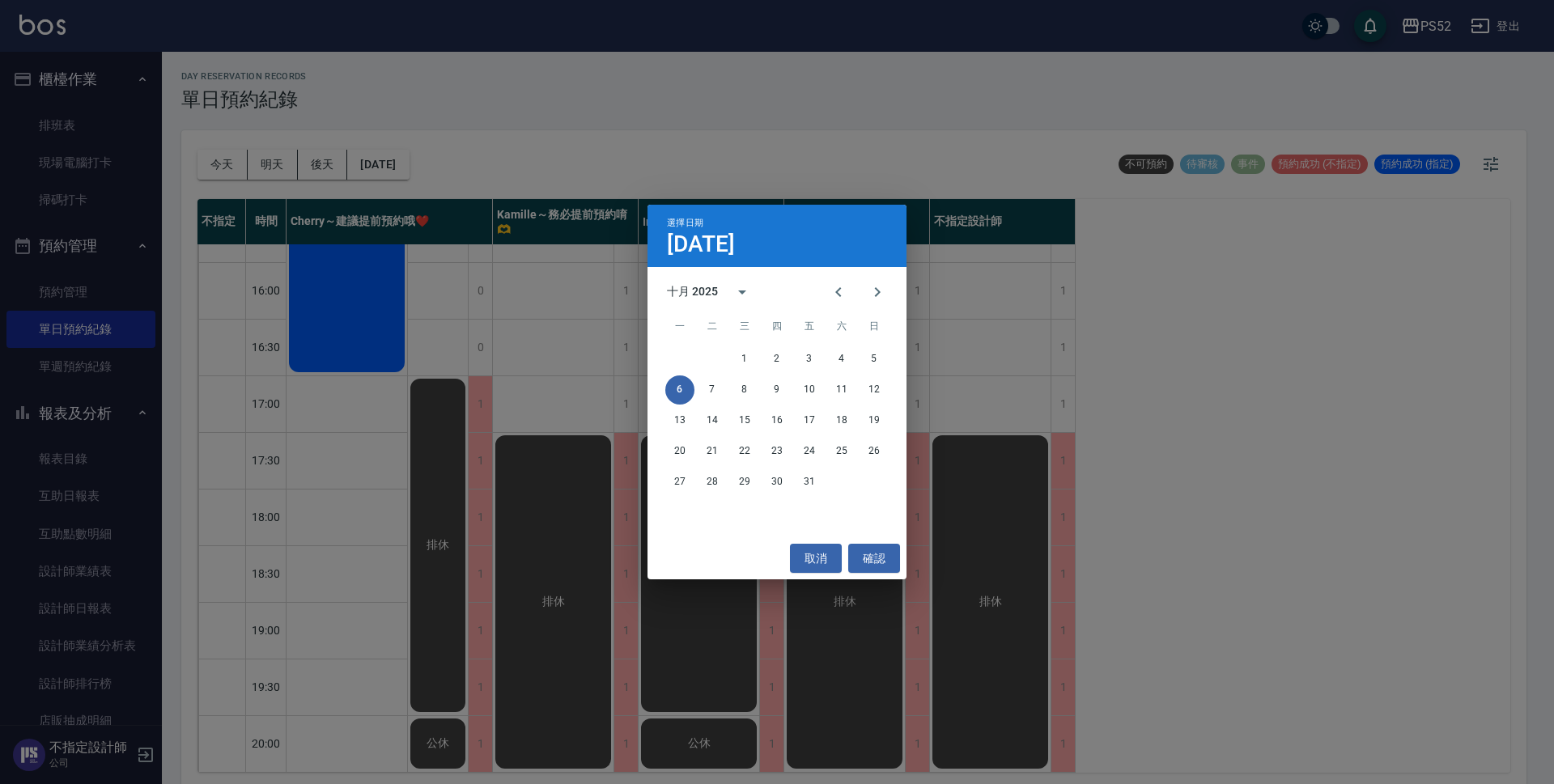
click at [887, 351] on div "1 2 3 4 5" at bounding box center [776, 359] width 259 height 29
click at [881, 353] on button "5" at bounding box center [874, 359] width 29 height 29
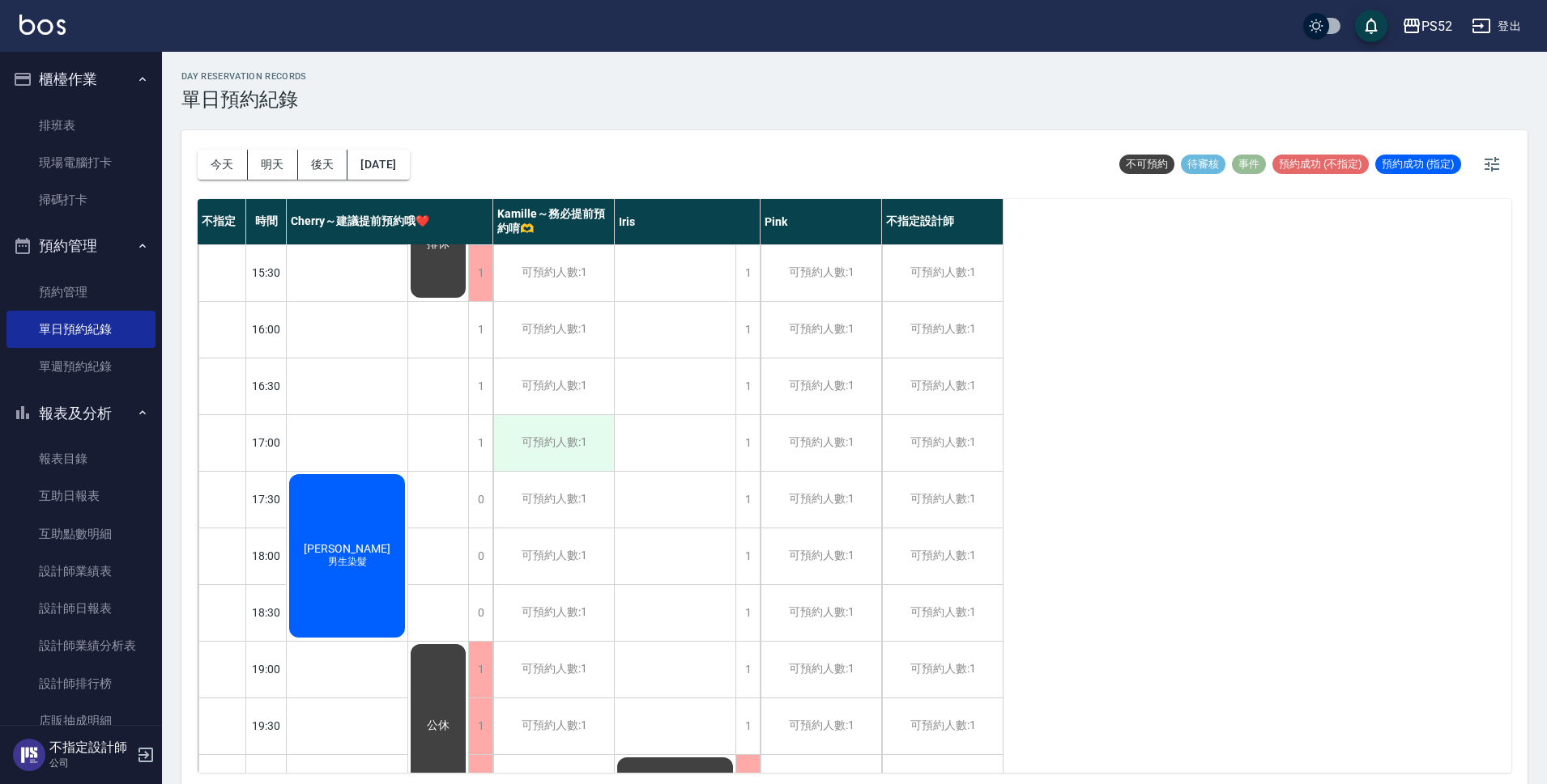
scroll to position [619, 0]
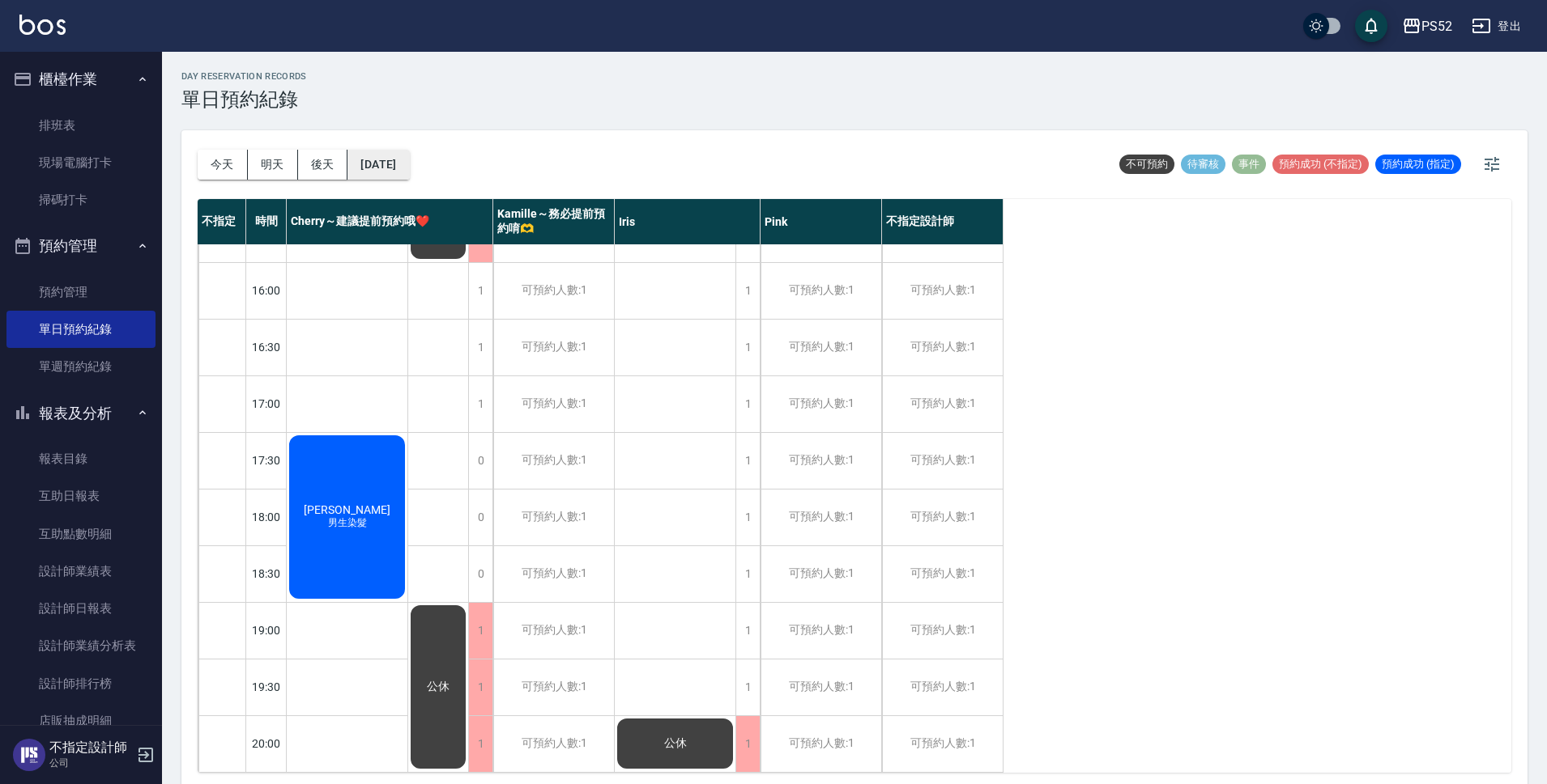
click at [409, 171] on button "[DATE]" at bounding box center [378, 165] width 61 height 30
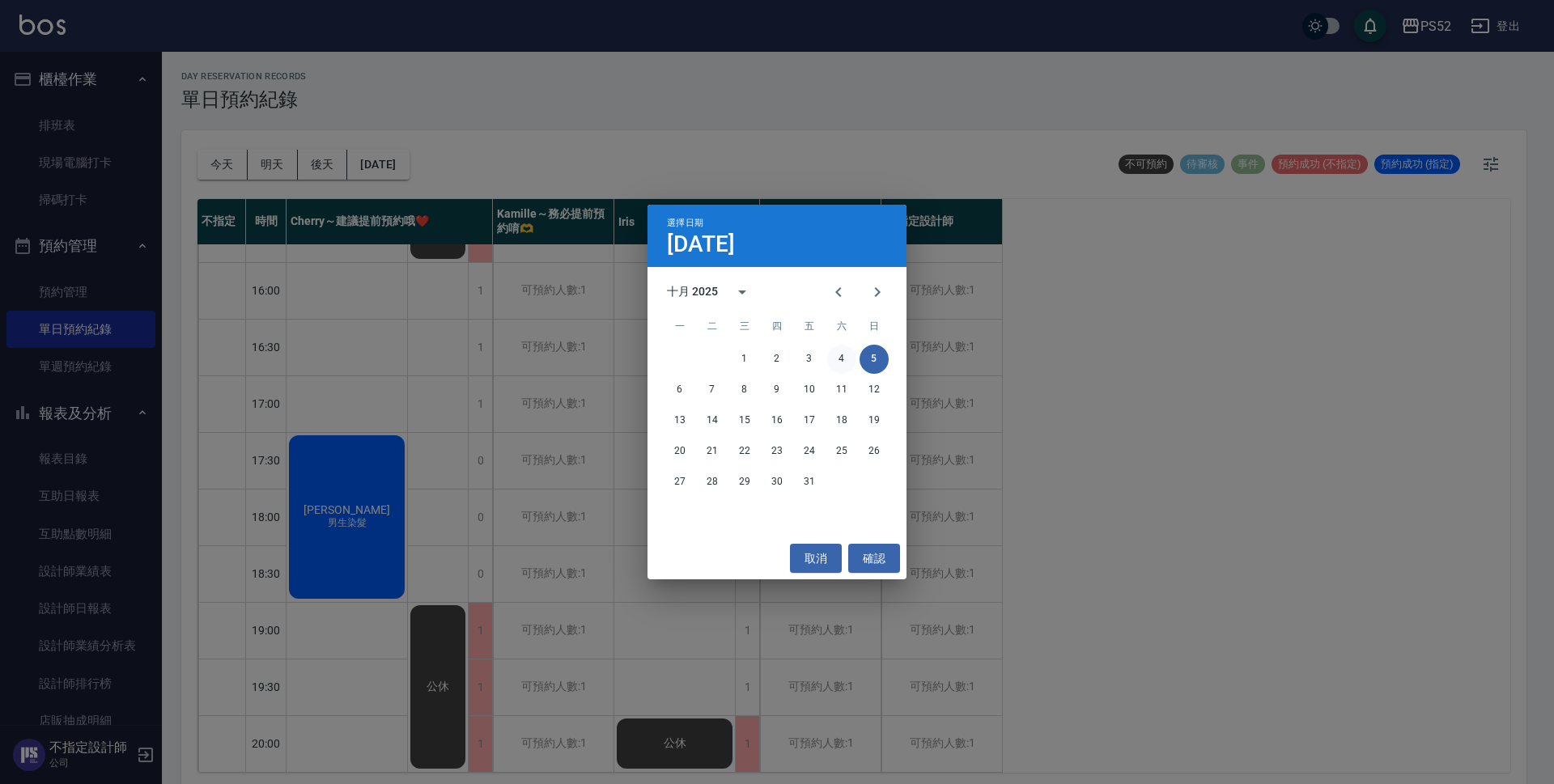
click at [837, 356] on button "4" at bounding box center [841, 359] width 29 height 29
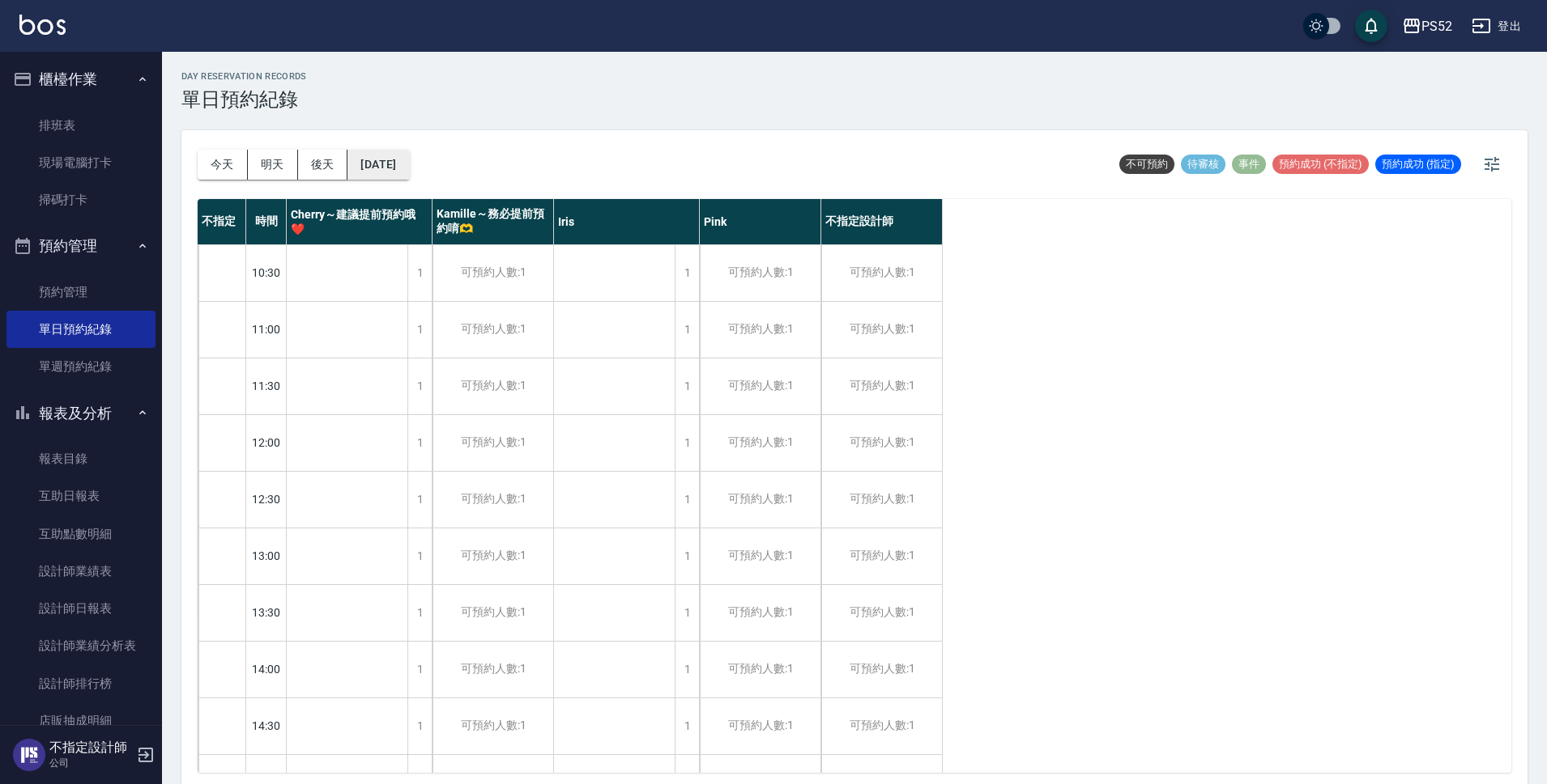
click at [409, 166] on button "[DATE]" at bounding box center [378, 165] width 61 height 30
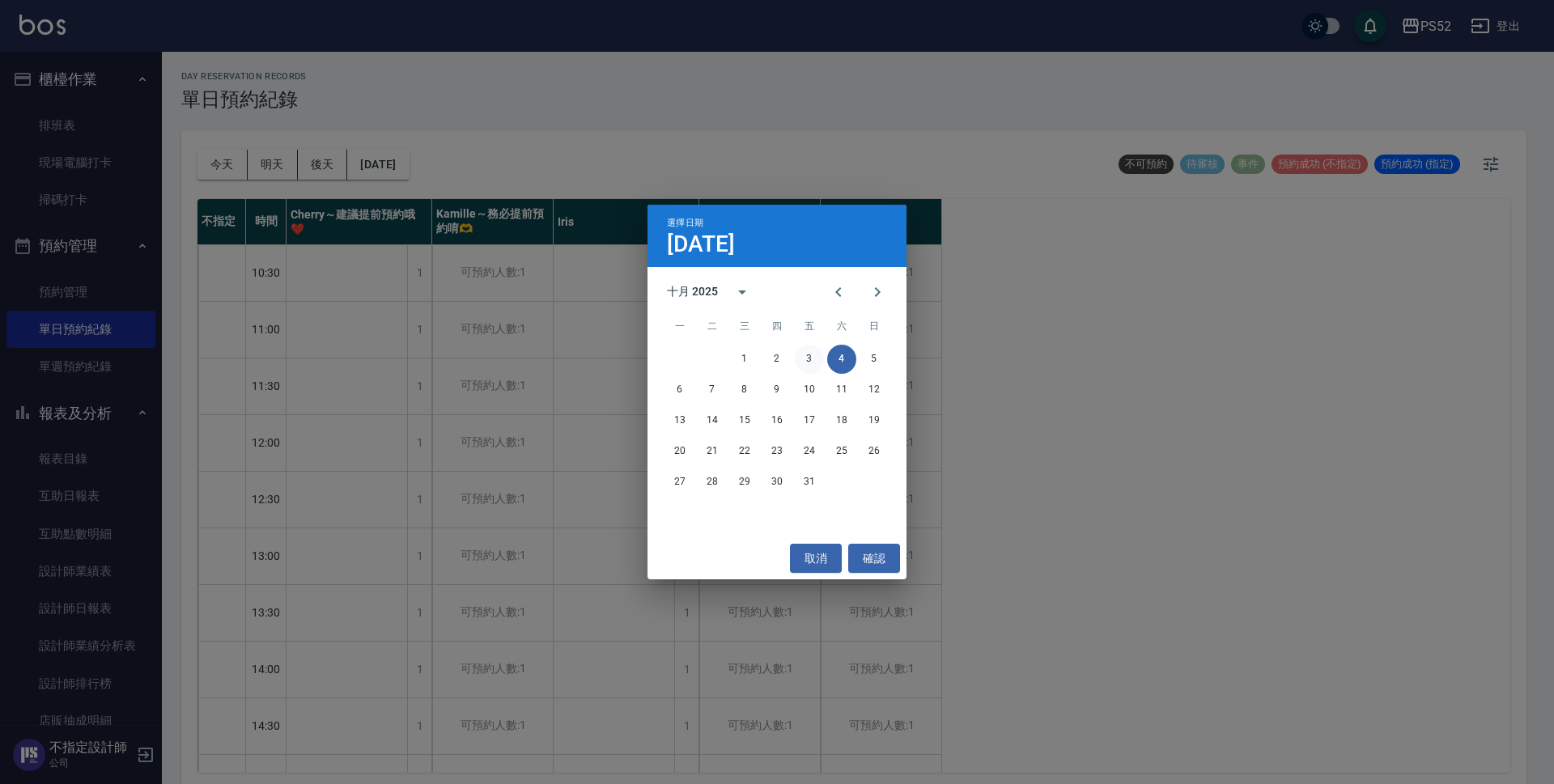
click at [811, 360] on button "3" at bounding box center [809, 359] width 29 height 29
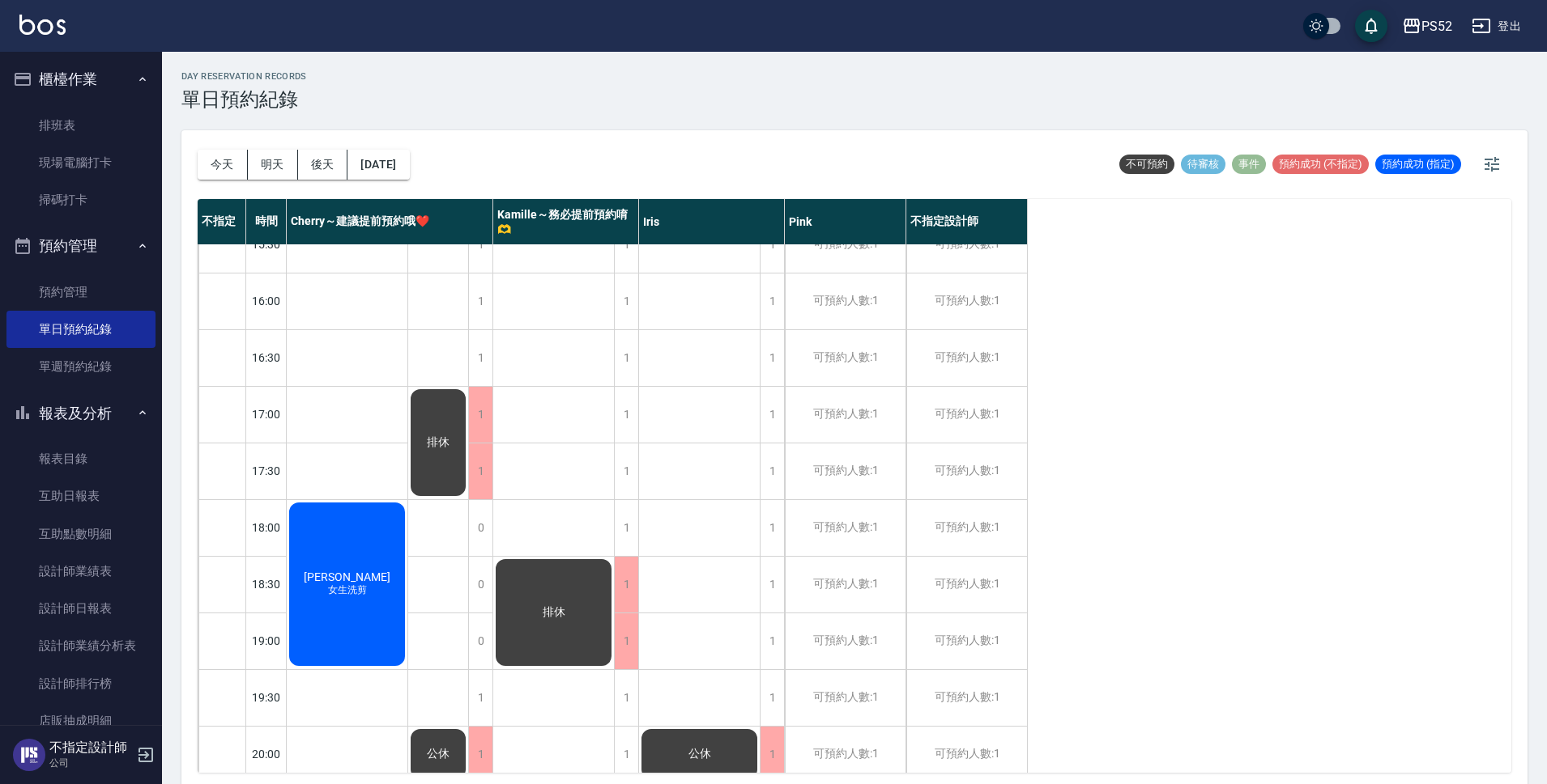
scroll to position [619, 0]
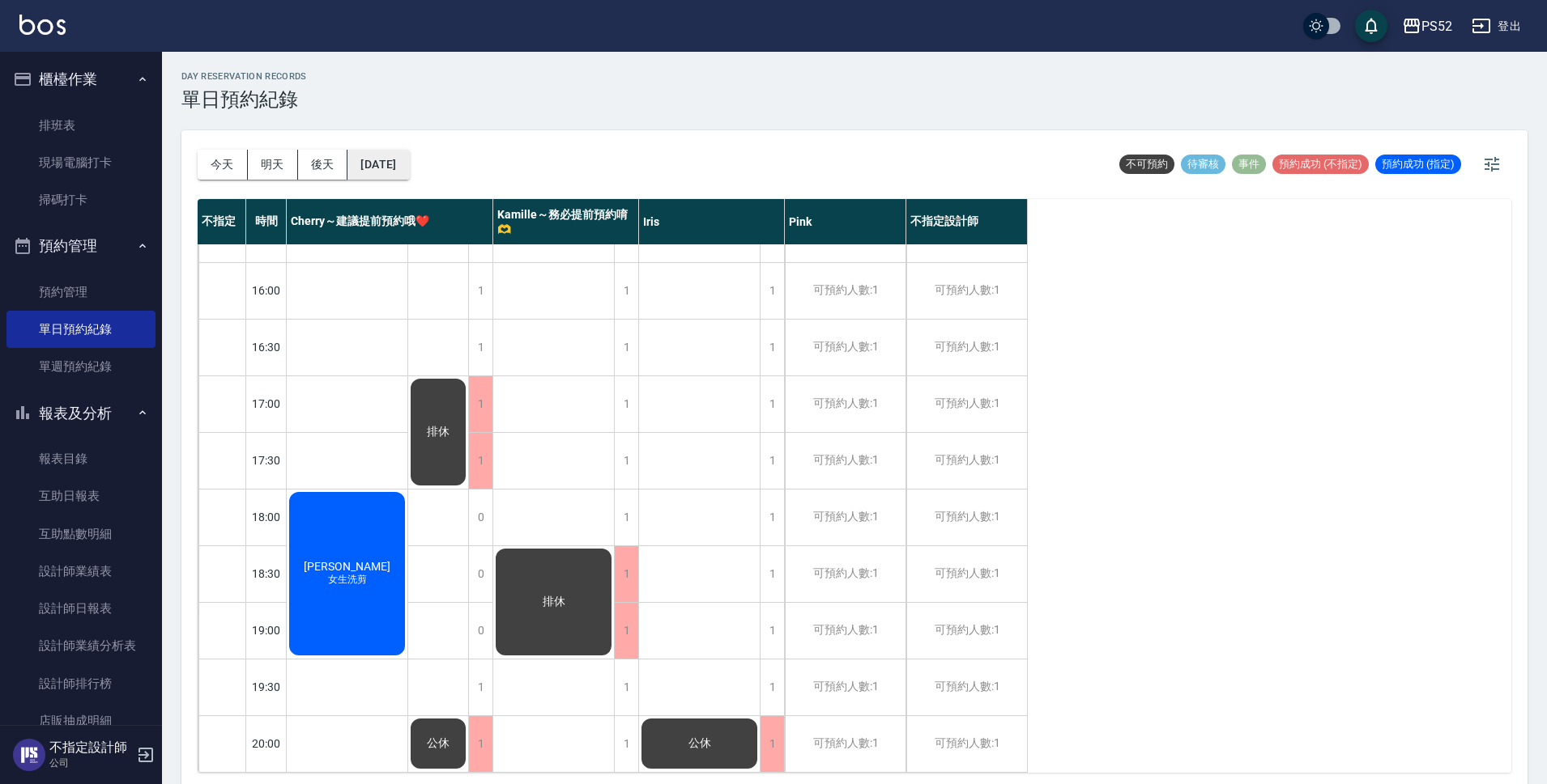
click at [391, 157] on button "[DATE]" at bounding box center [378, 165] width 61 height 30
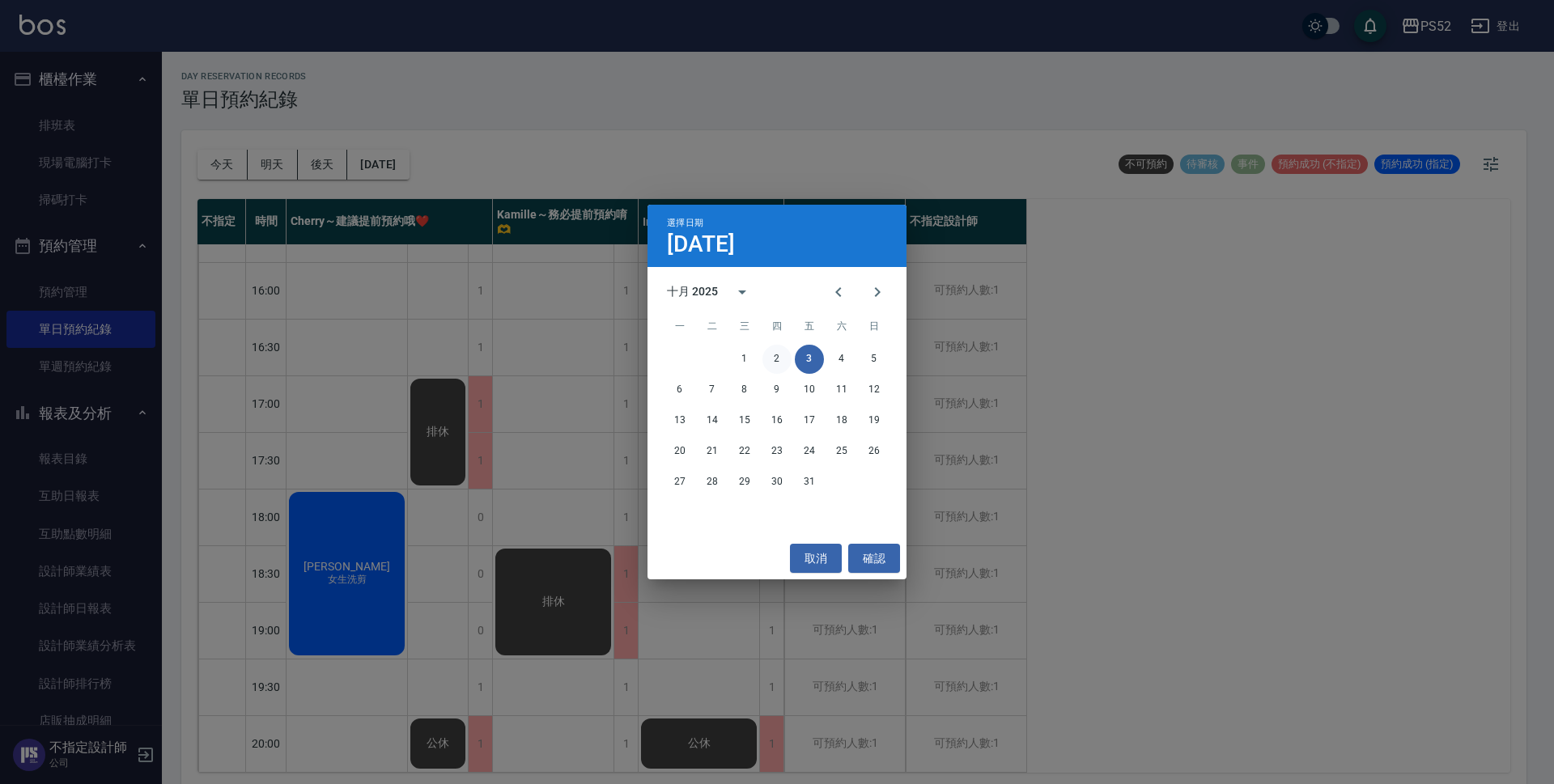
click at [780, 351] on button "2" at bounding box center [776, 359] width 29 height 29
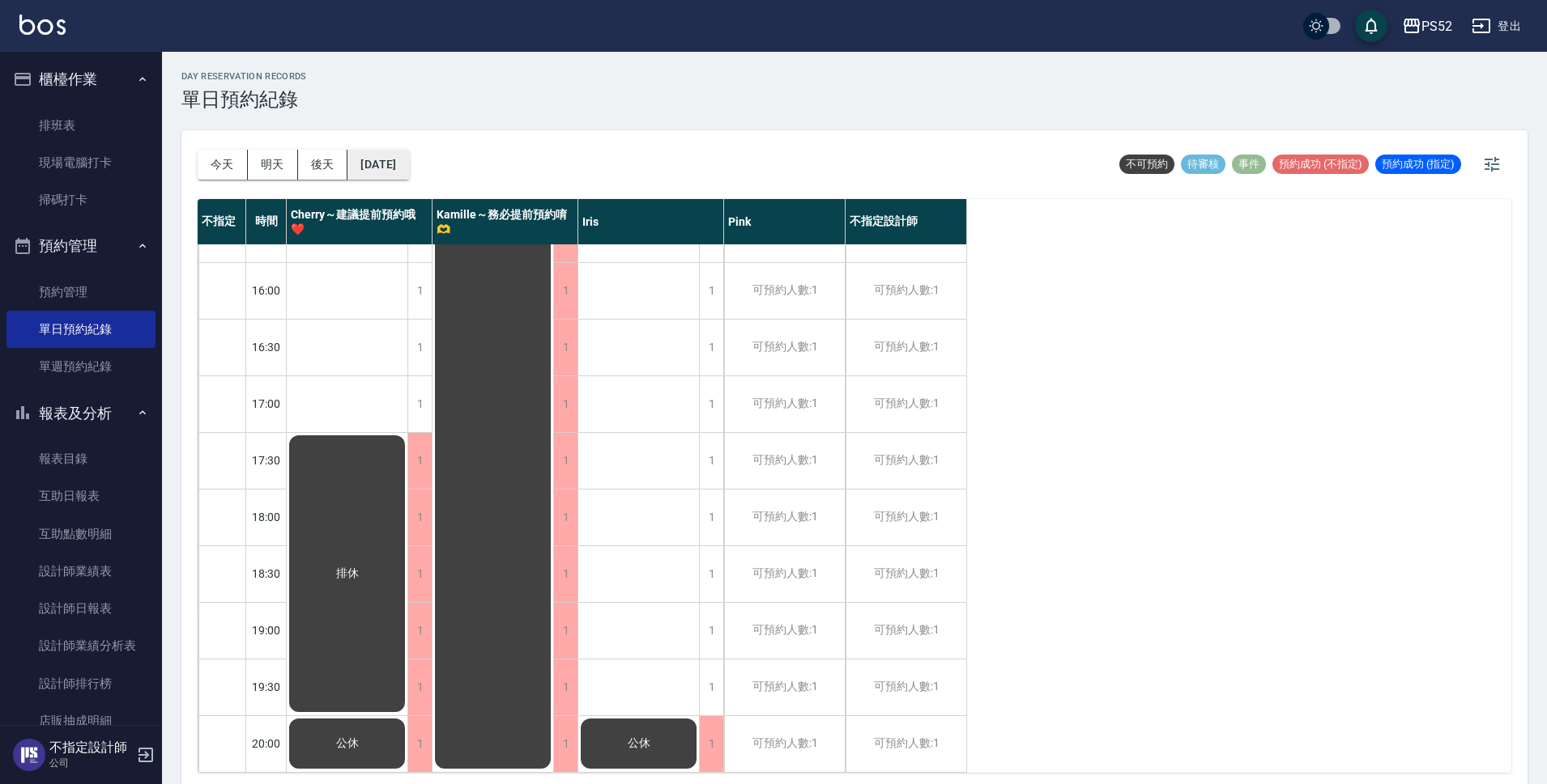
click at [409, 176] on button "[DATE]" at bounding box center [378, 165] width 61 height 30
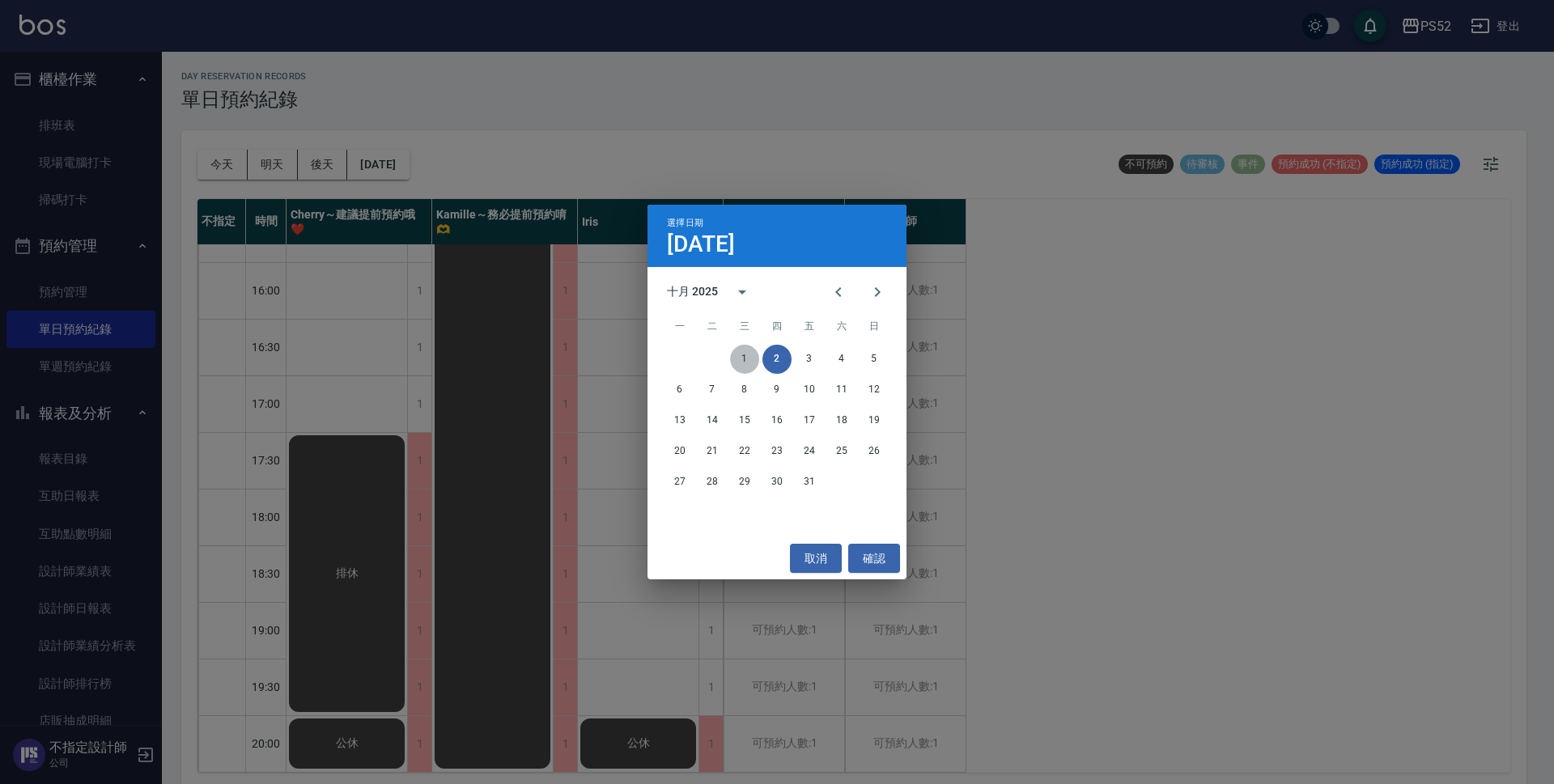
click at [749, 365] on button "1" at bounding box center [745, 359] width 29 height 29
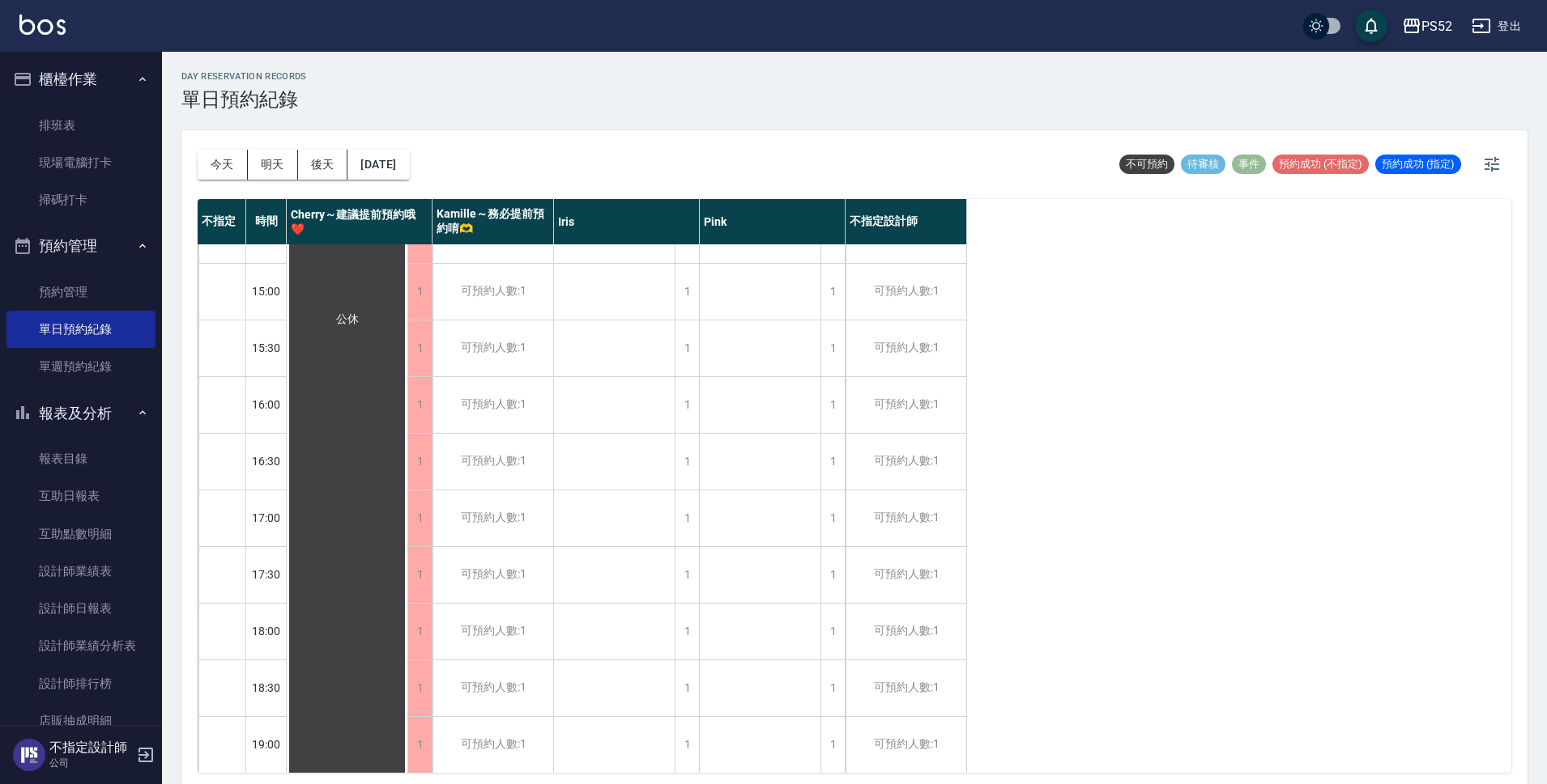
scroll to position [484, 0]
